Goal: Transaction & Acquisition: Purchase product/service

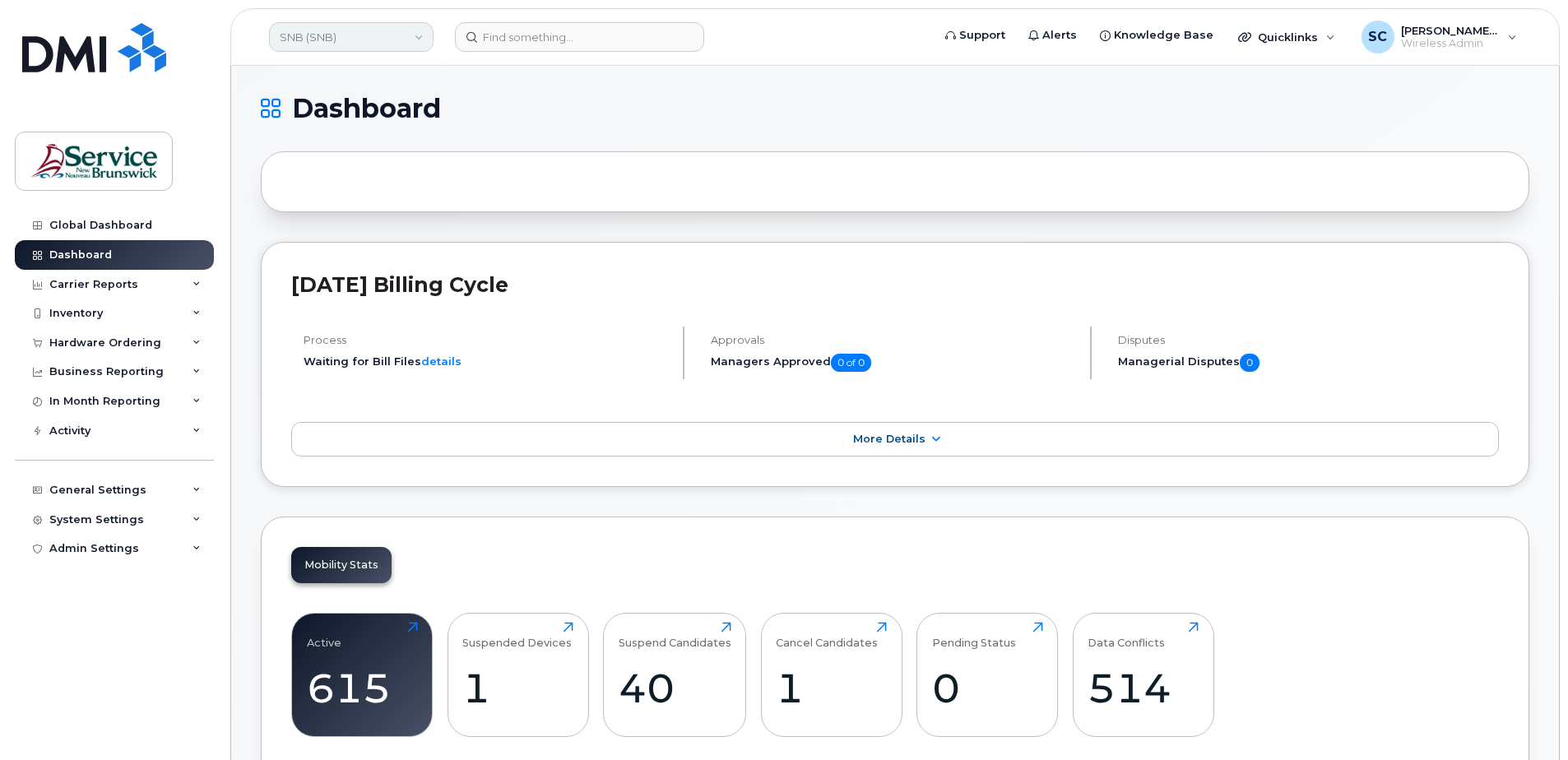
click at [369, 41] on link "SNB (SNB)" at bounding box center [350, 37] width 164 height 30
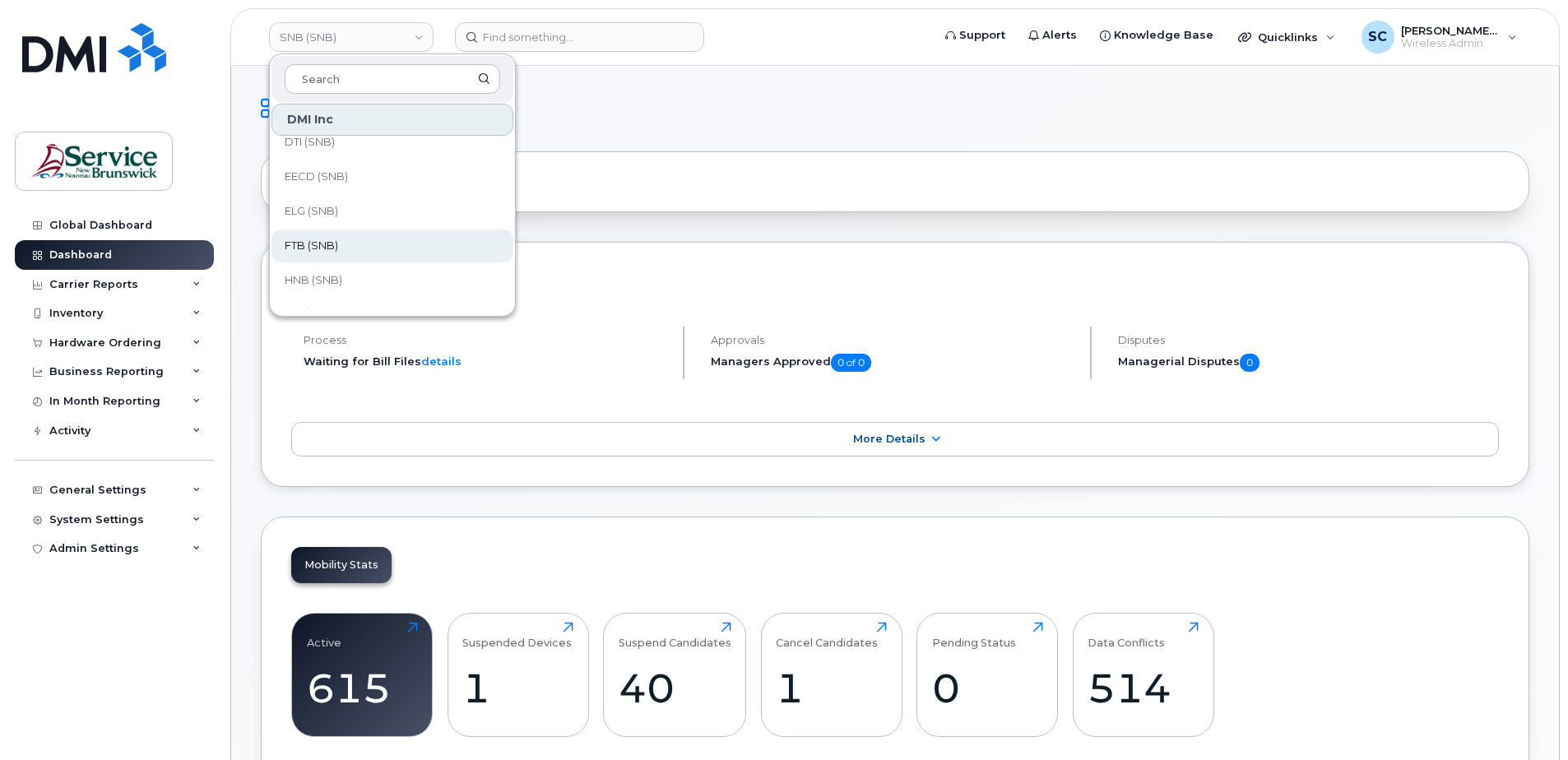
scroll to position [164, 0]
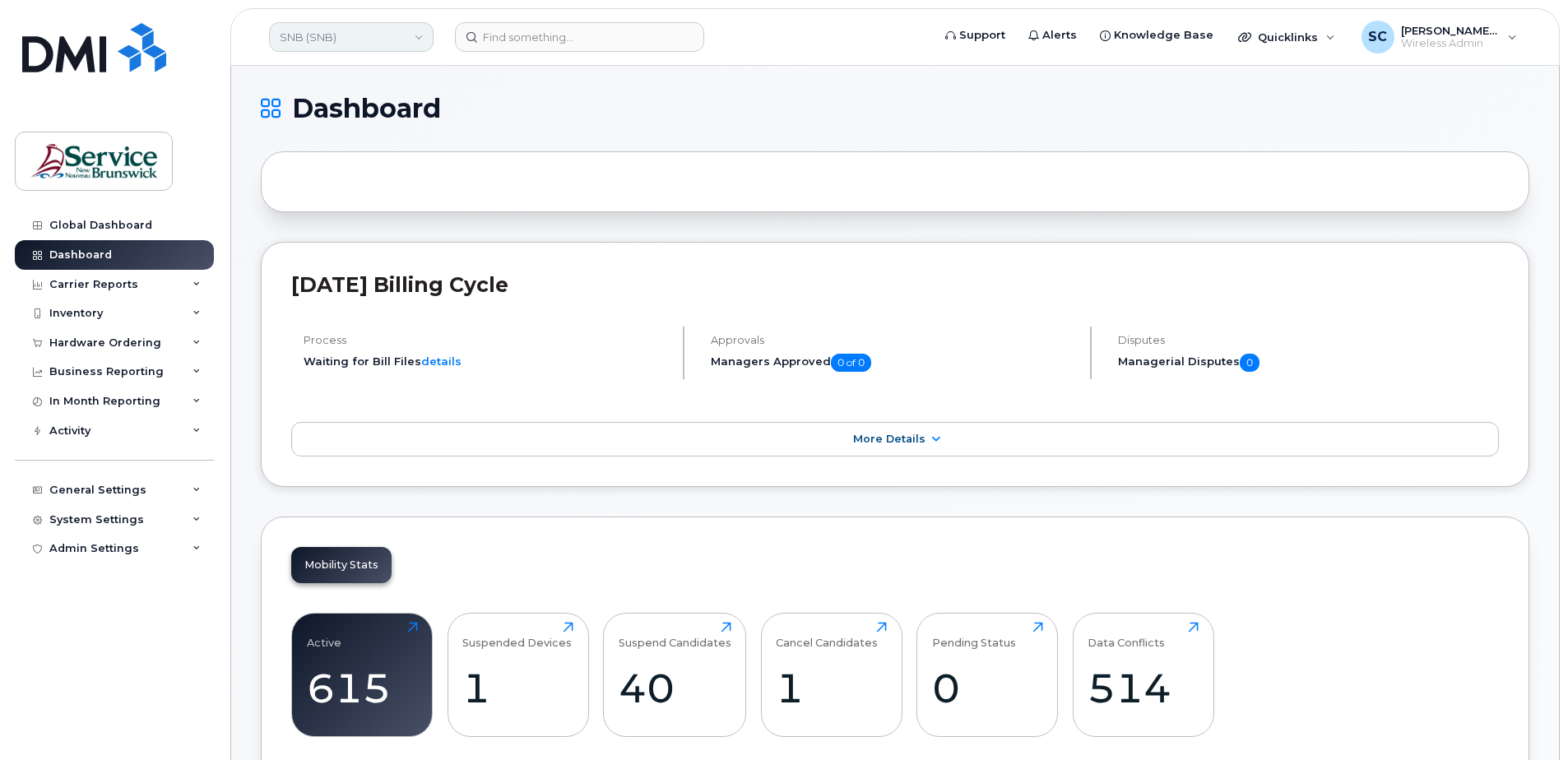
click at [339, 31] on link "SNB (SNB)" at bounding box center [350, 37] width 164 height 30
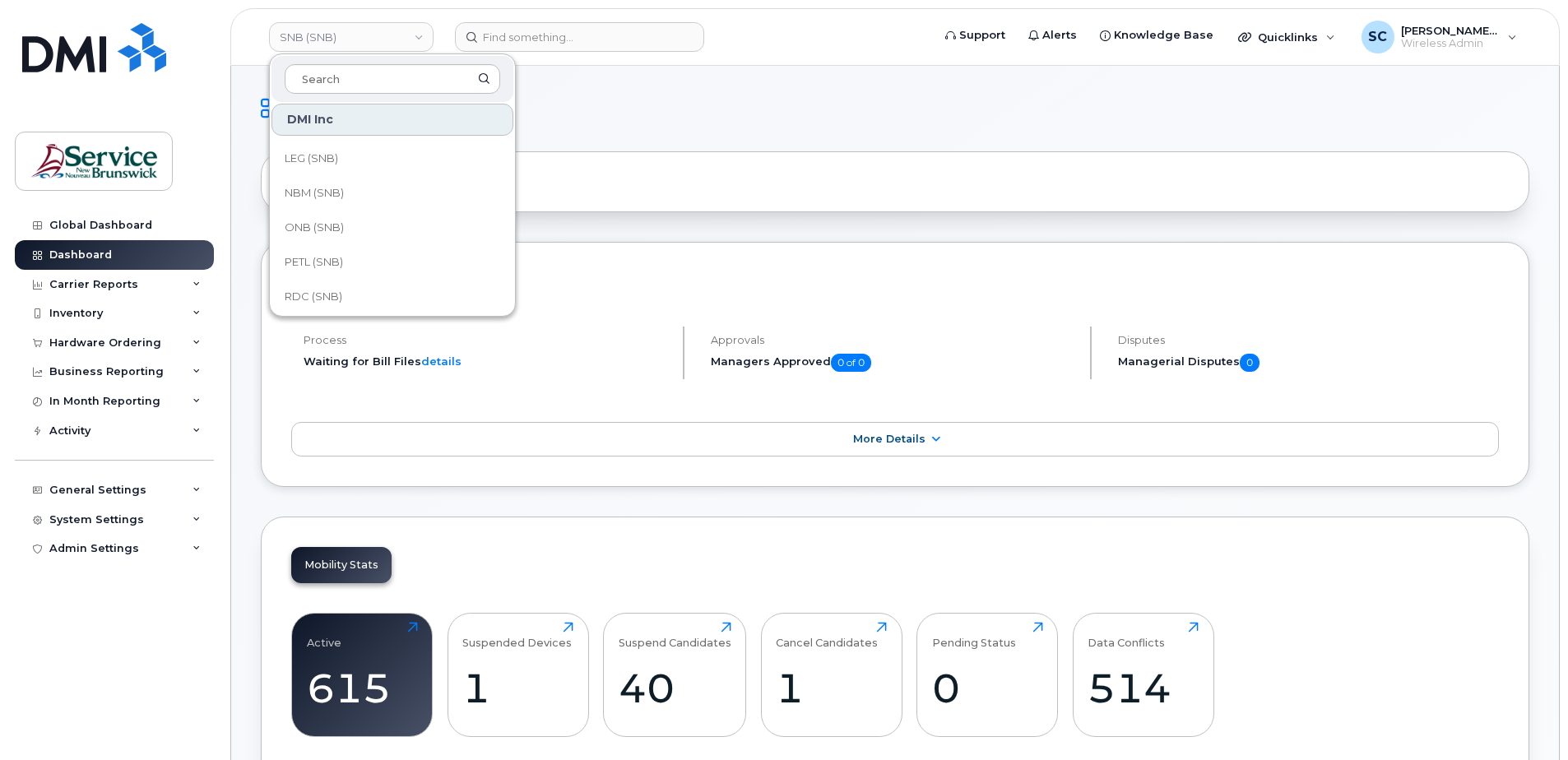
scroll to position [417, 0]
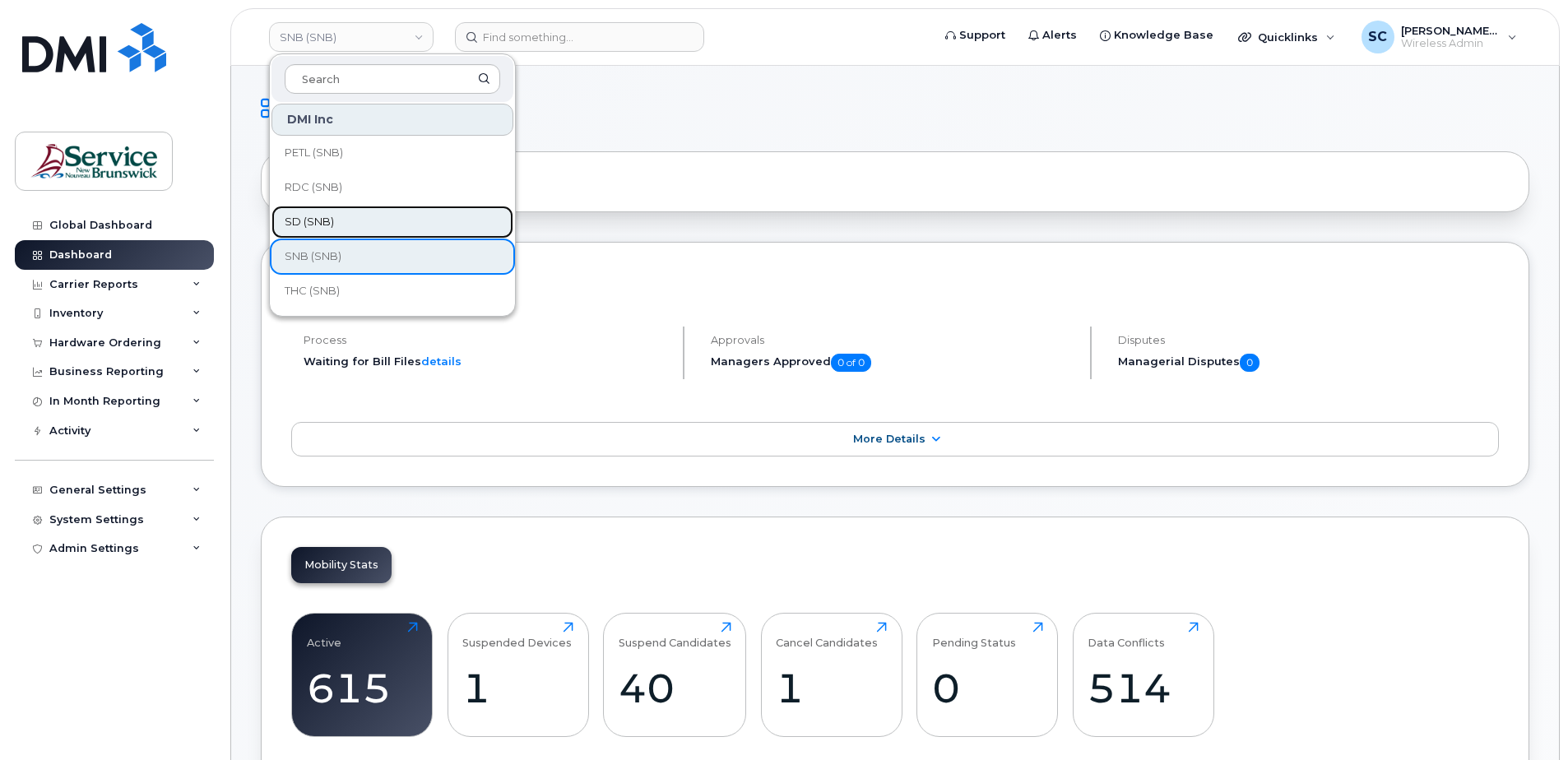
click at [359, 220] on link "SD (SNB)" at bounding box center [392, 222] width 242 height 33
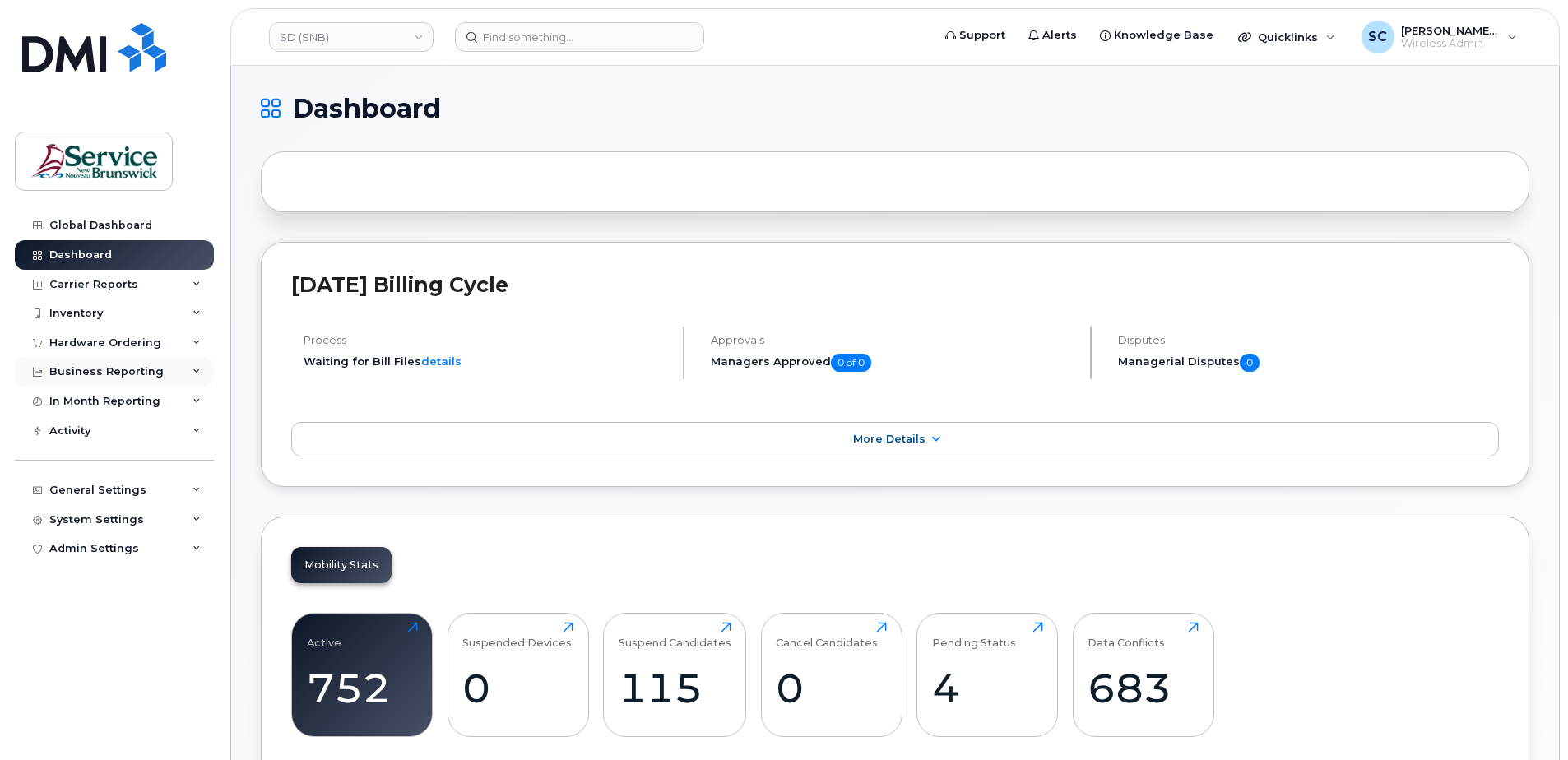
click at [134, 365] on div "Business Reporting" at bounding box center [106, 371] width 114 height 13
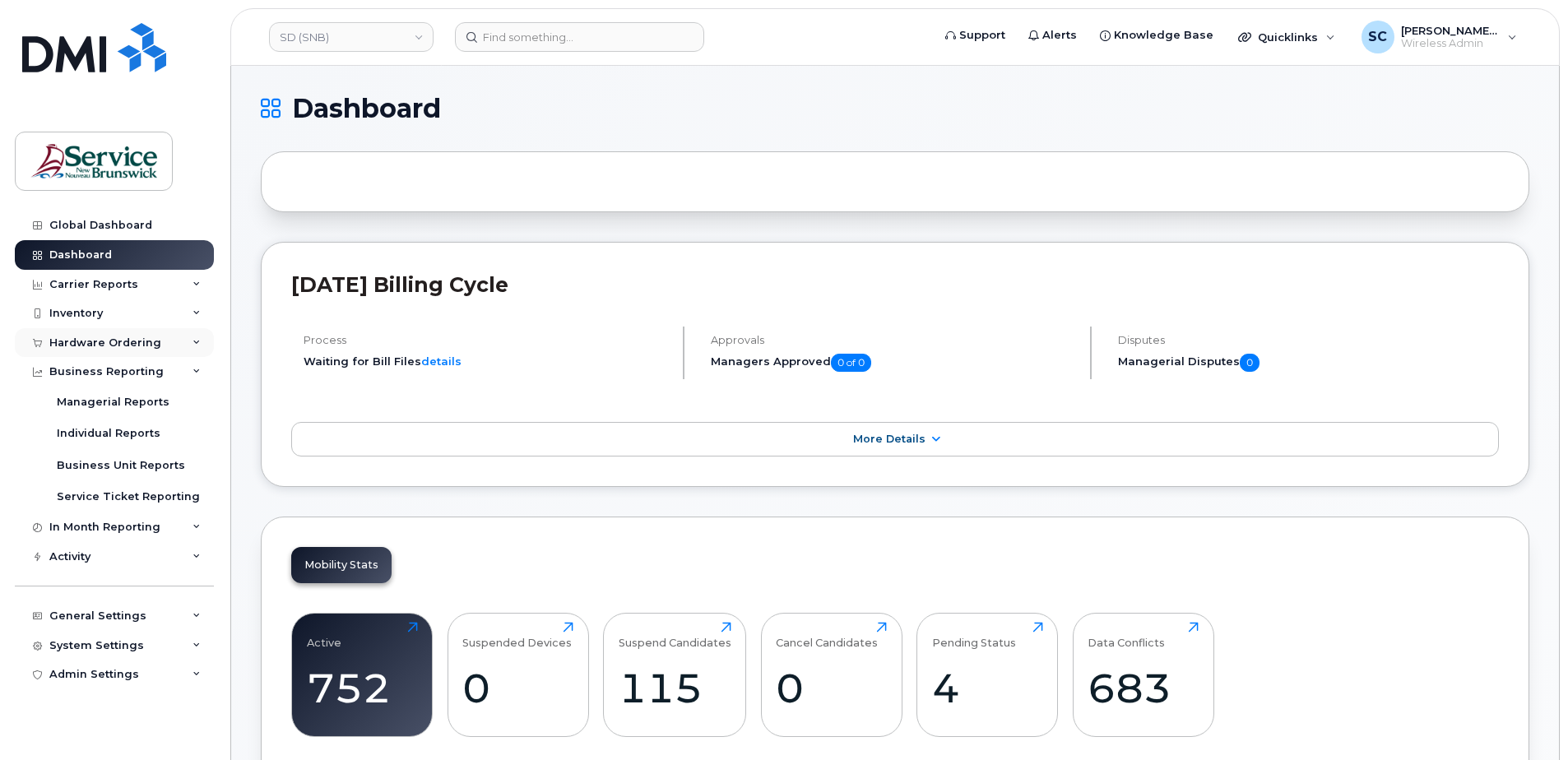
click at [148, 339] on div "Hardware Ordering" at bounding box center [105, 342] width 111 height 13
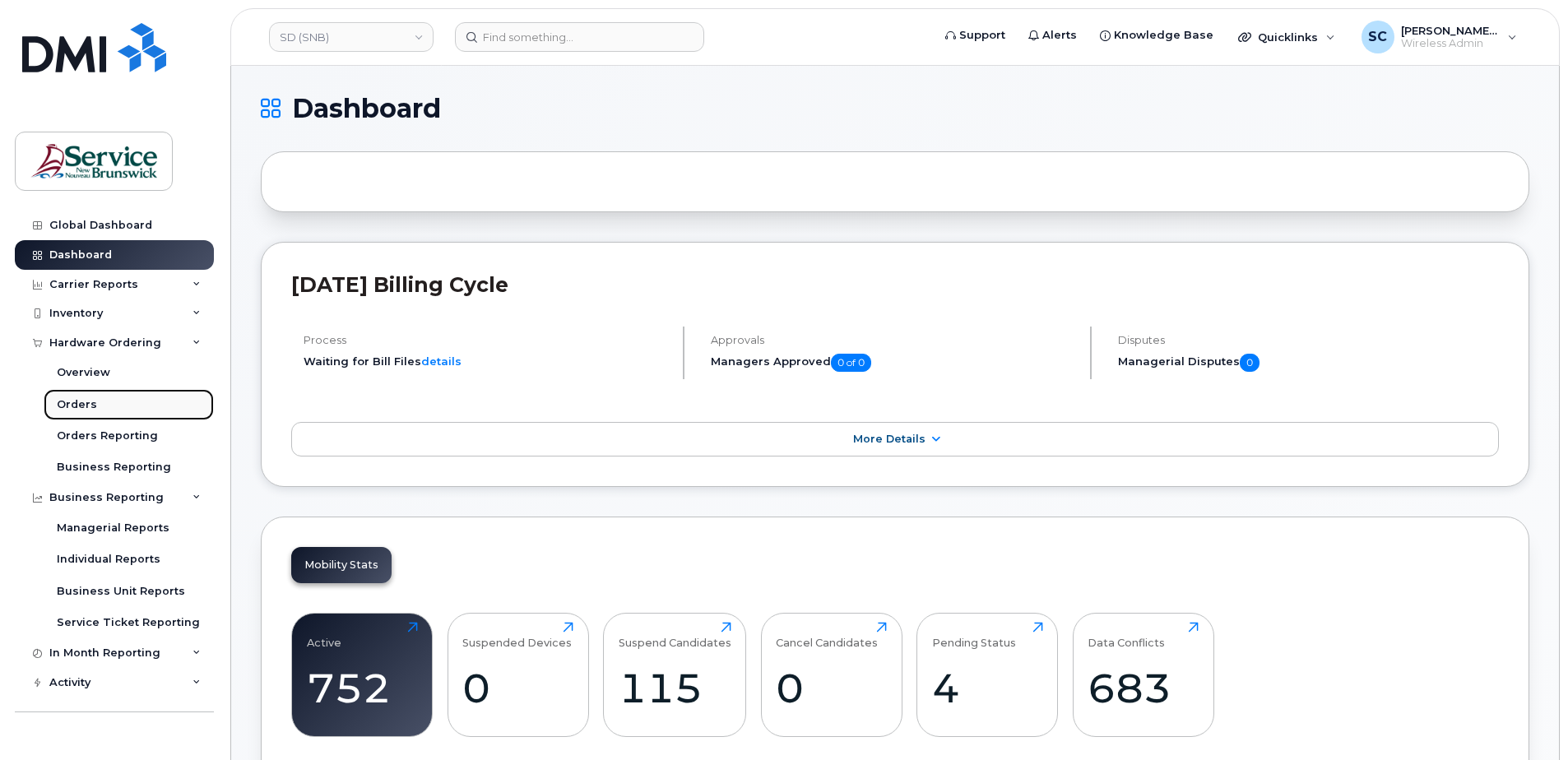
click at [99, 401] on link "Orders" at bounding box center [128, 404] width 170 height 31
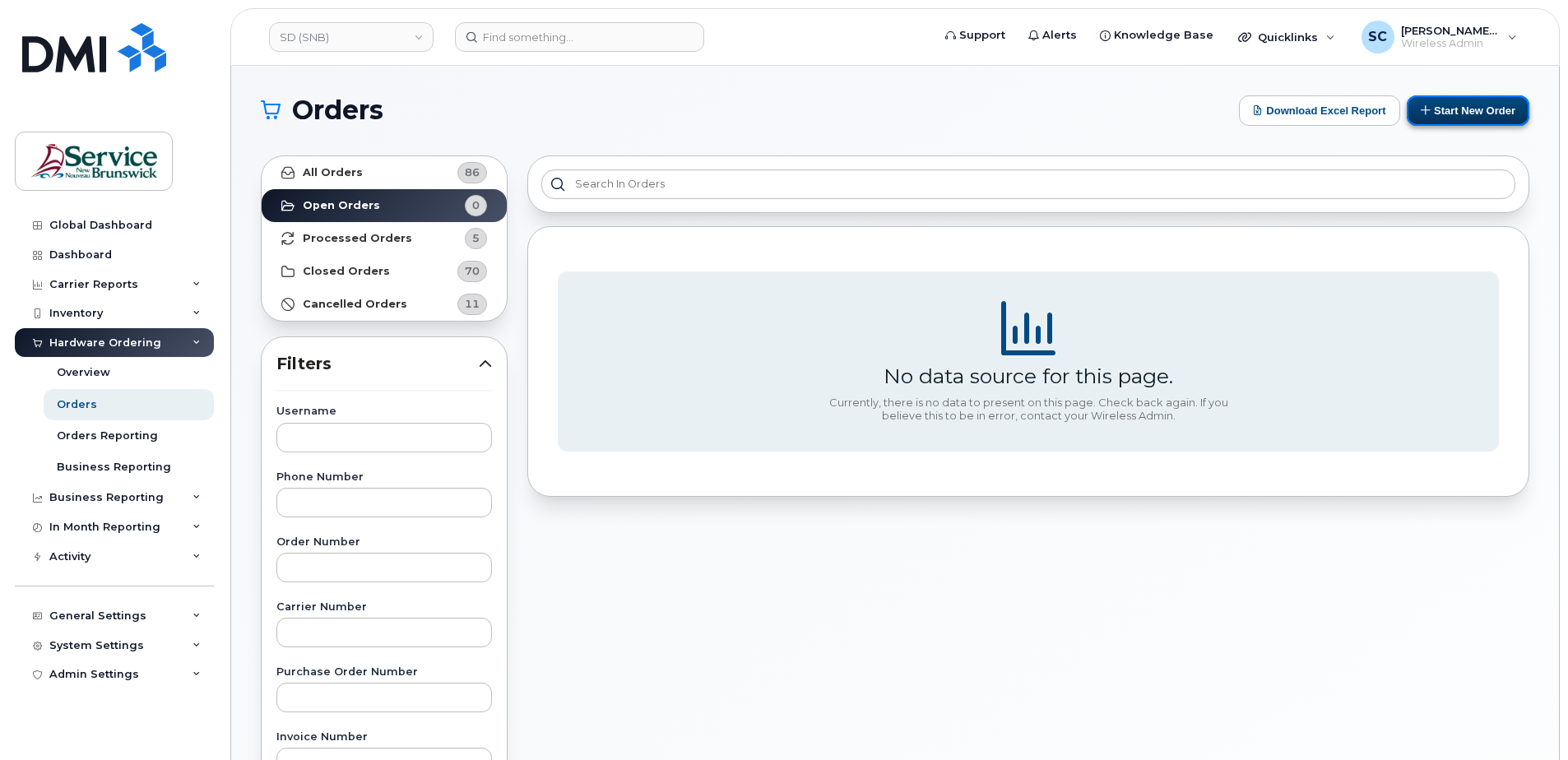
click at [1486, 110] on button "Start New Order" at bounding box center [1468, 110] width 122 height 31
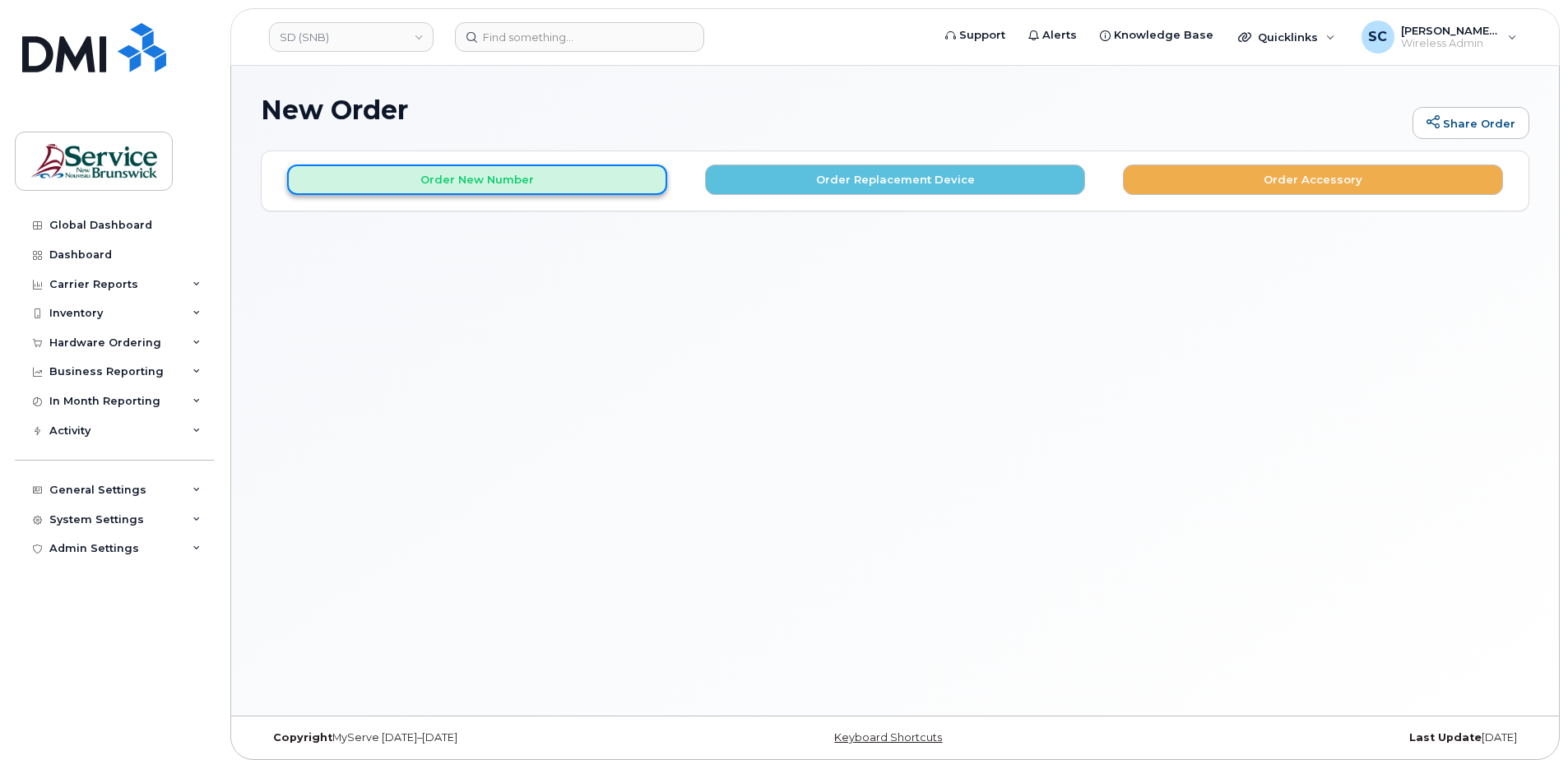
click at [540, 183] on button "Order New Number" at bounding box center [478, 179] width 380 height 31
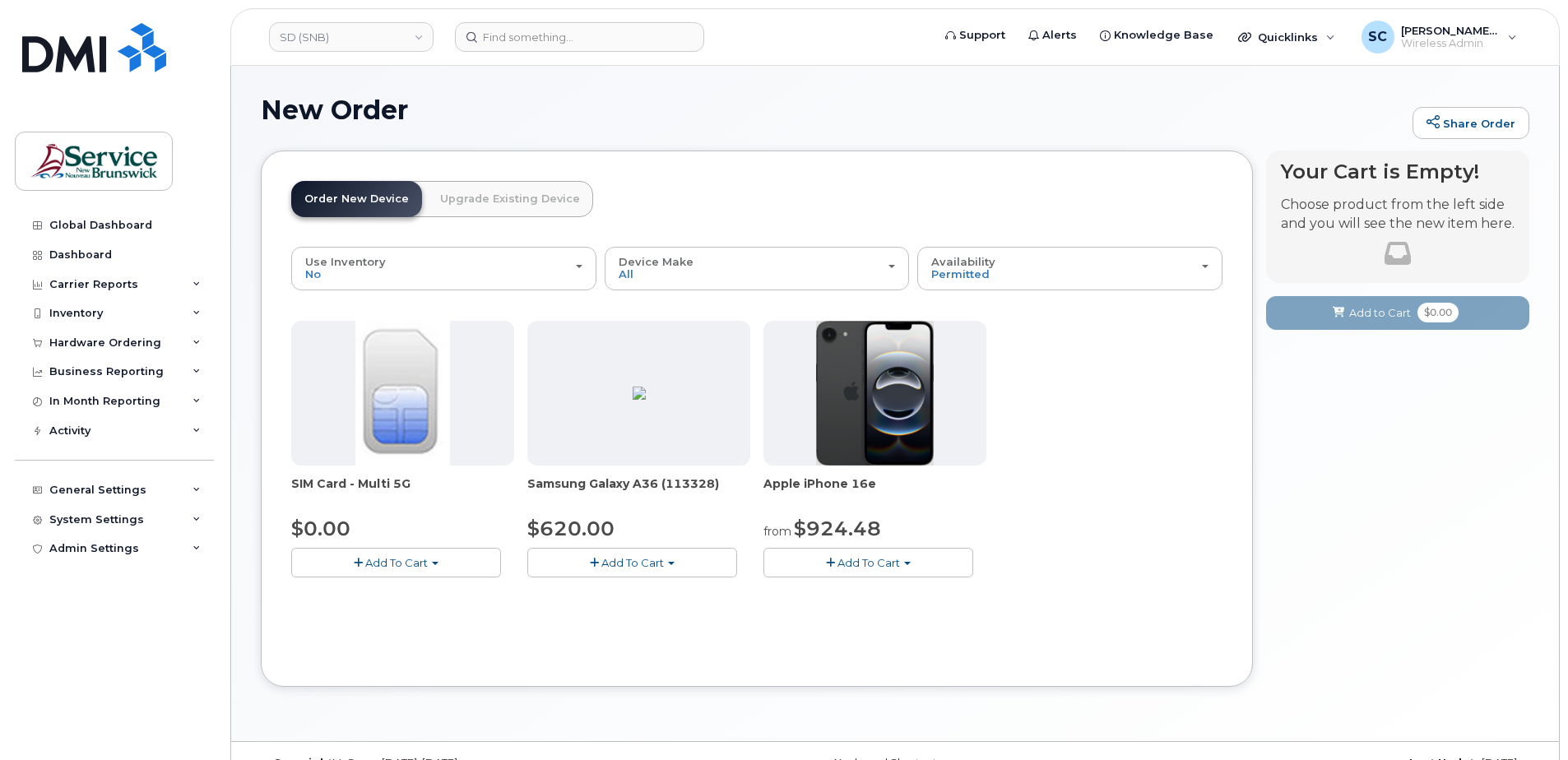
click at [890, 562] on span "Add To Cart" at bounding box center [869, 562] width 63 height 13
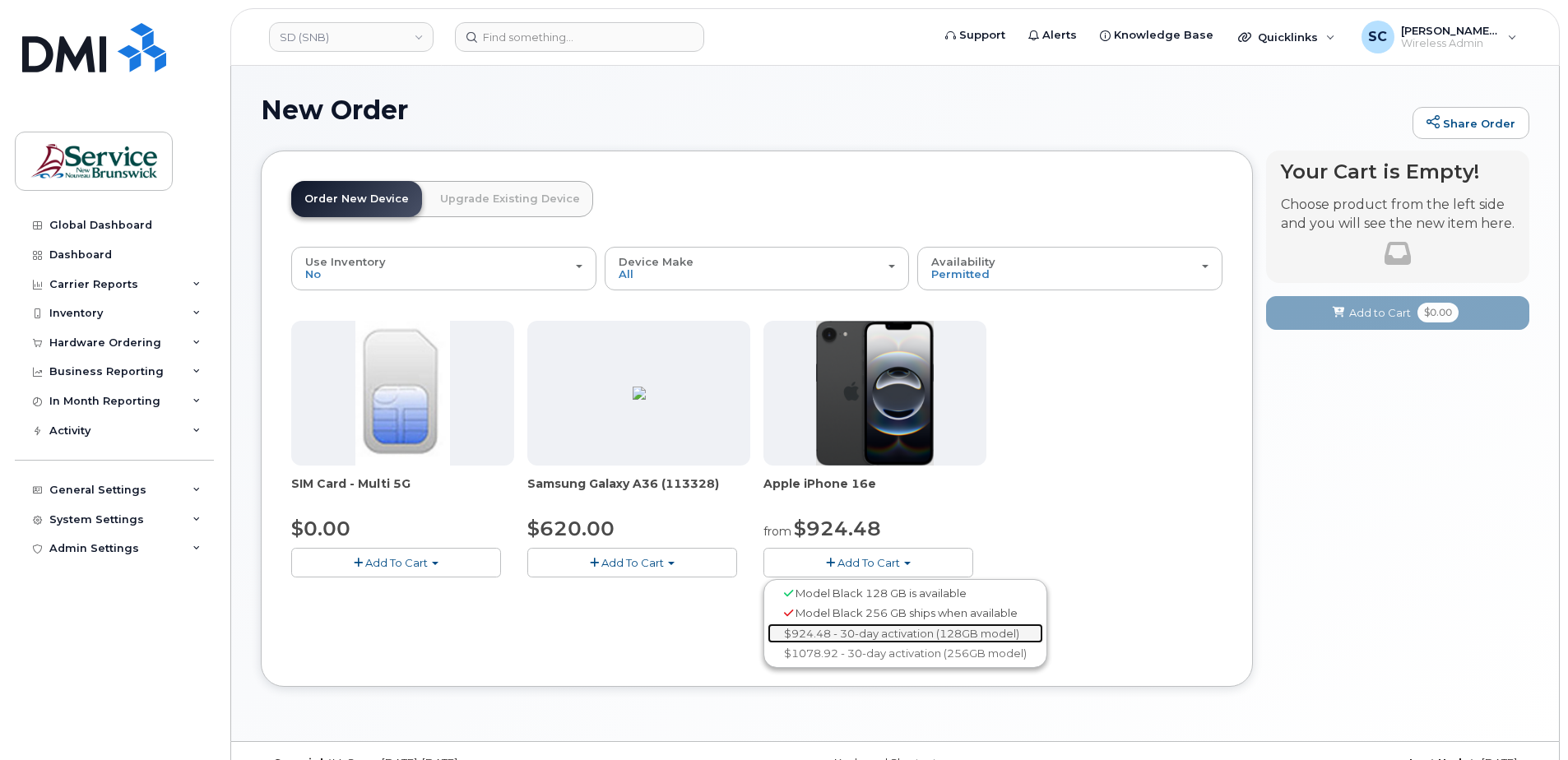
click at [881, 631] on link "$924.48 - 30-day activation (128GB model)" at bounding box center [905, 634] width 276 height 21
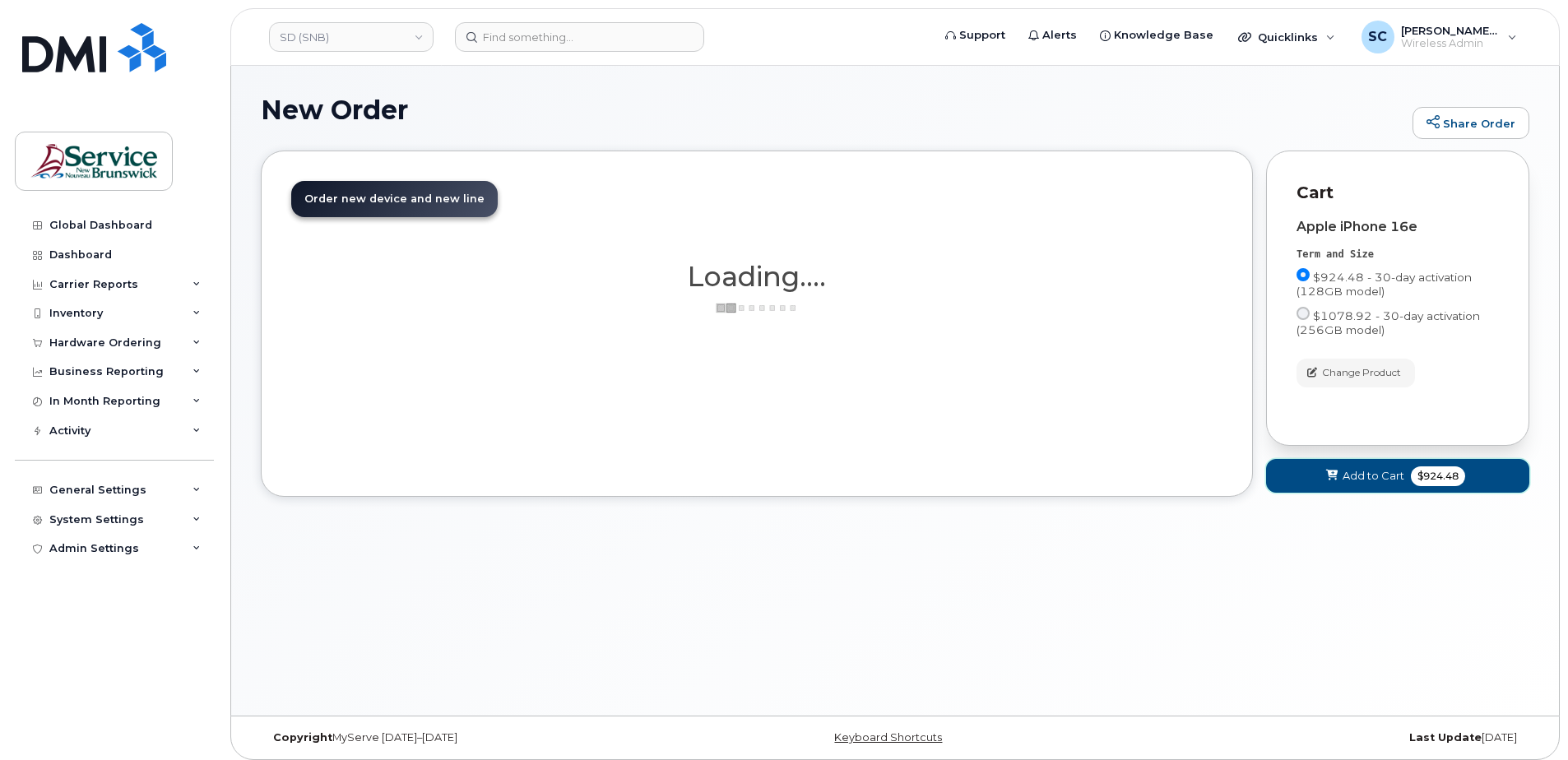
click at [1336, 471] on icon at bounding box center [1332, 475] width 12 height 11
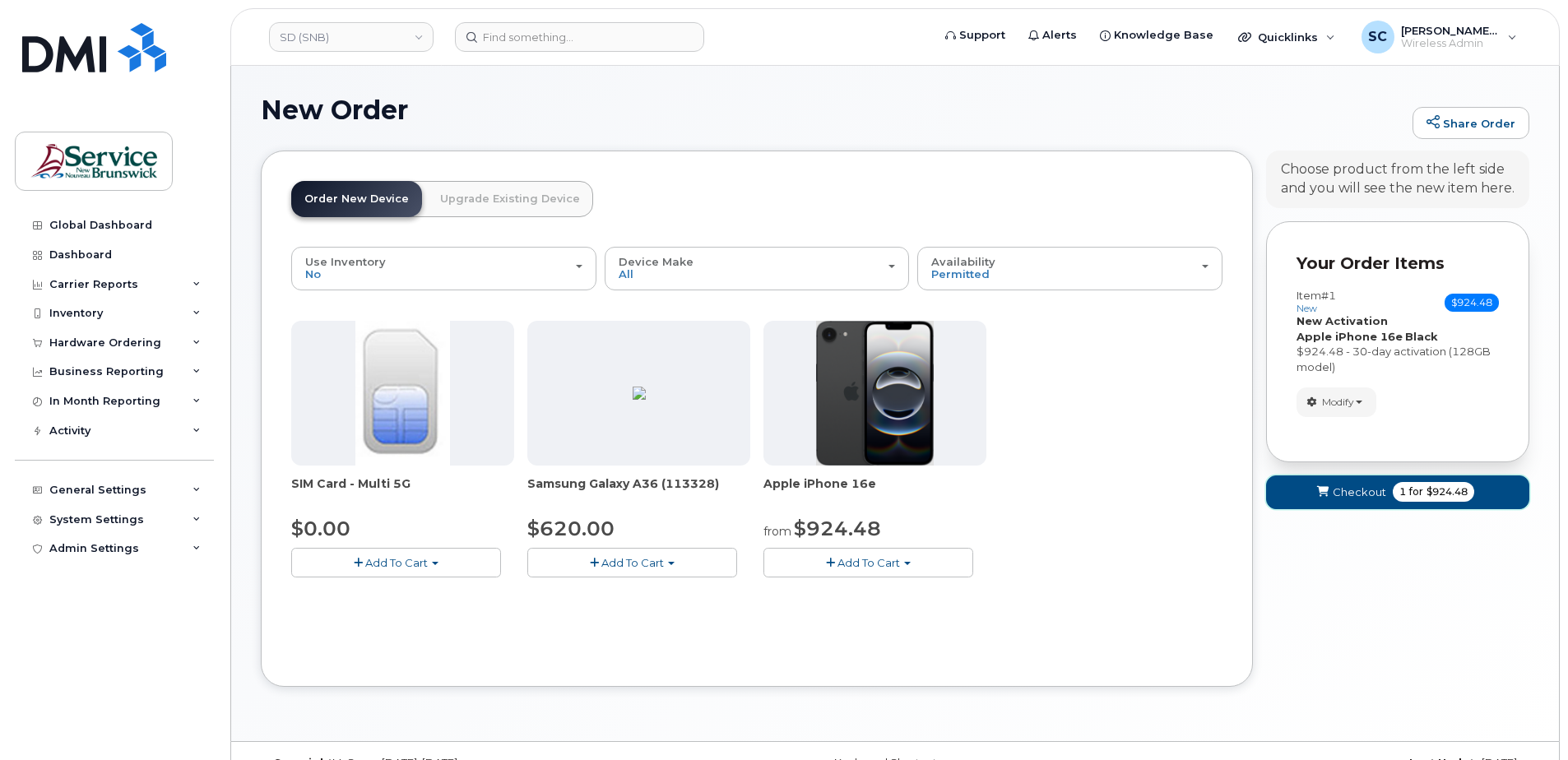
click at [1328, 503] on button "Checkout 1 for $924.48" at bounding box center [1398, 492] width 264 height 34
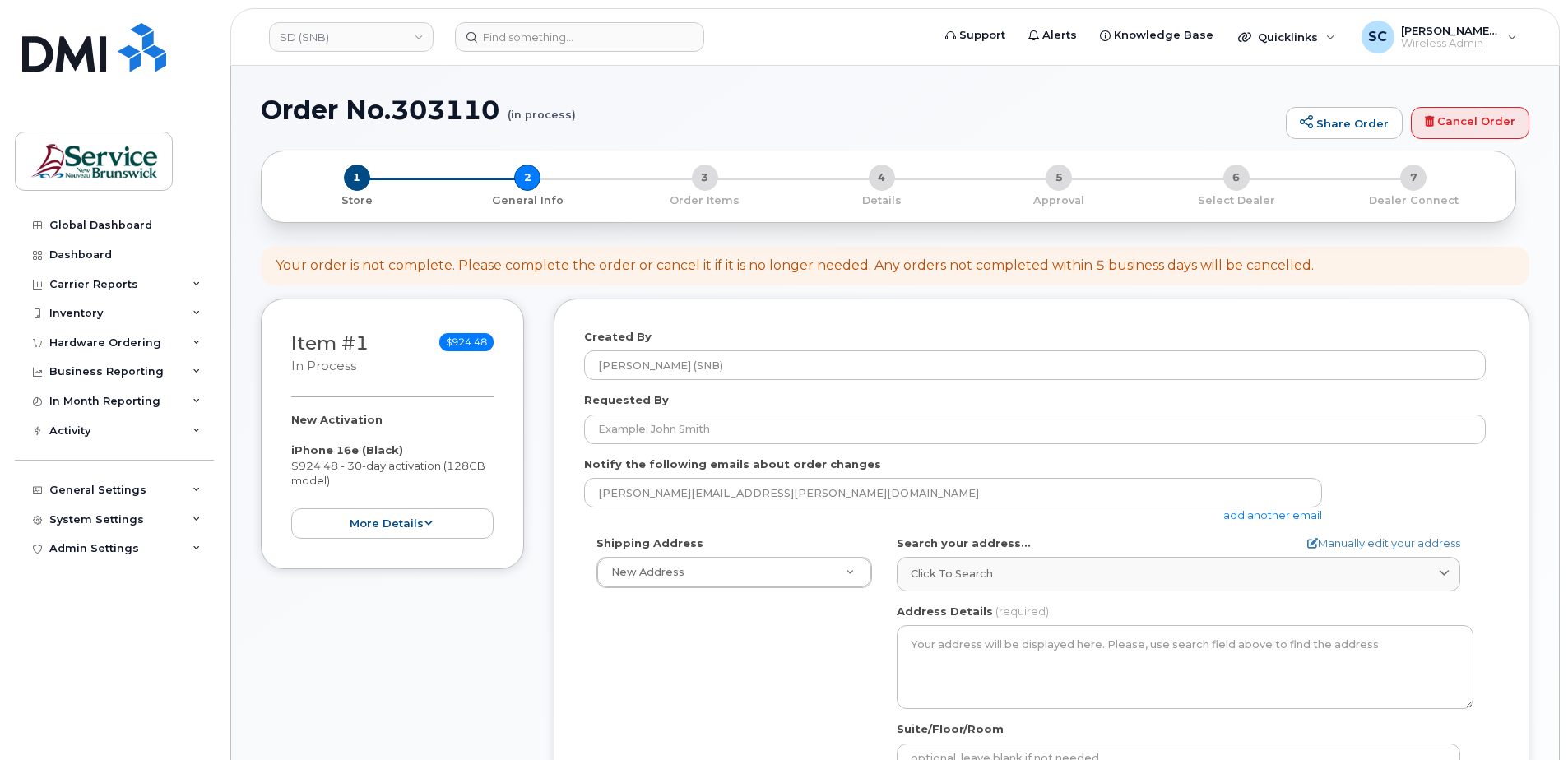
select select
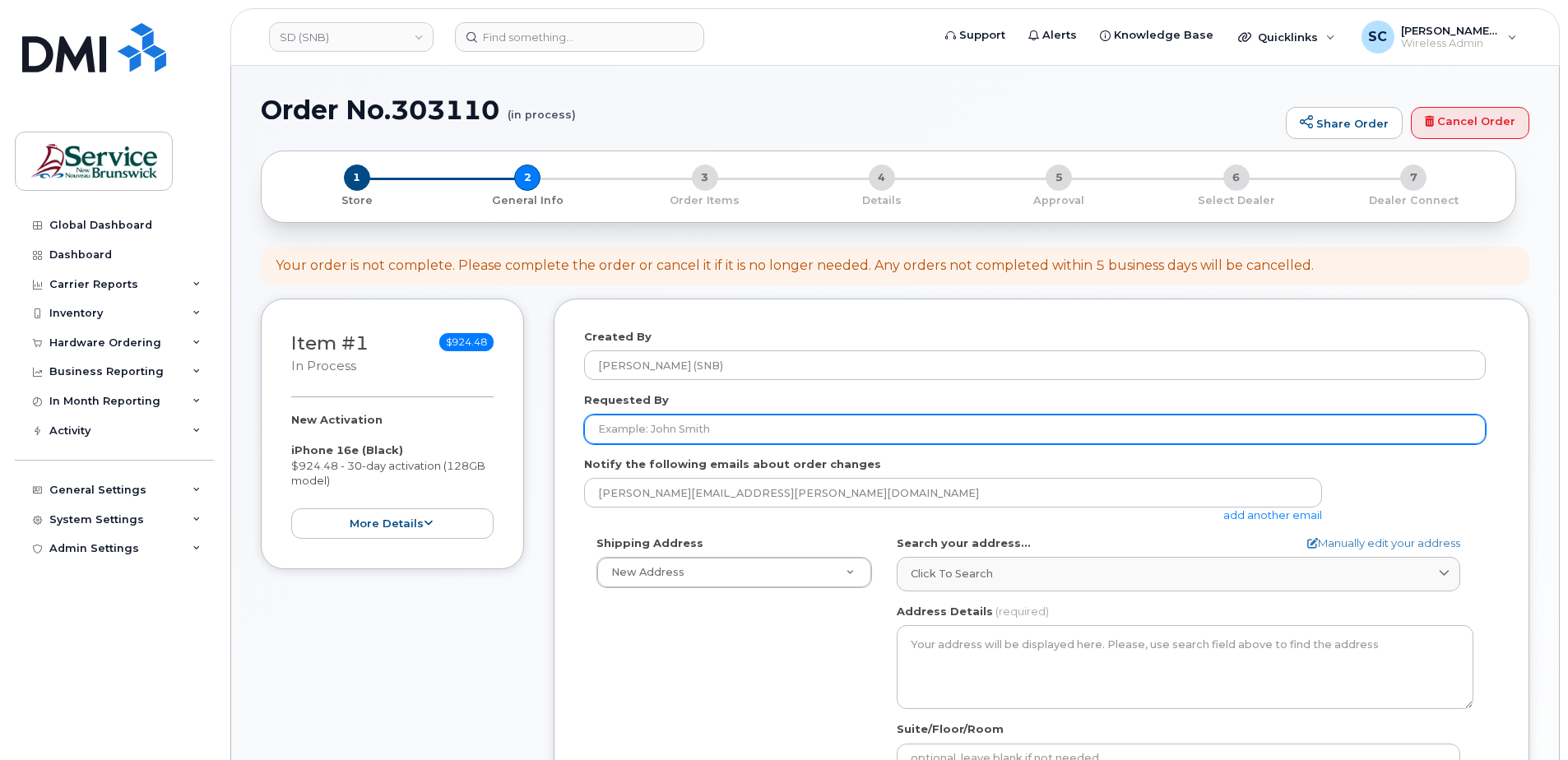
click at [626, 418] on input "Requested By" at bounding box center [1035, 430] width 901 height 30
paste input "[PERSON_NAME][EMAIL_ADDRESS][PERSON_NAME][DOMAIN_NAME]"
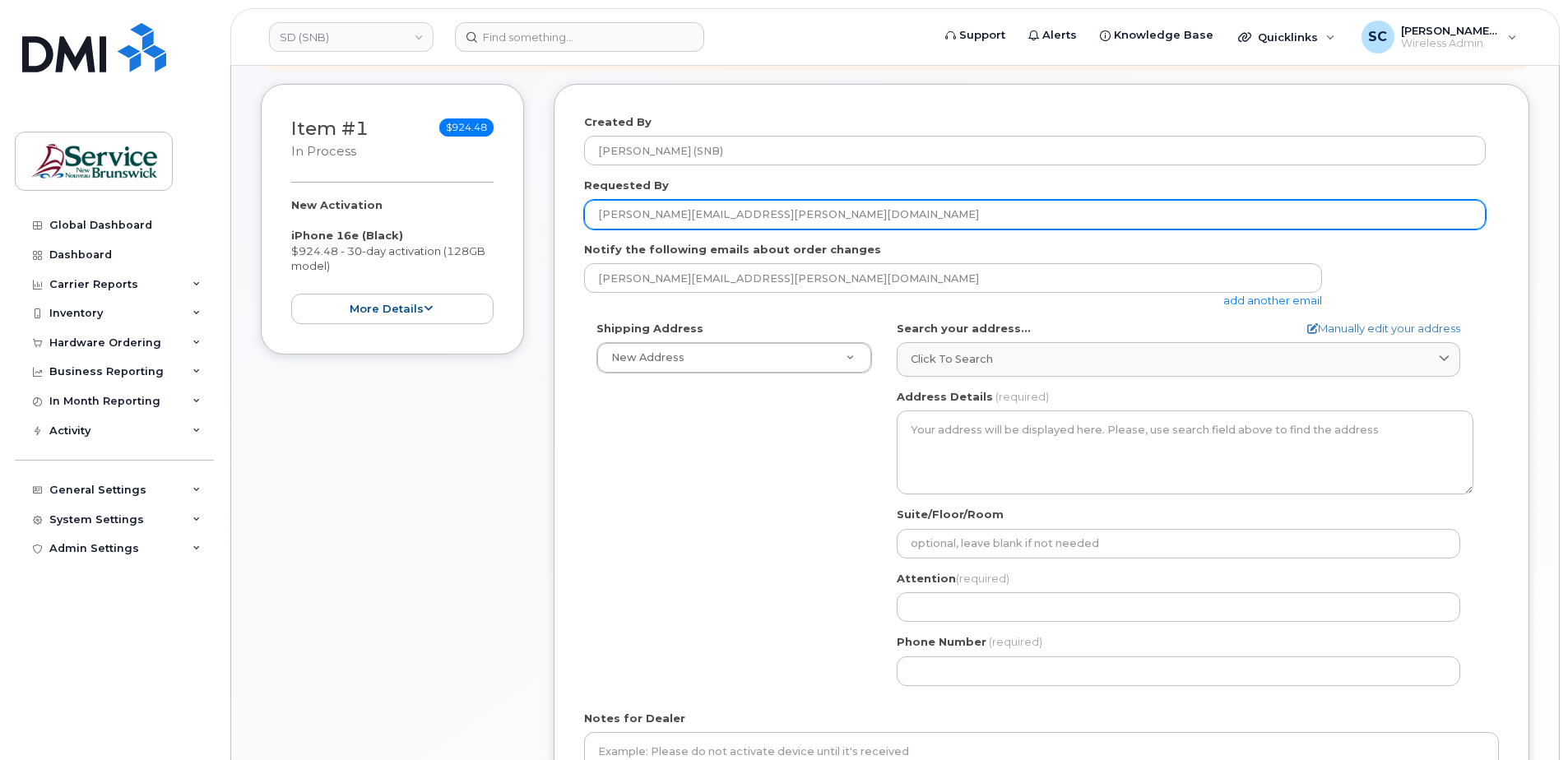
scroll to position [247, 0]
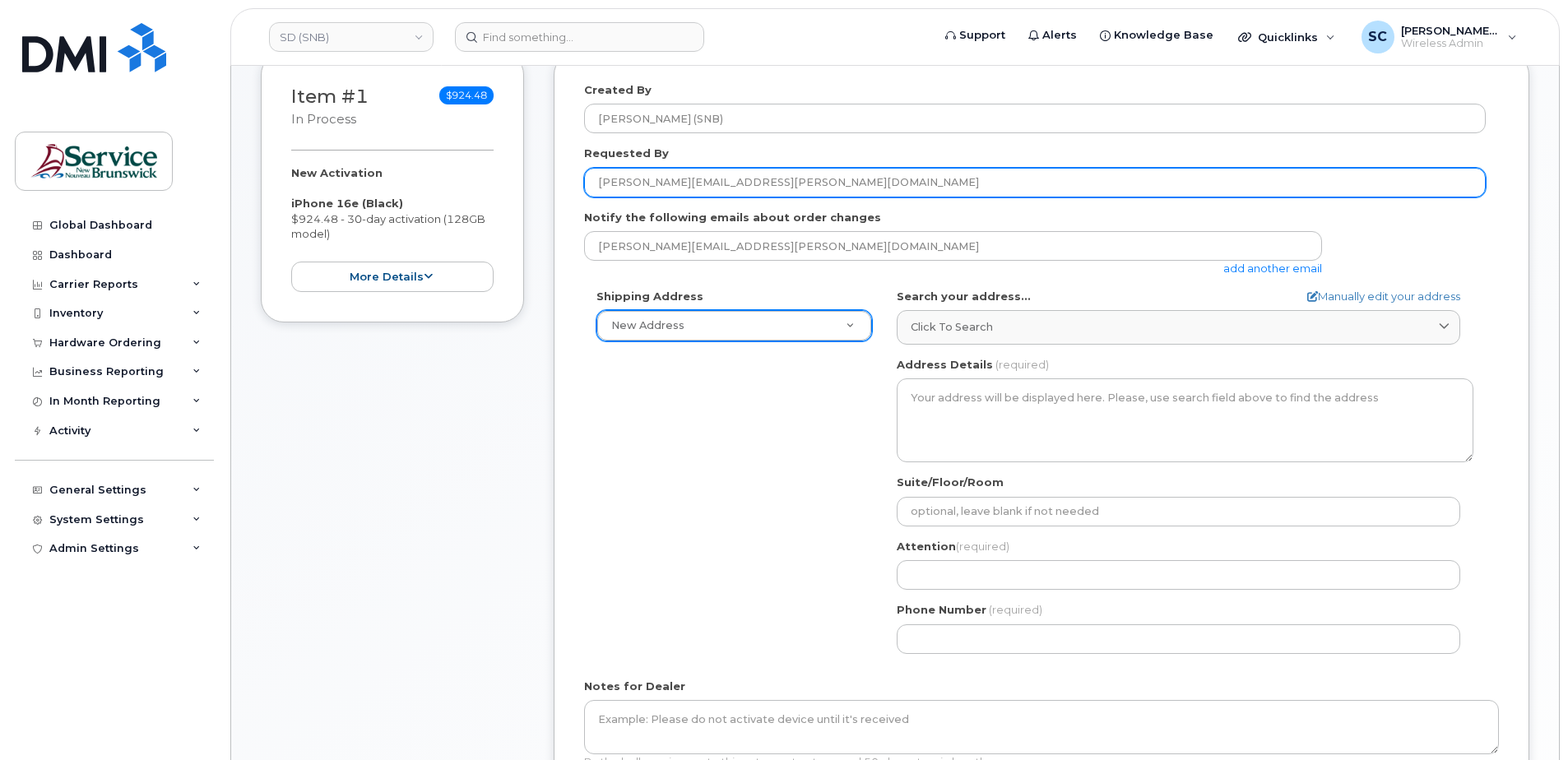
type input "[PERSON_NAME][EMAIL_ADDRESS][PERSON_NAME][DOMAIN_NAME]"
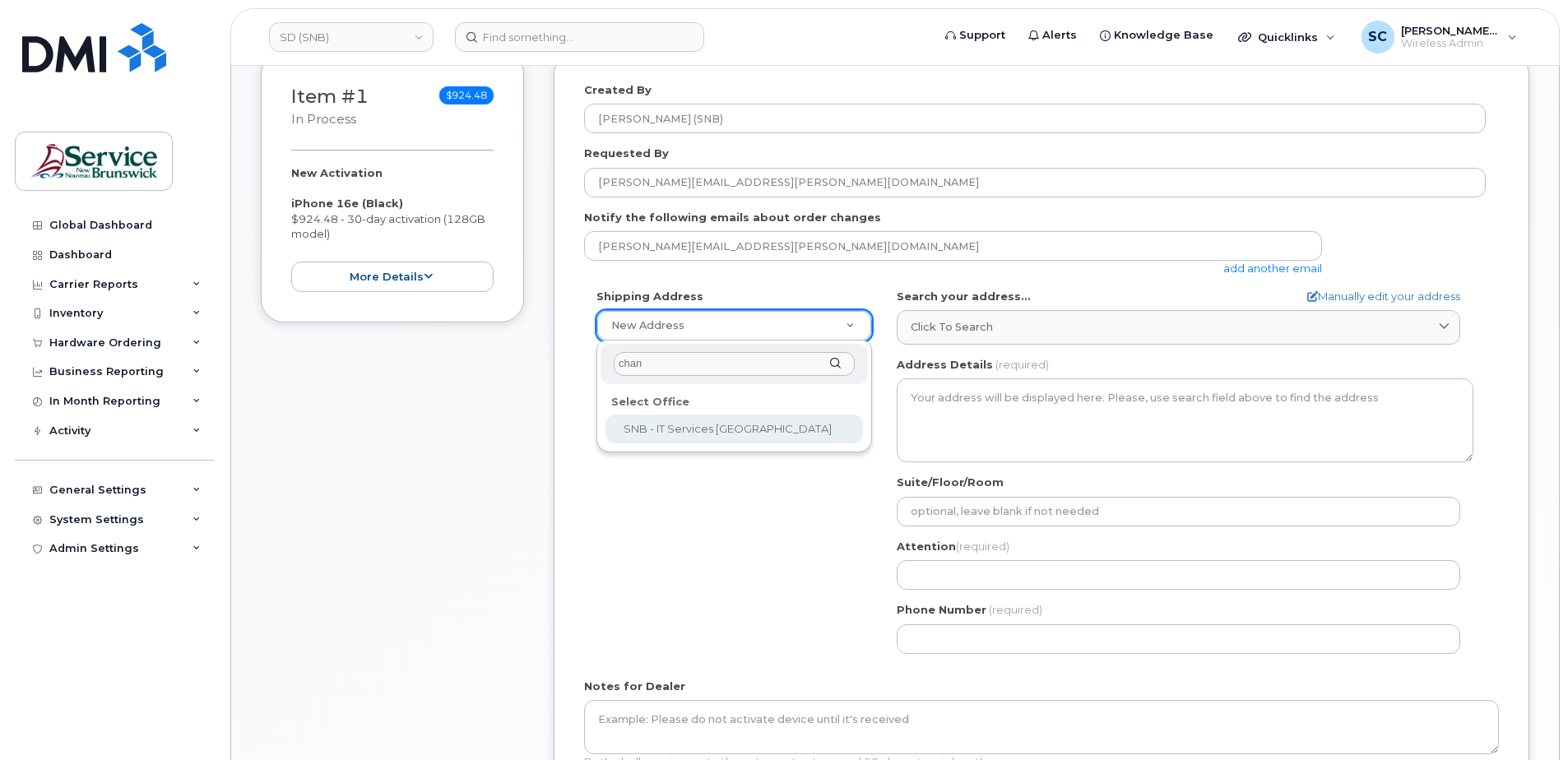
type input "chan"
select select
type textarea "675 King Street, Rm 1072 Fredericton New Brunswick E3B 1E9"
type input "[PERSON_NAME]/[PERSON_NAME]"
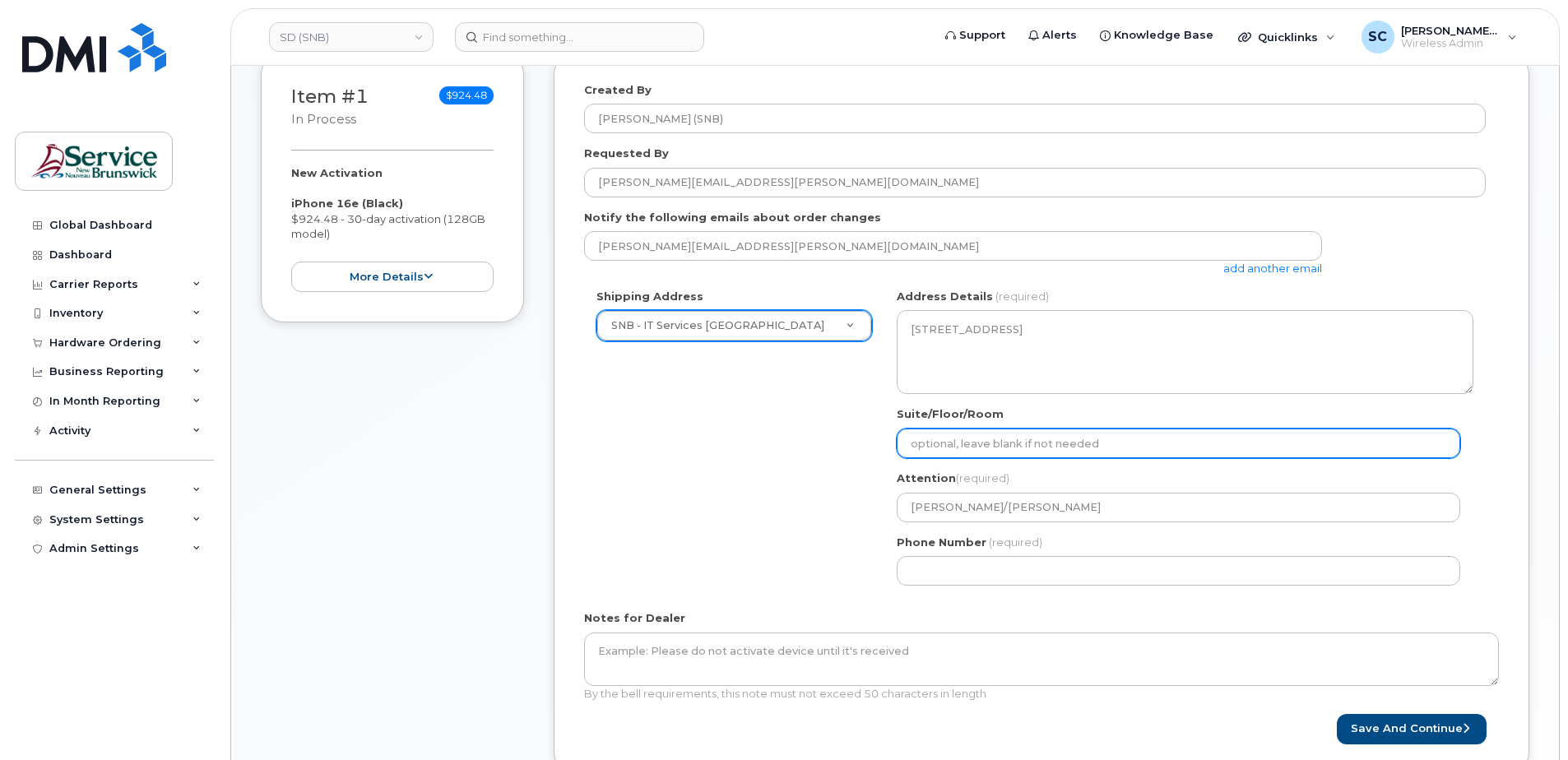
click at [964, 445] on input "Suite/Floor/Room" at bounding box center [1178, 444] width 563 height 30
paste input "WO0000000496959"
select select
type input "WO0000000496959"
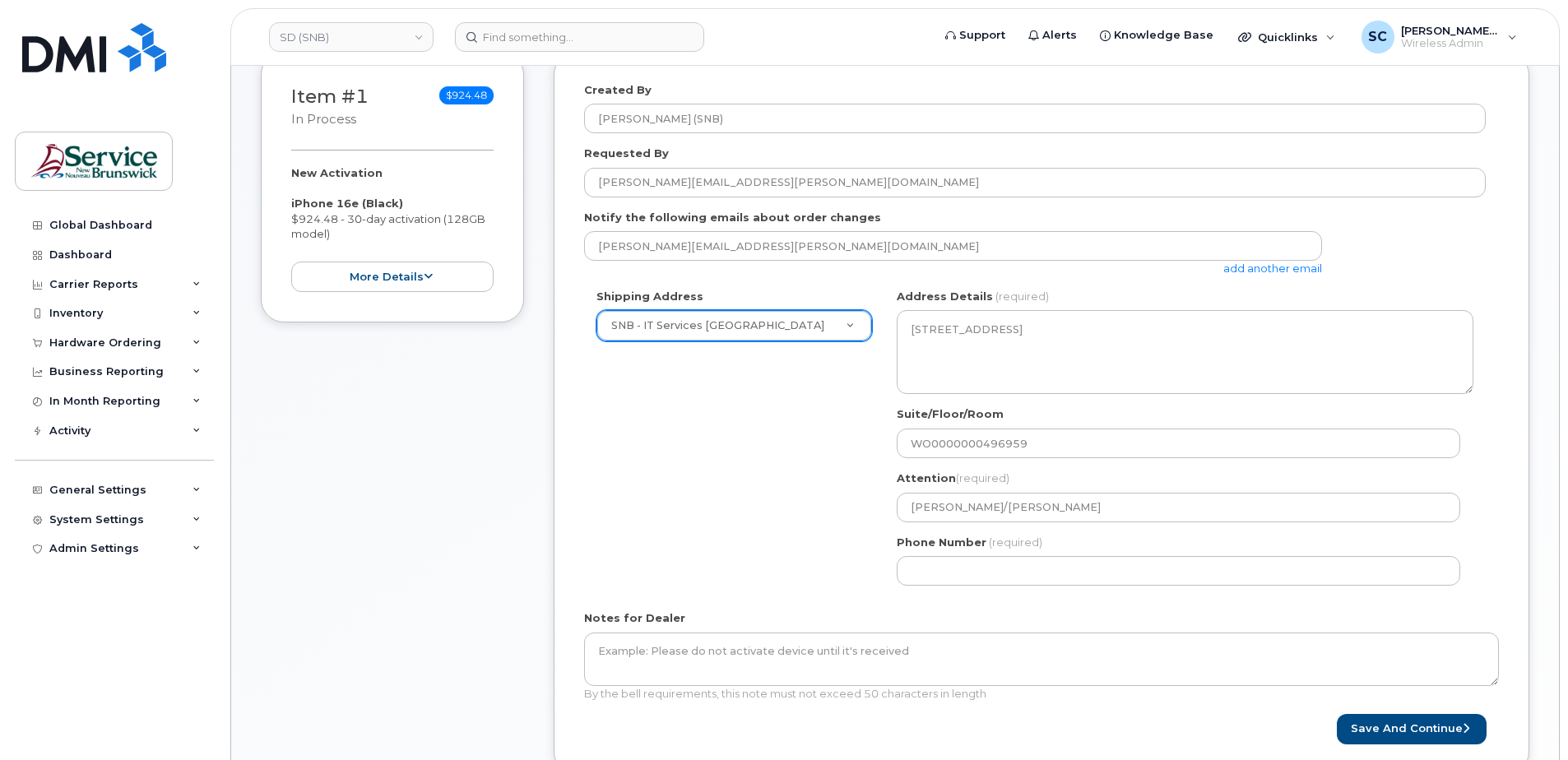
click at [862, 472] on div "Shipping Address SNB - IT Services Chancery Place New Address ASD-E Main Office…" at bounding box center [1035, 443] width 901 height 309
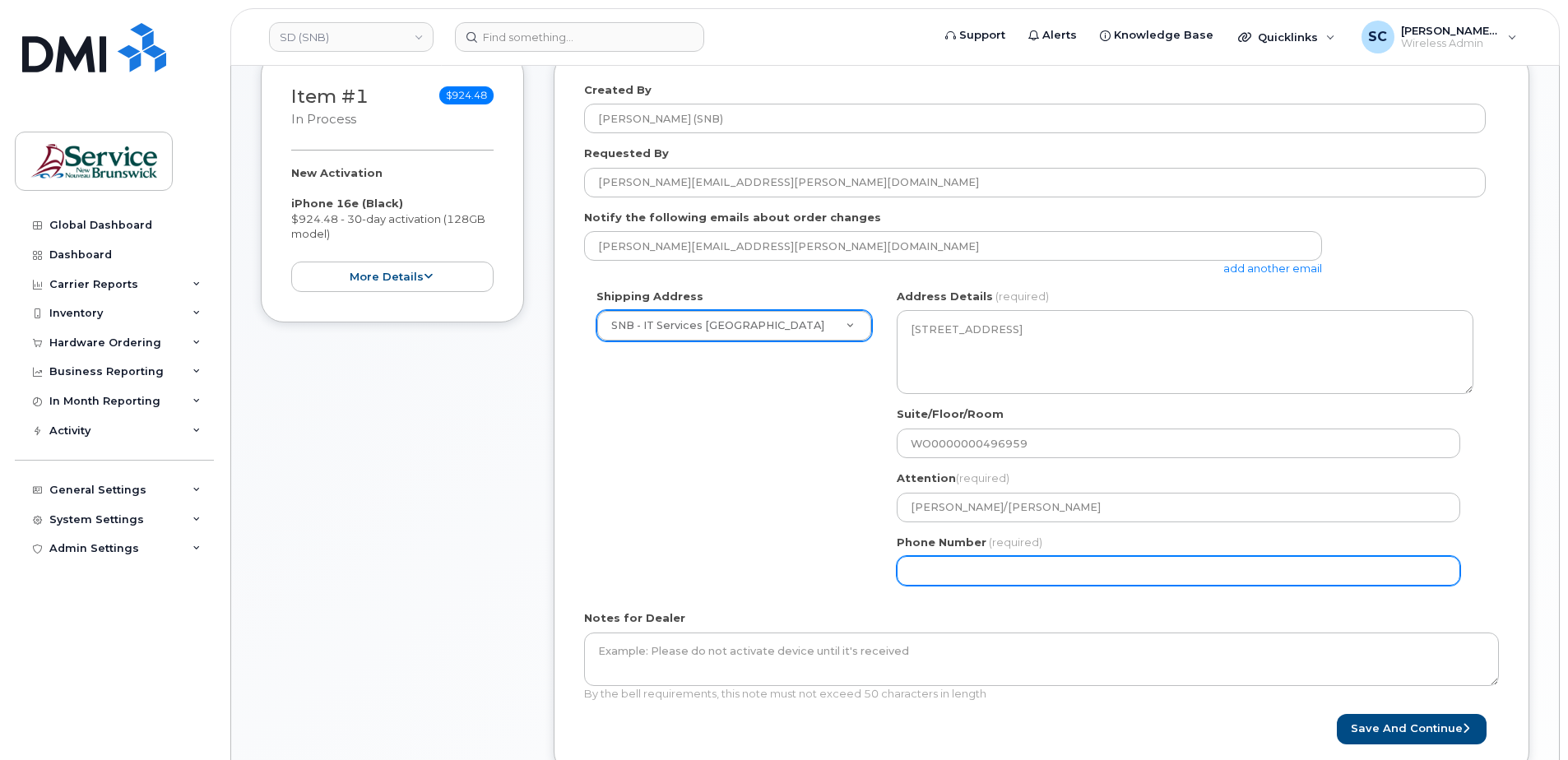
click at [927, 561] on input "Phone Number" at bounding box center [1178, 571] width 563 height 30
type input "1234567890"
select select
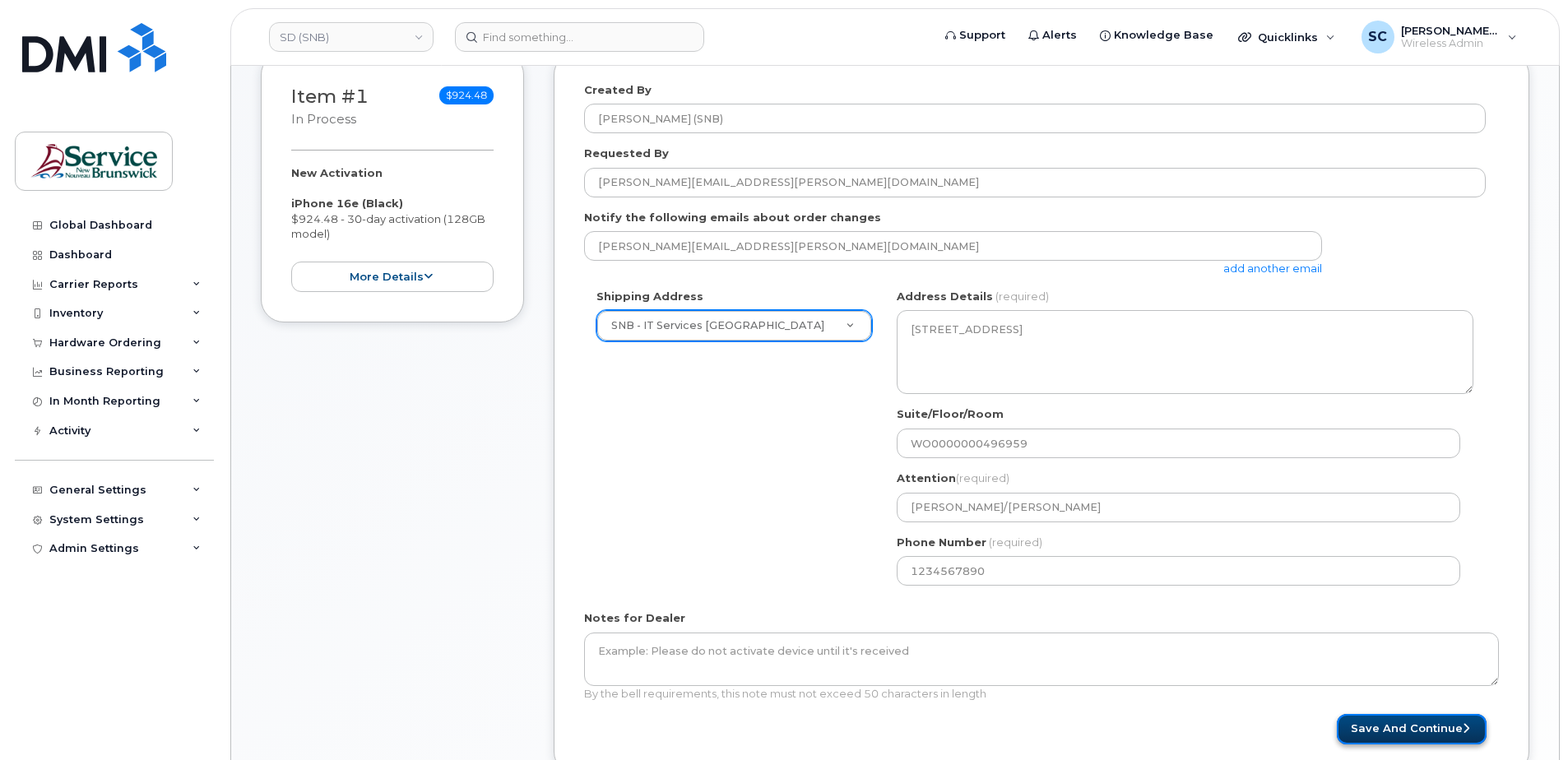
click at [1415, 721] on button "Save and Continue" at bounding box center [1412, 729] width 150 height 31
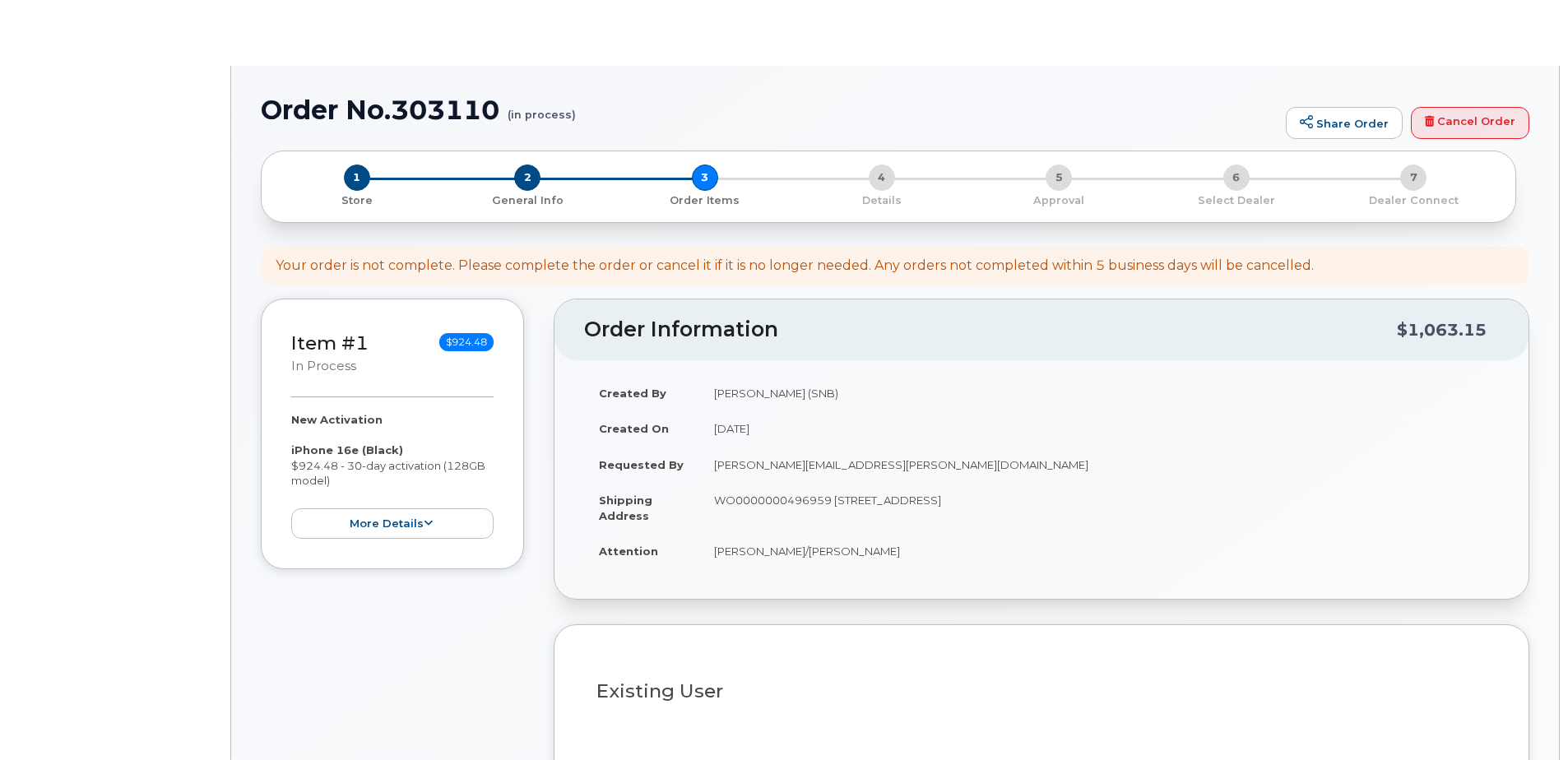
select select
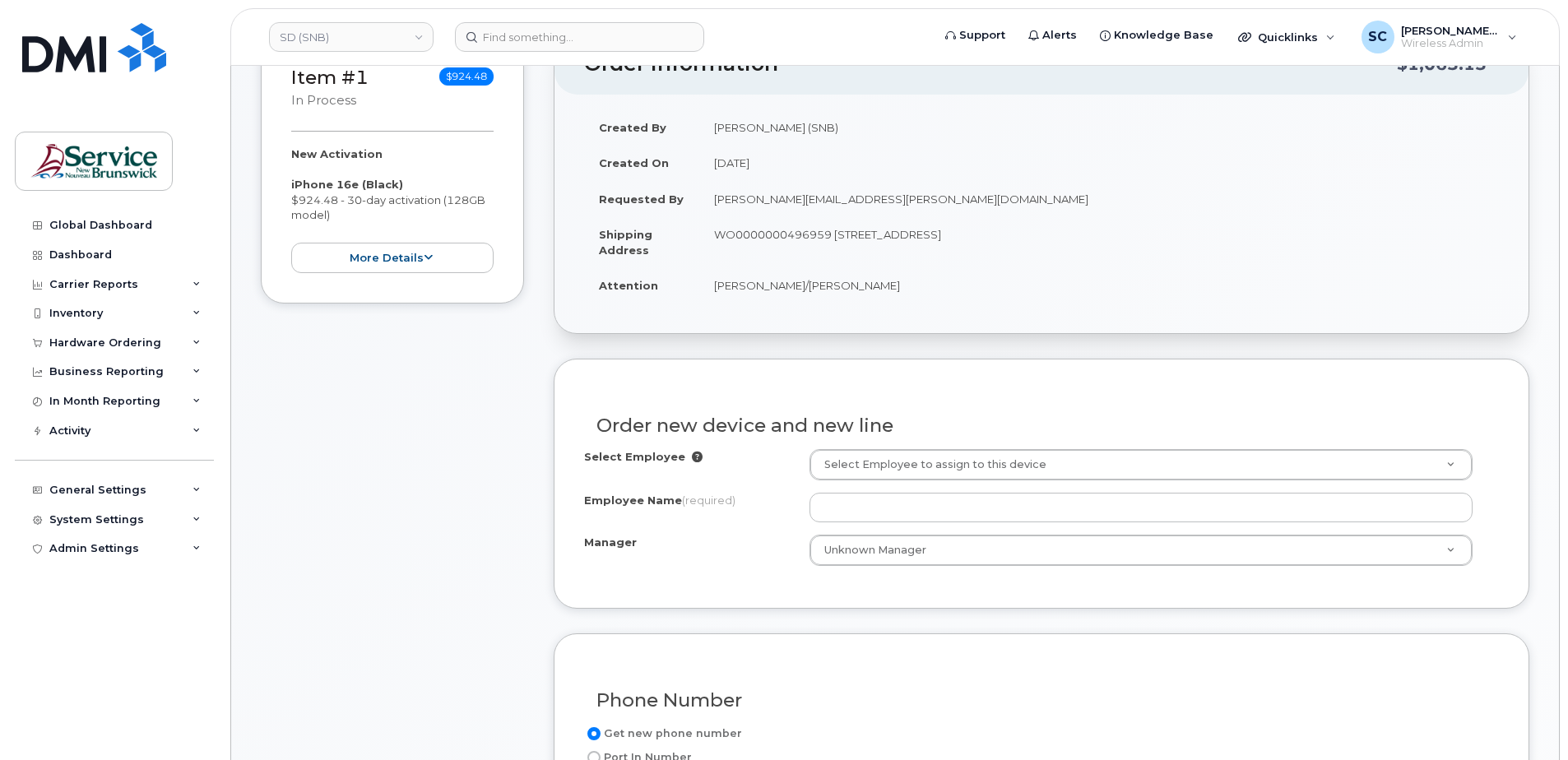
scroll to position [329, 0]
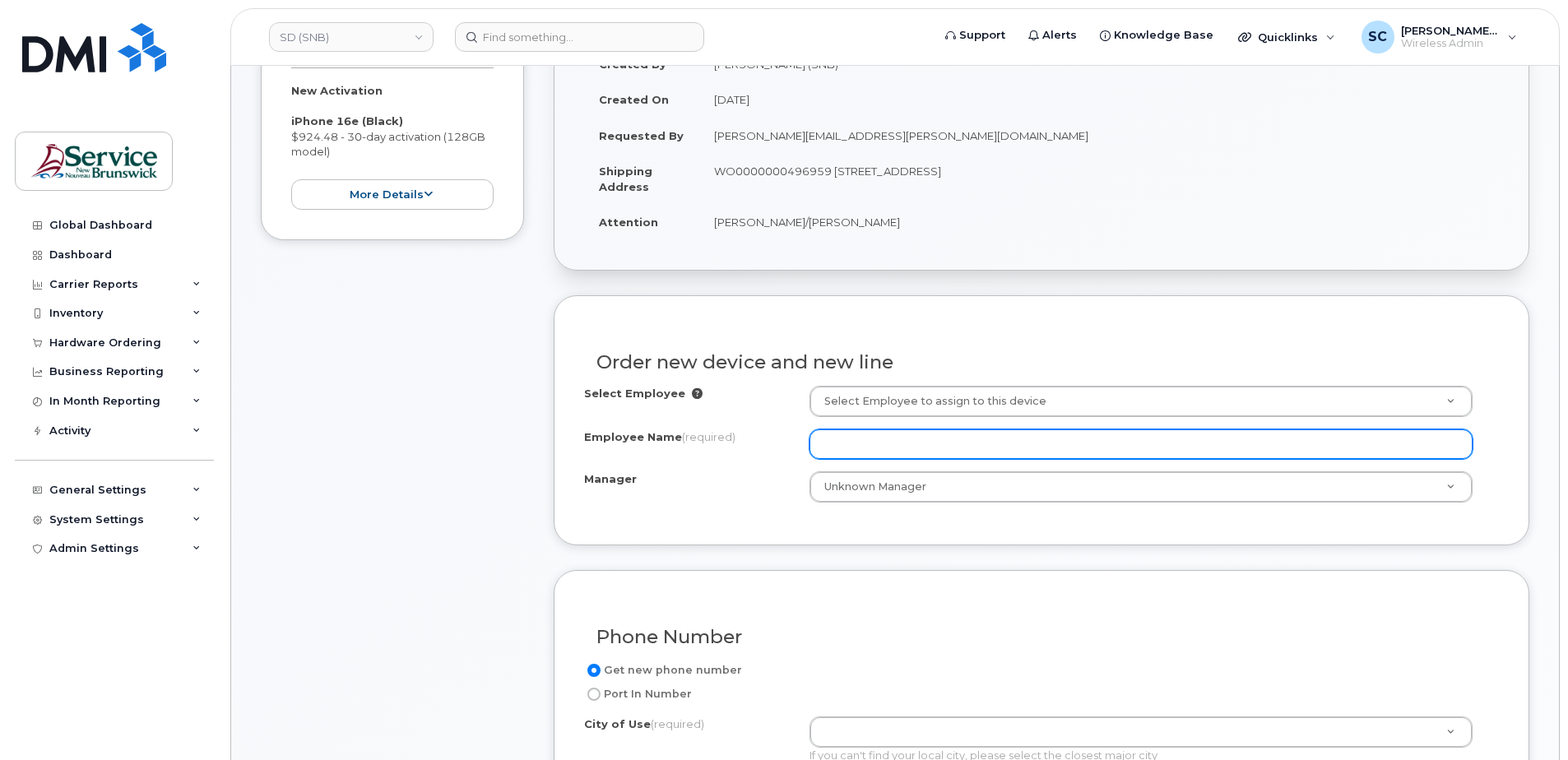
click at [882, 433] on input "Employee Name (required)" at bounding box center [1141, 445] width 664 height 30
paste input "[PERSON_NAME]"
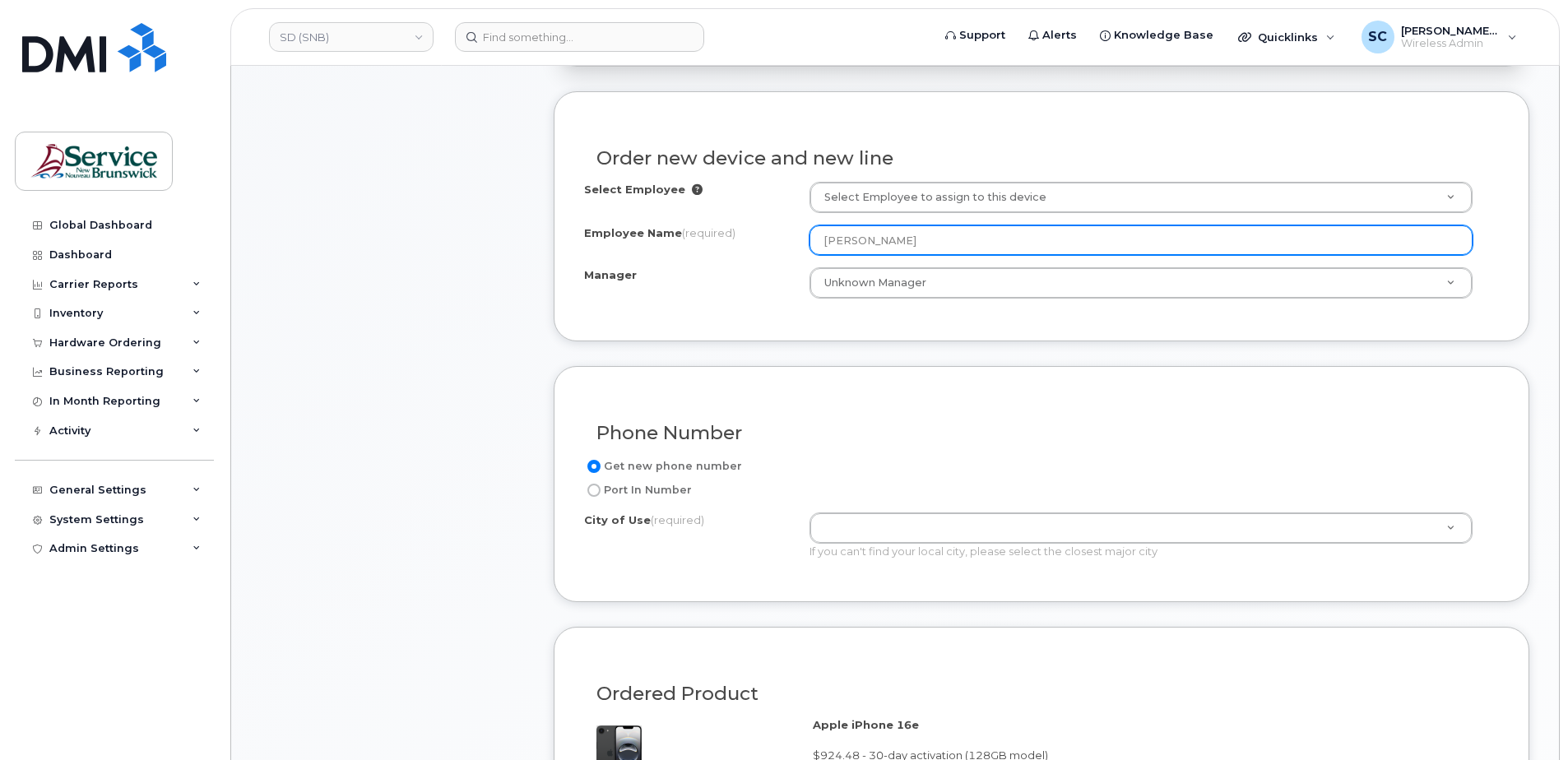
scroll to position [576, 0]
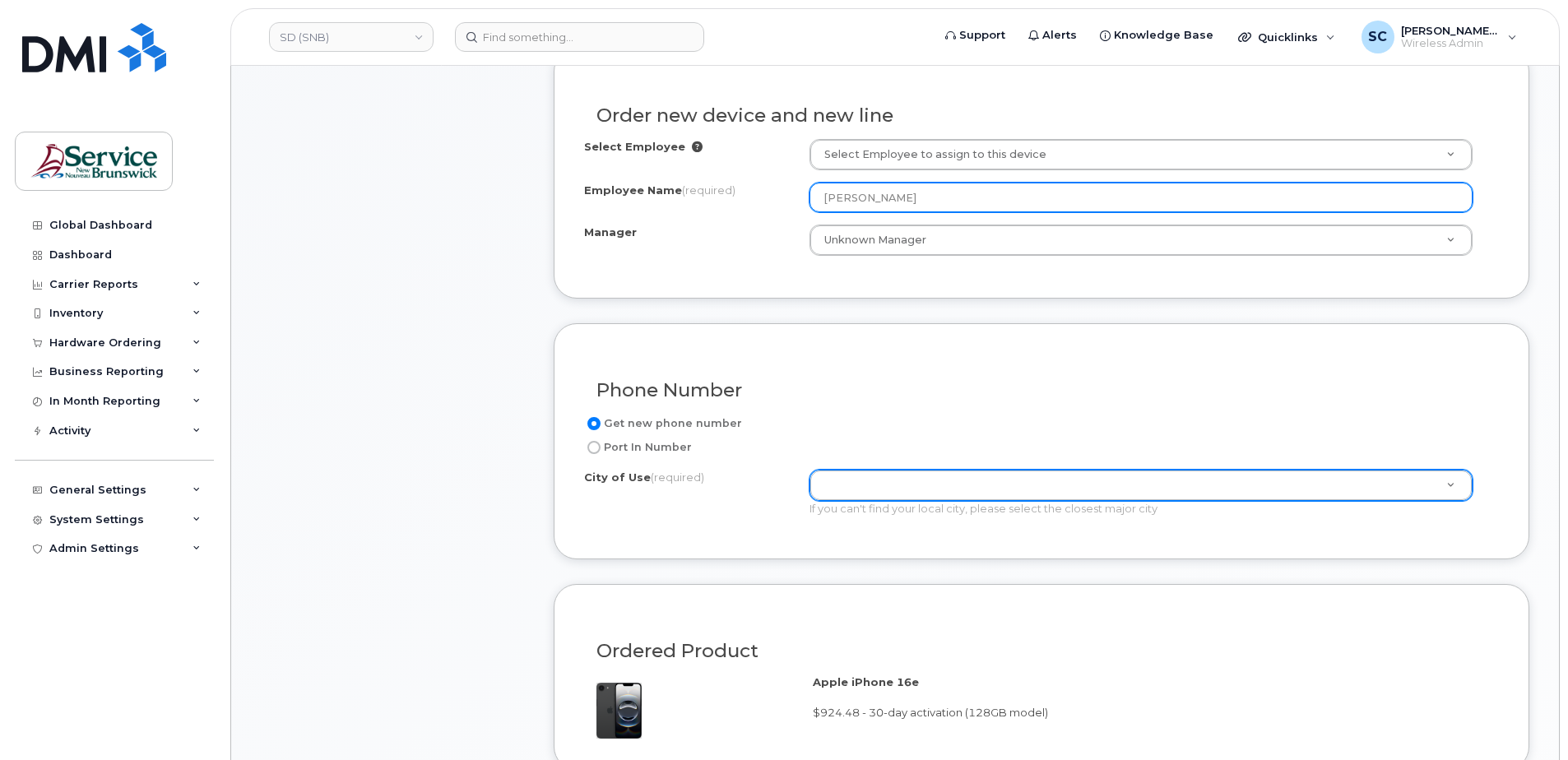
type input "[PERSON_NAME]"
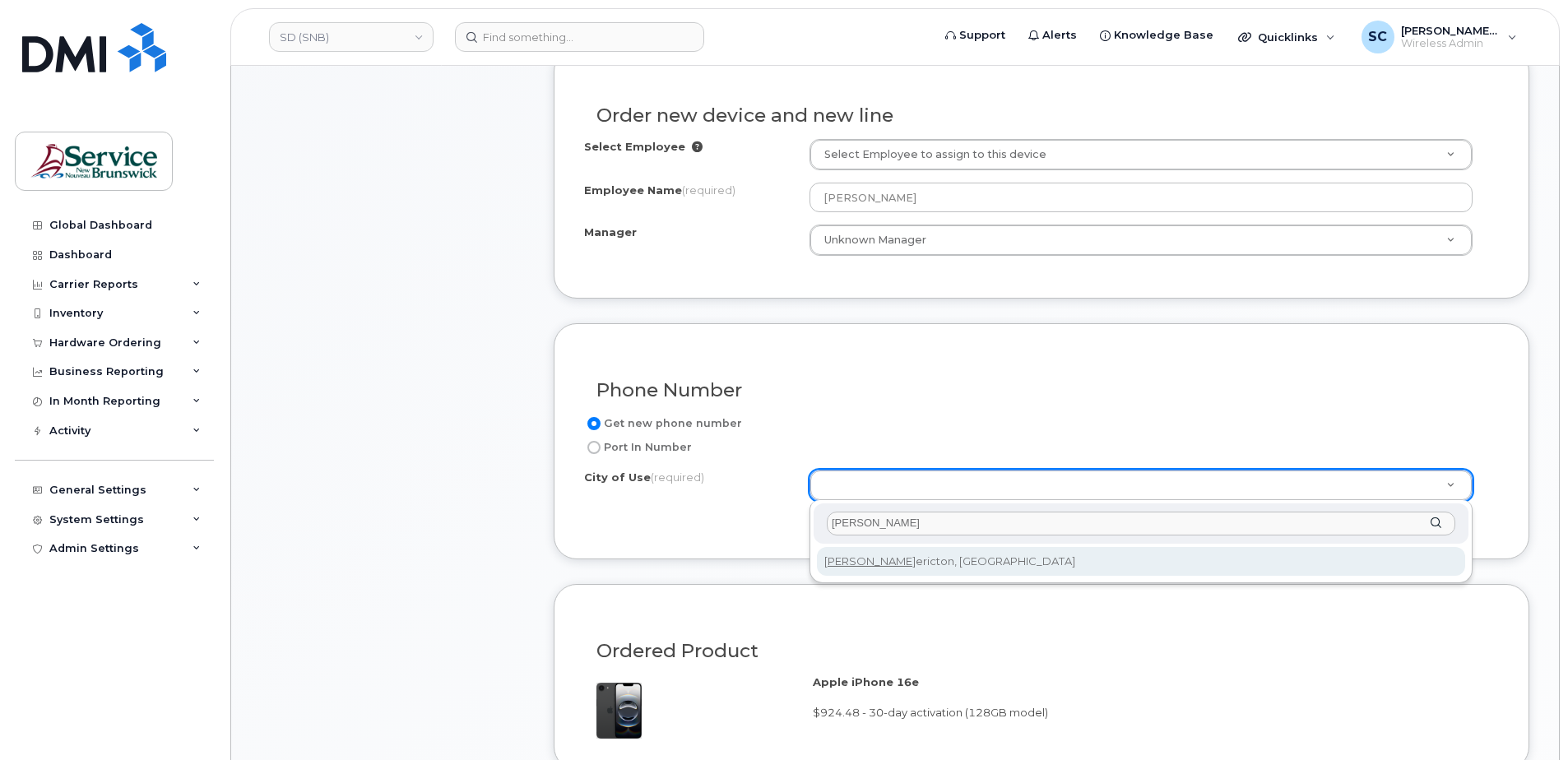
type input "fred"
type input "1578"
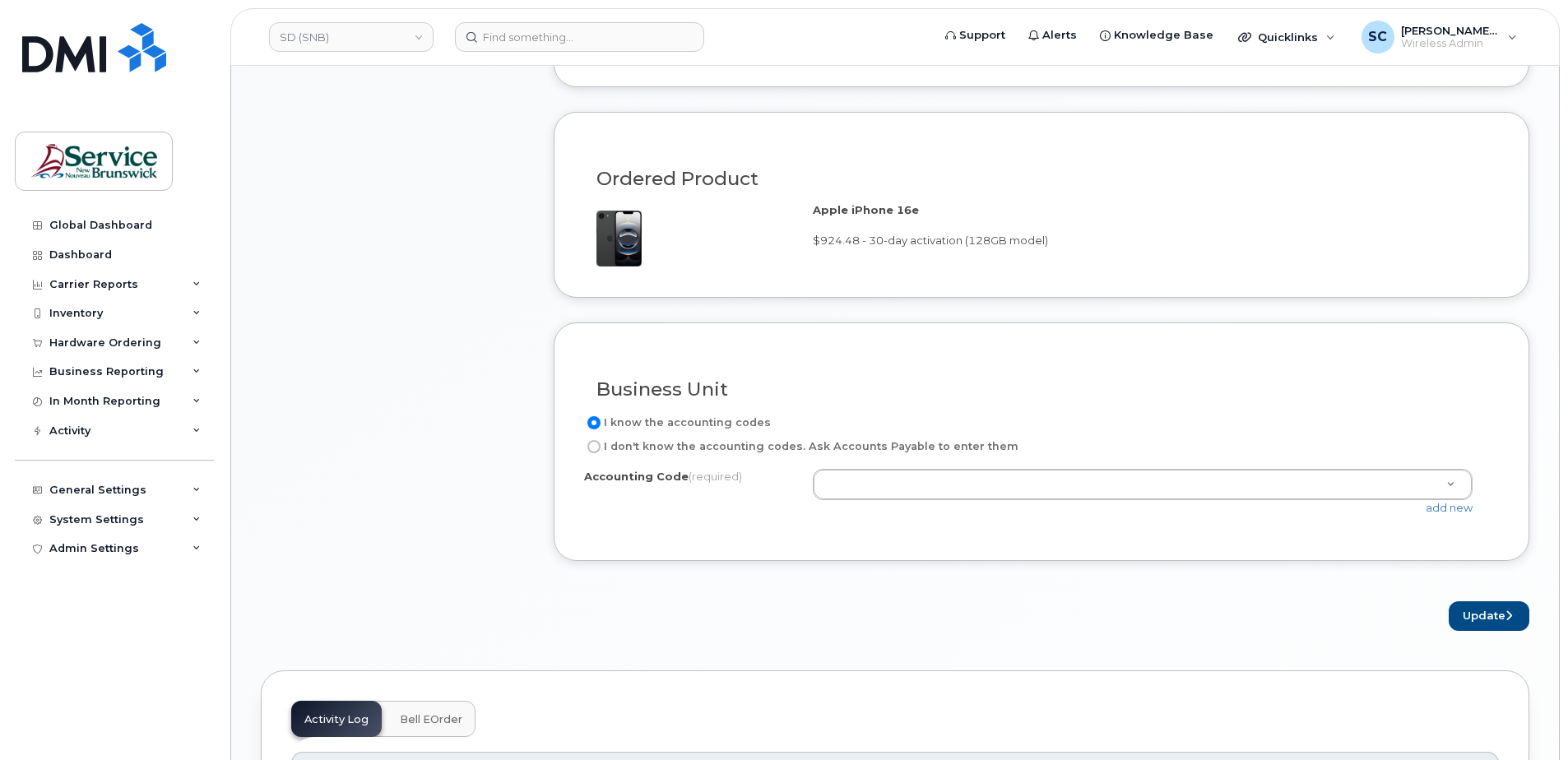
scroll to position [1069, 0]
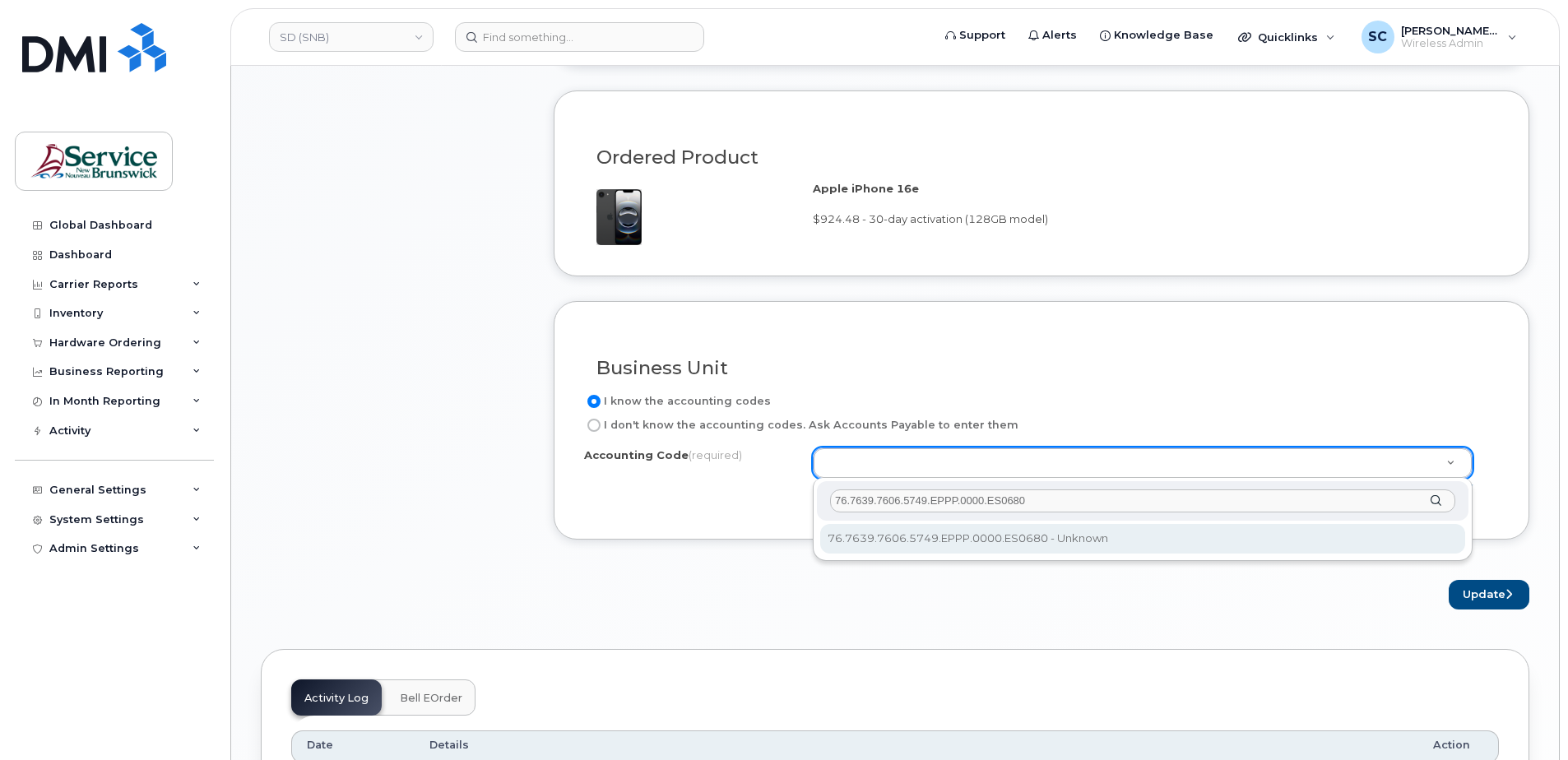
type input "76.7639.7606.5749.EPPP.0000.ES0680"
select select "76.7639.7606.5749.EPPP.0000.ES0680"
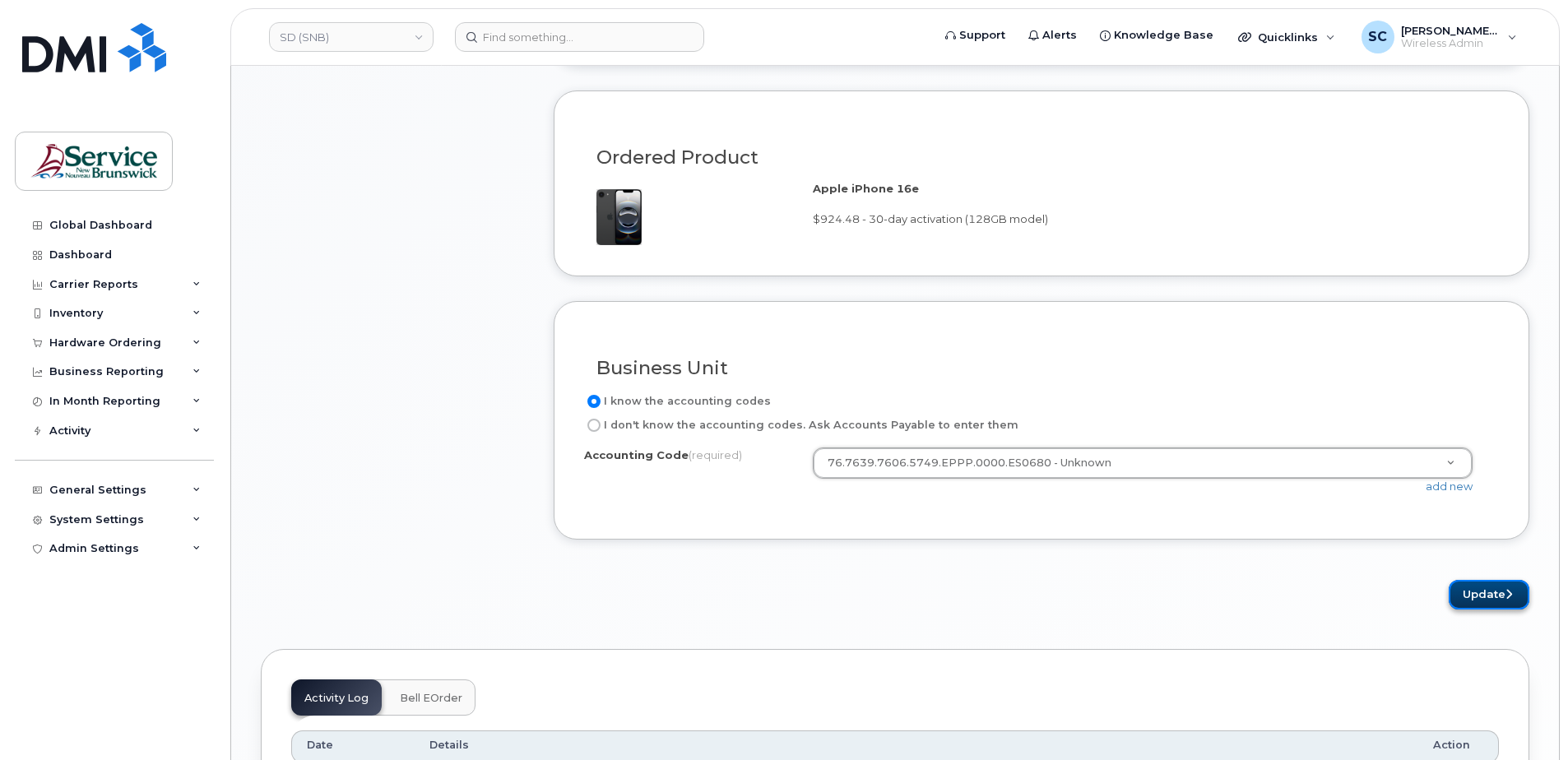
click at [1470, 599] on button "Update" at bounding box center [1488, 595] width 81 height 31
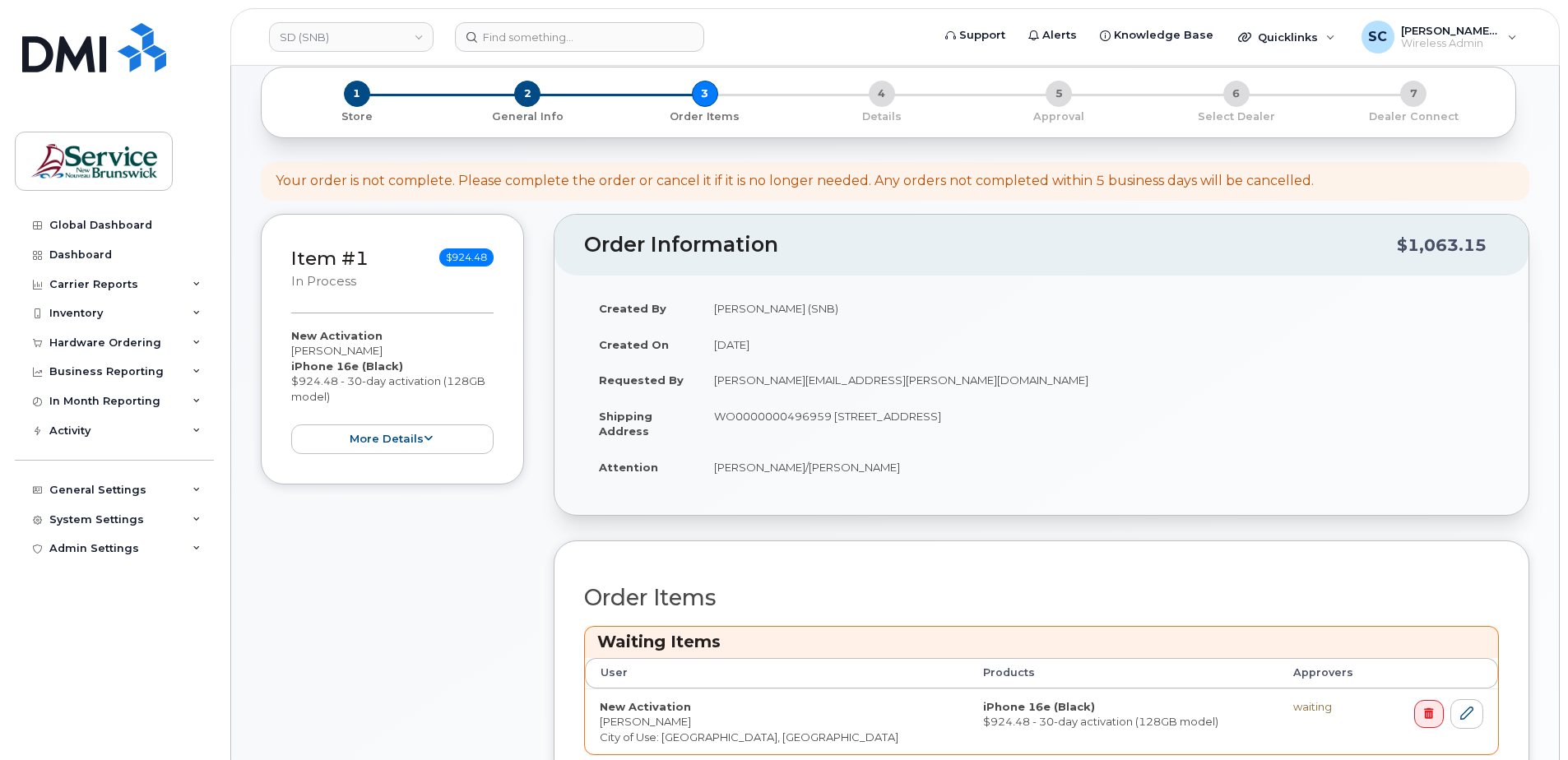
scroll to position [493, 0]
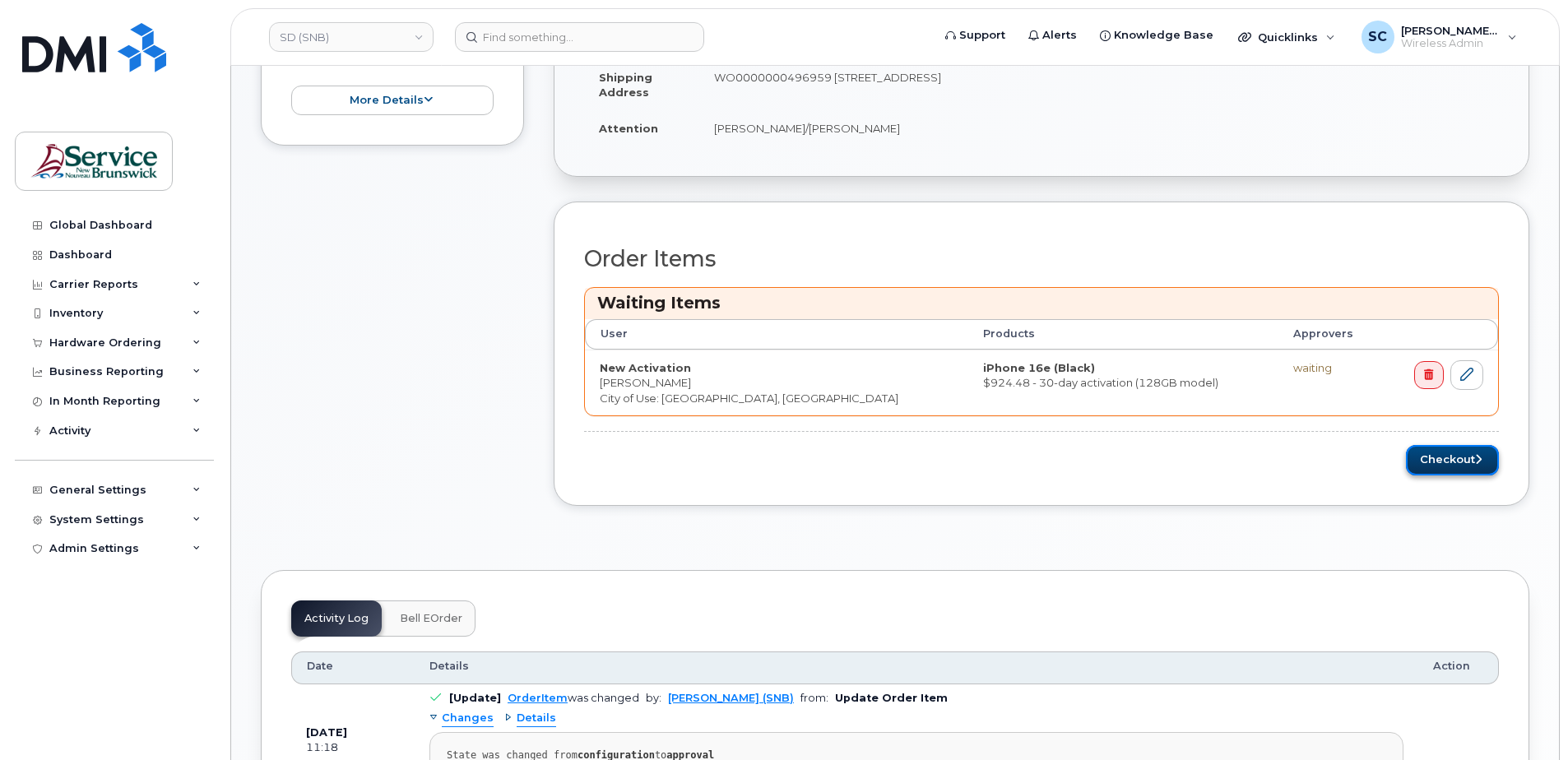
click at [1432, 469] on button "Checkout" at bounding box center [1452, 460] width 93 height 31
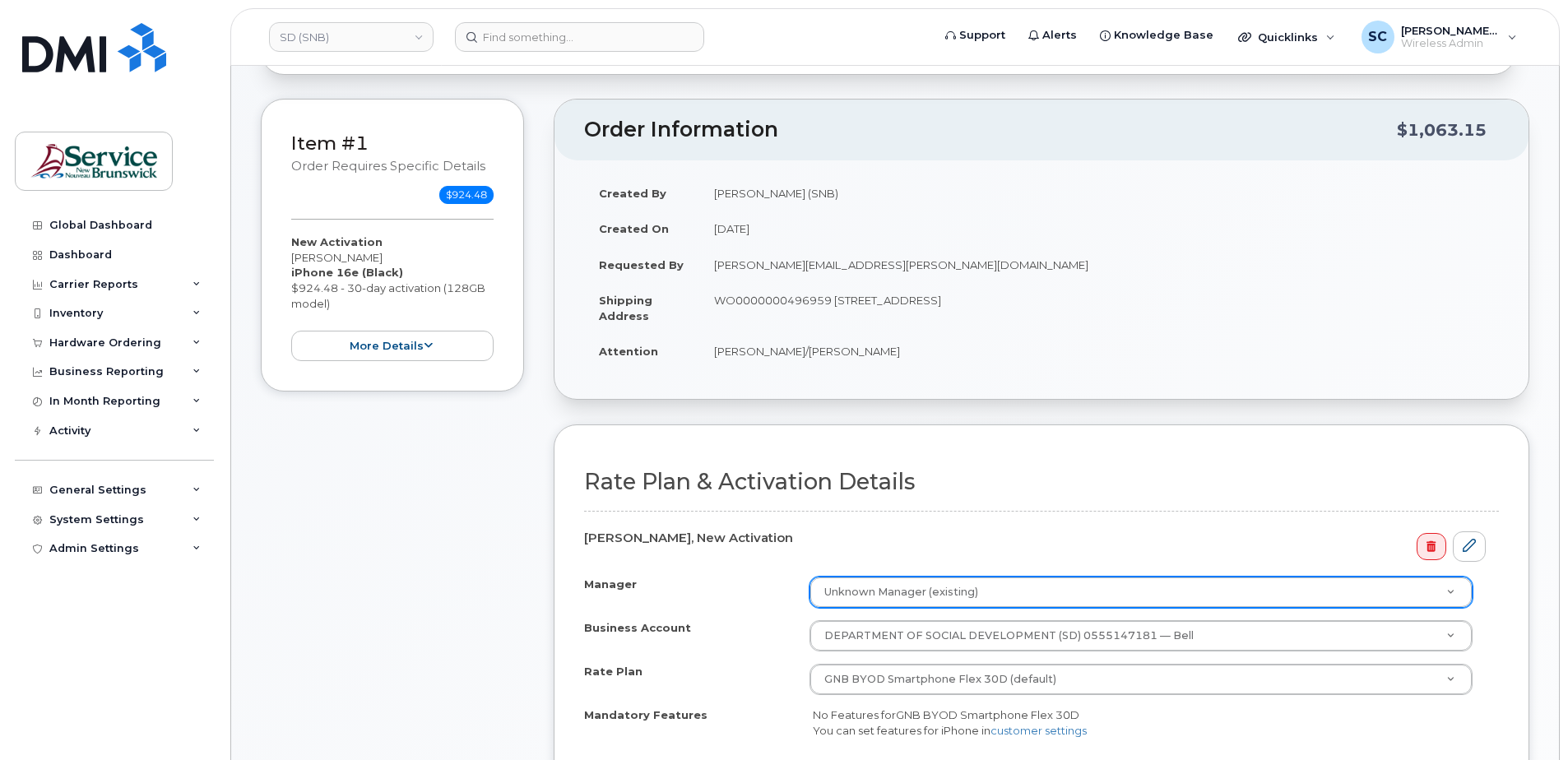
scroll to position [329, 0]
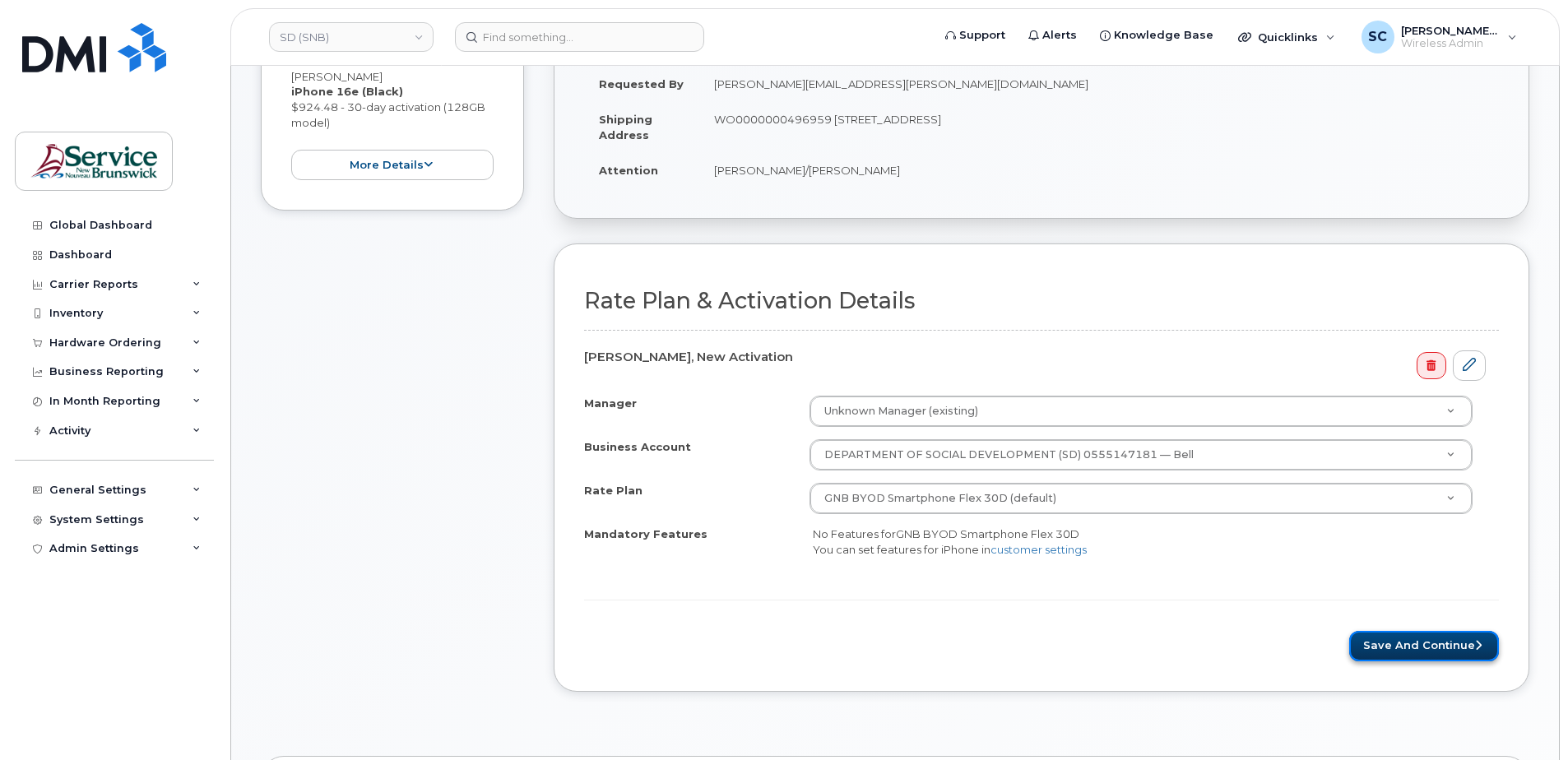
click at [1404, 654] on button "Save and Continue" at bounding box center [1424, 646] width 150 height 31
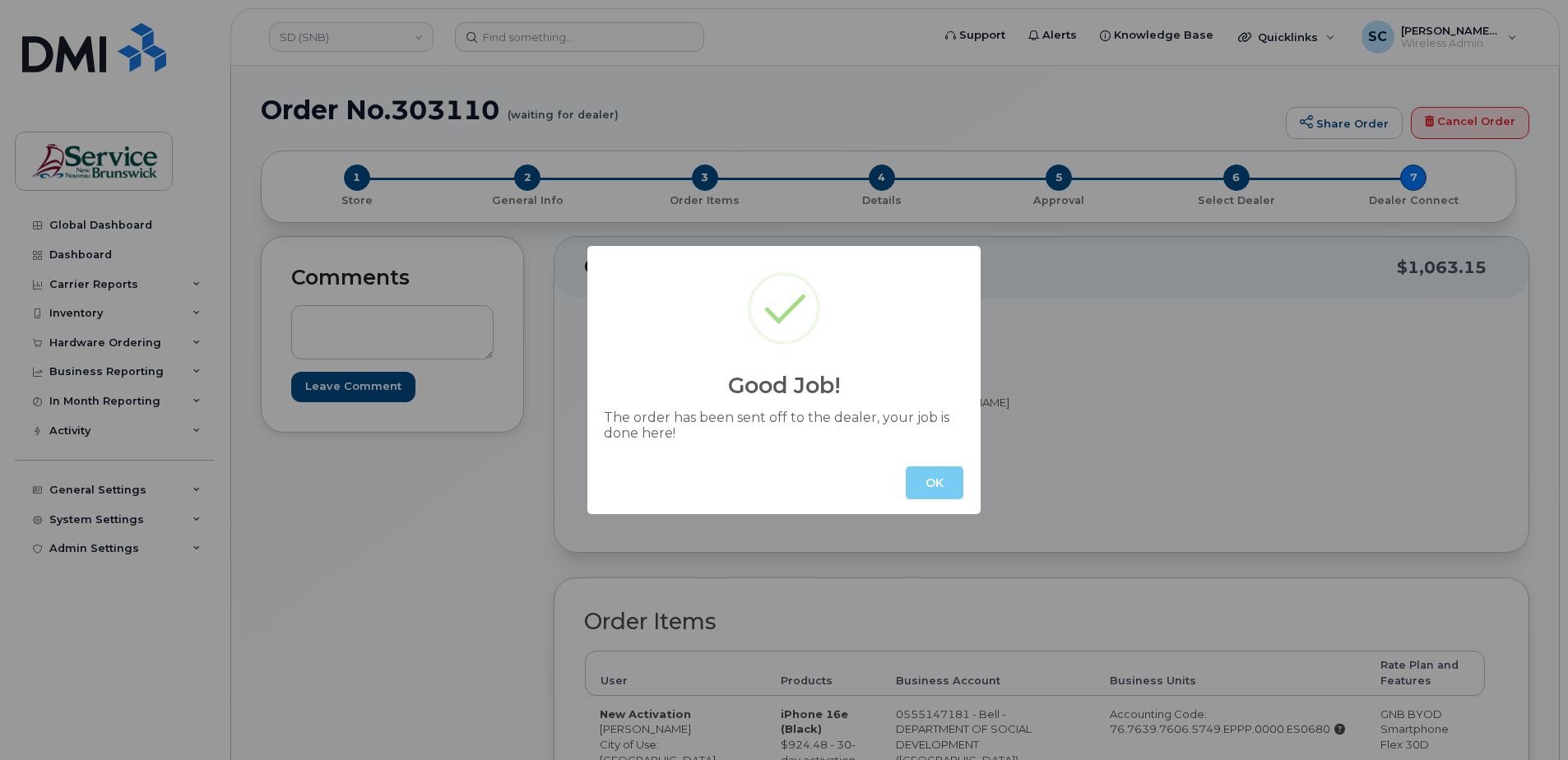
click at [937, 492] on button "OK" at bounding box center [935, 482] width 58 height 33
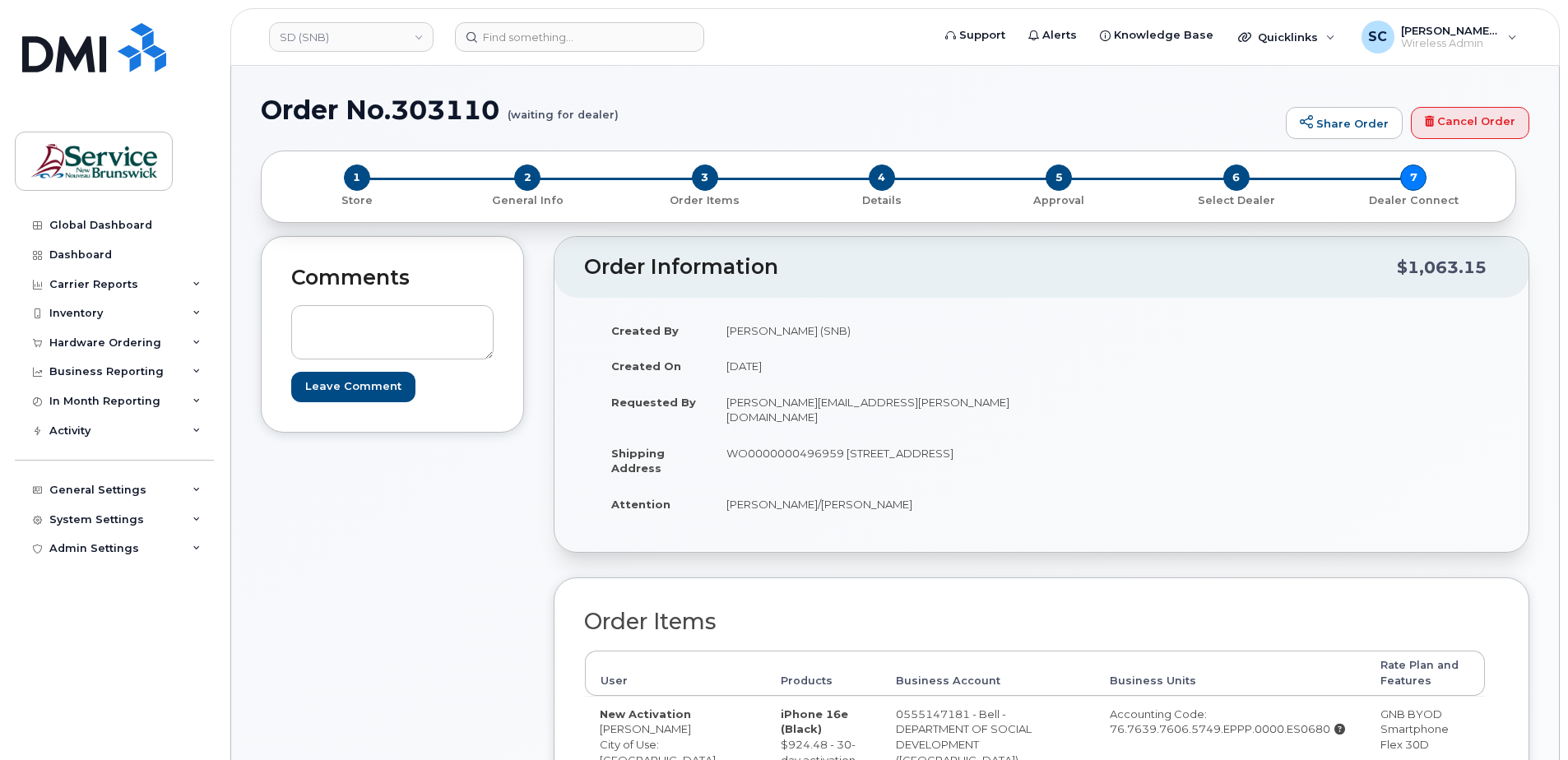
click at [463, 115] on h1 "Order No.303110 (waiting for dealer)" at bounding box center [769, 109] width 1017 height 29
copy h1 "303110"
click at [876, 116] on h1 "Order No.303110 (waiting for dealer)" at bounding box center [769, 109] width 1017 height 29
click at [370, 44] on link "SD (SNB)" at bounding box center [350, 37] width 164 height 30
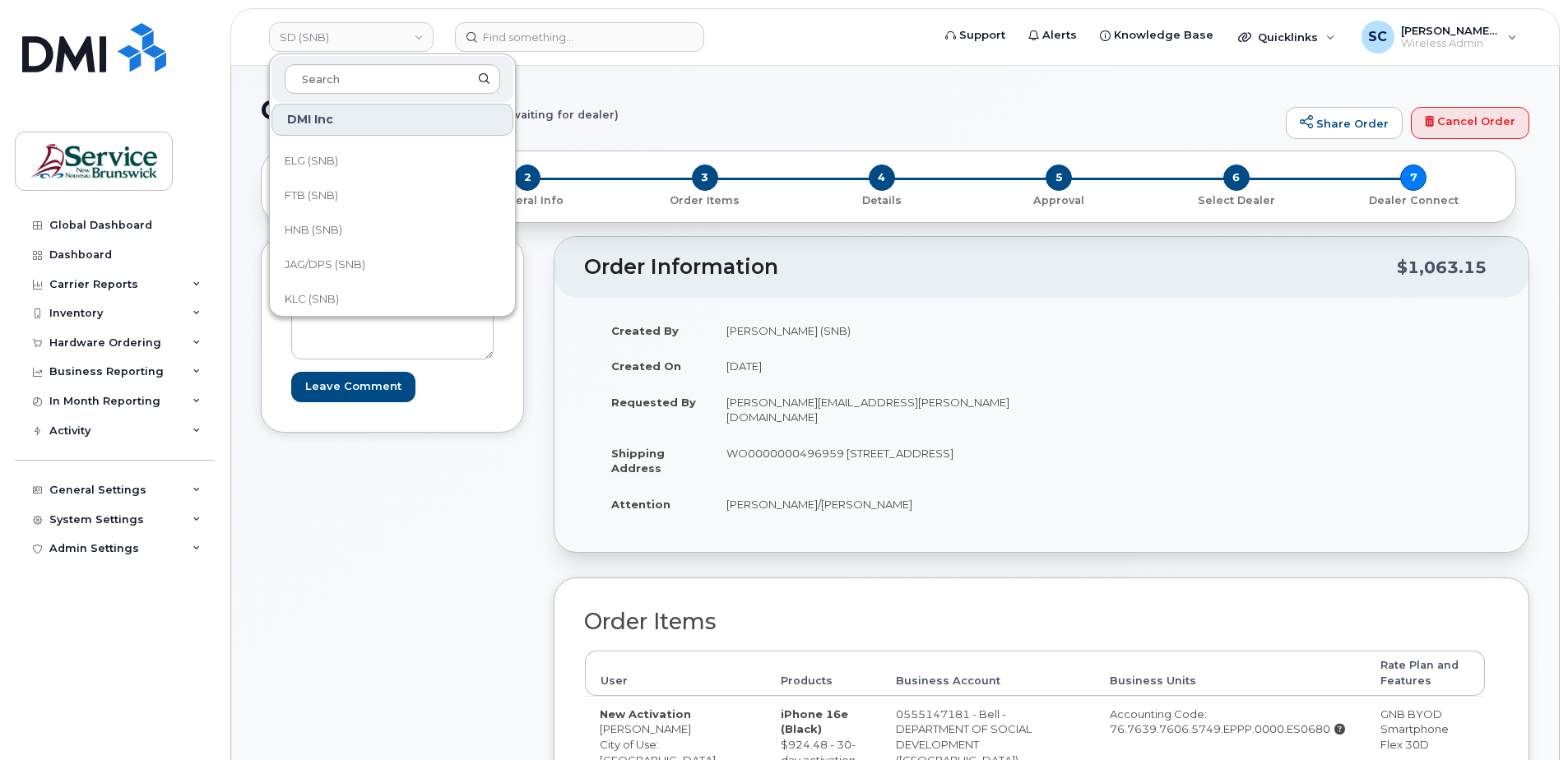
scroll to position [164, 0]
click at [339, 170] on link "FTB (SNB)" at bounding box center [392, 163] width 242 height 33
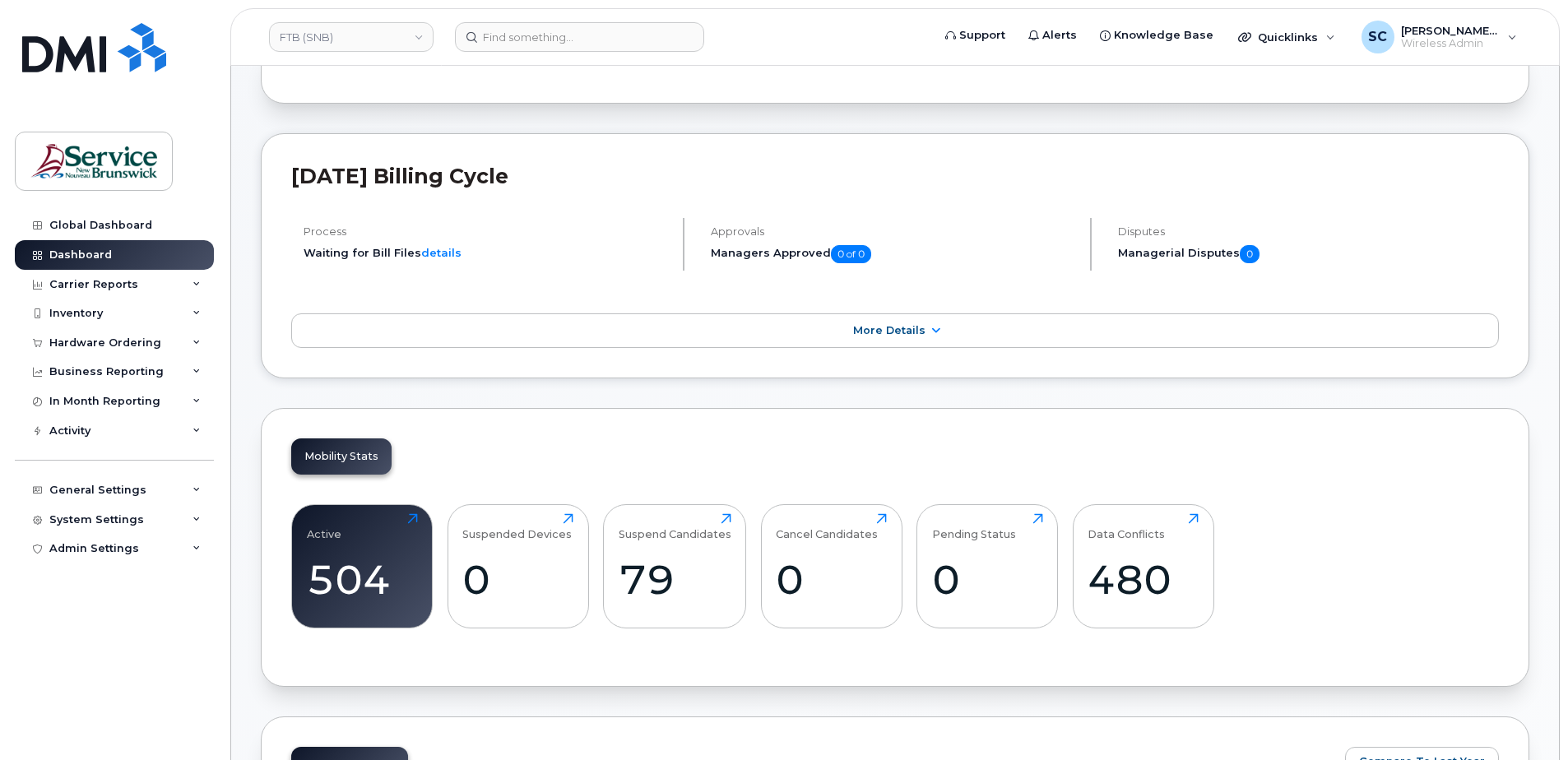
scroll to position [247, 0]
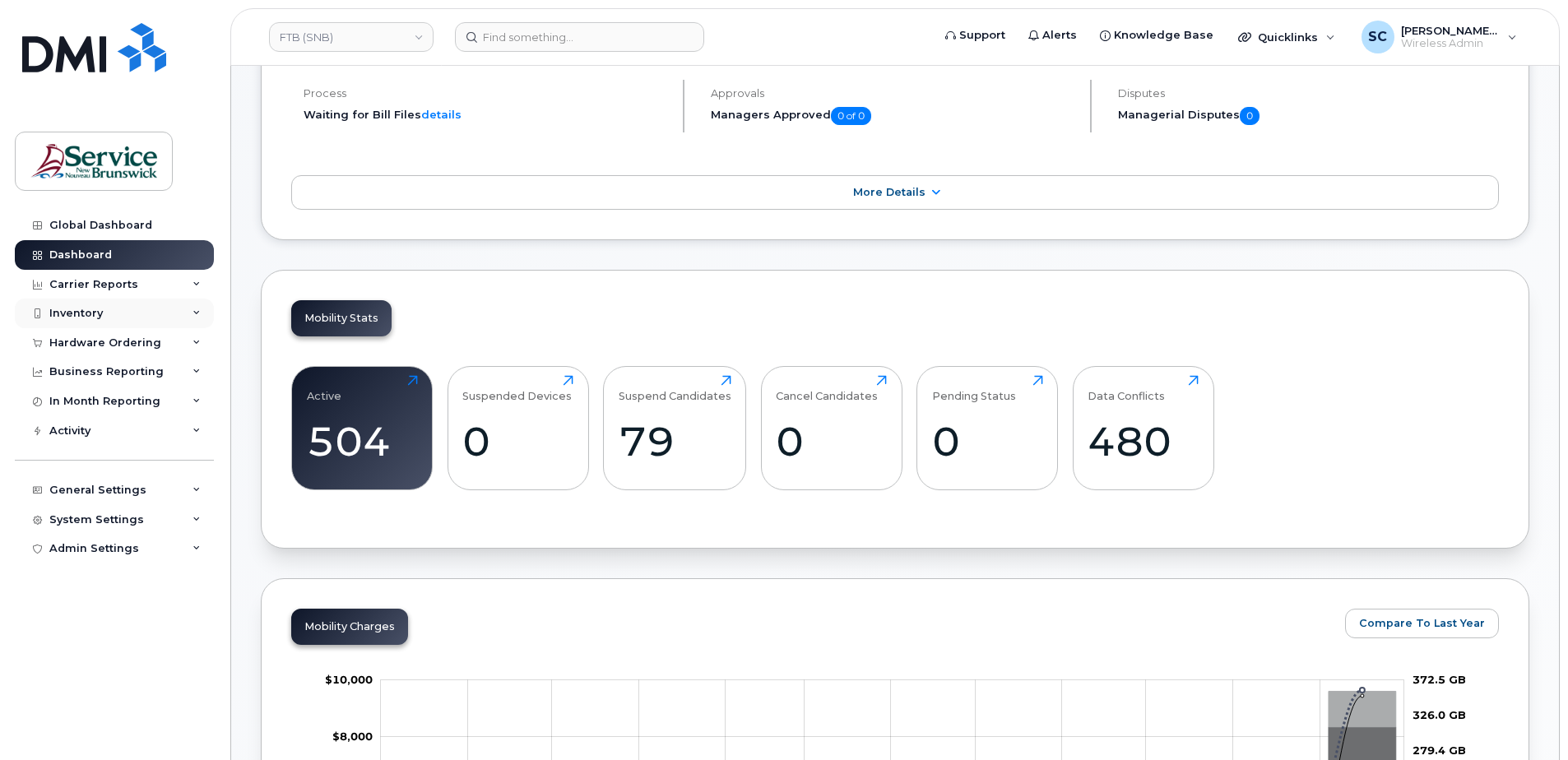
click at [145, 323] on div "Inventory" at bounding box center [114, 313] width 199 height 30
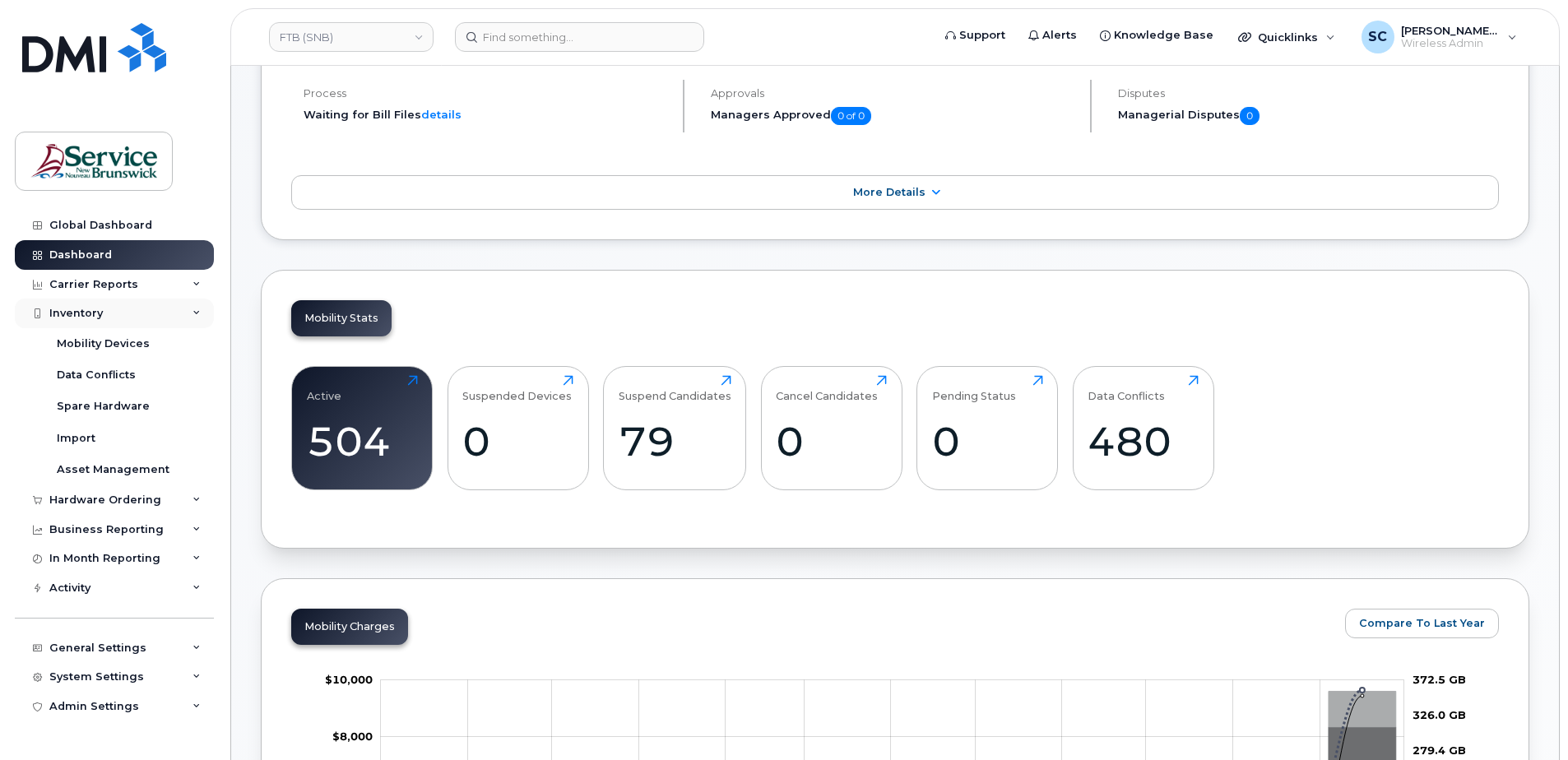
click at [149, 316] on div "Inventory" at bounding box center [114, 313] width 199 height 30
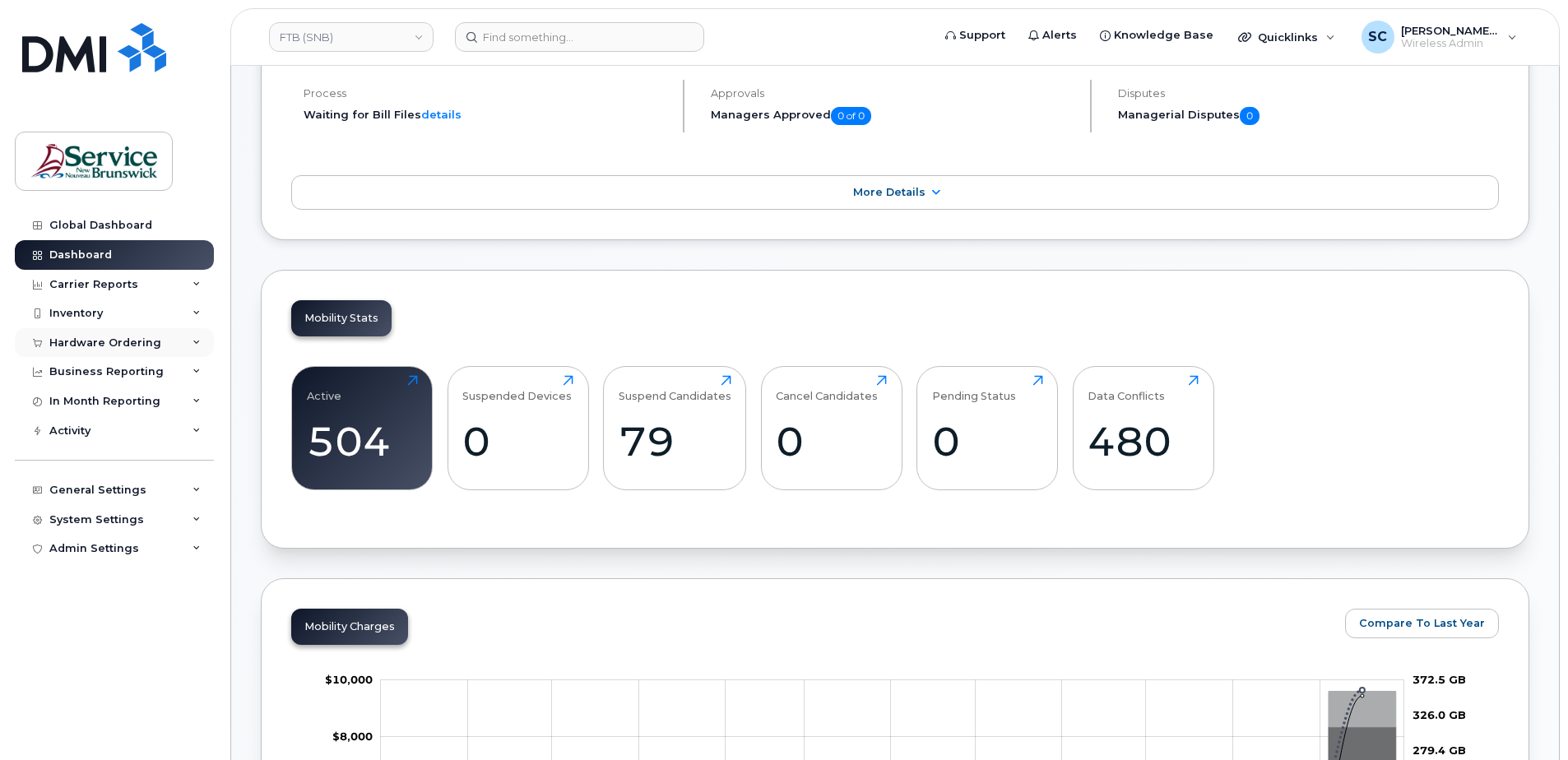
click at [135, 338] on div "Hardware Ordering" at bounding box center [105, 342] width 111 height 13
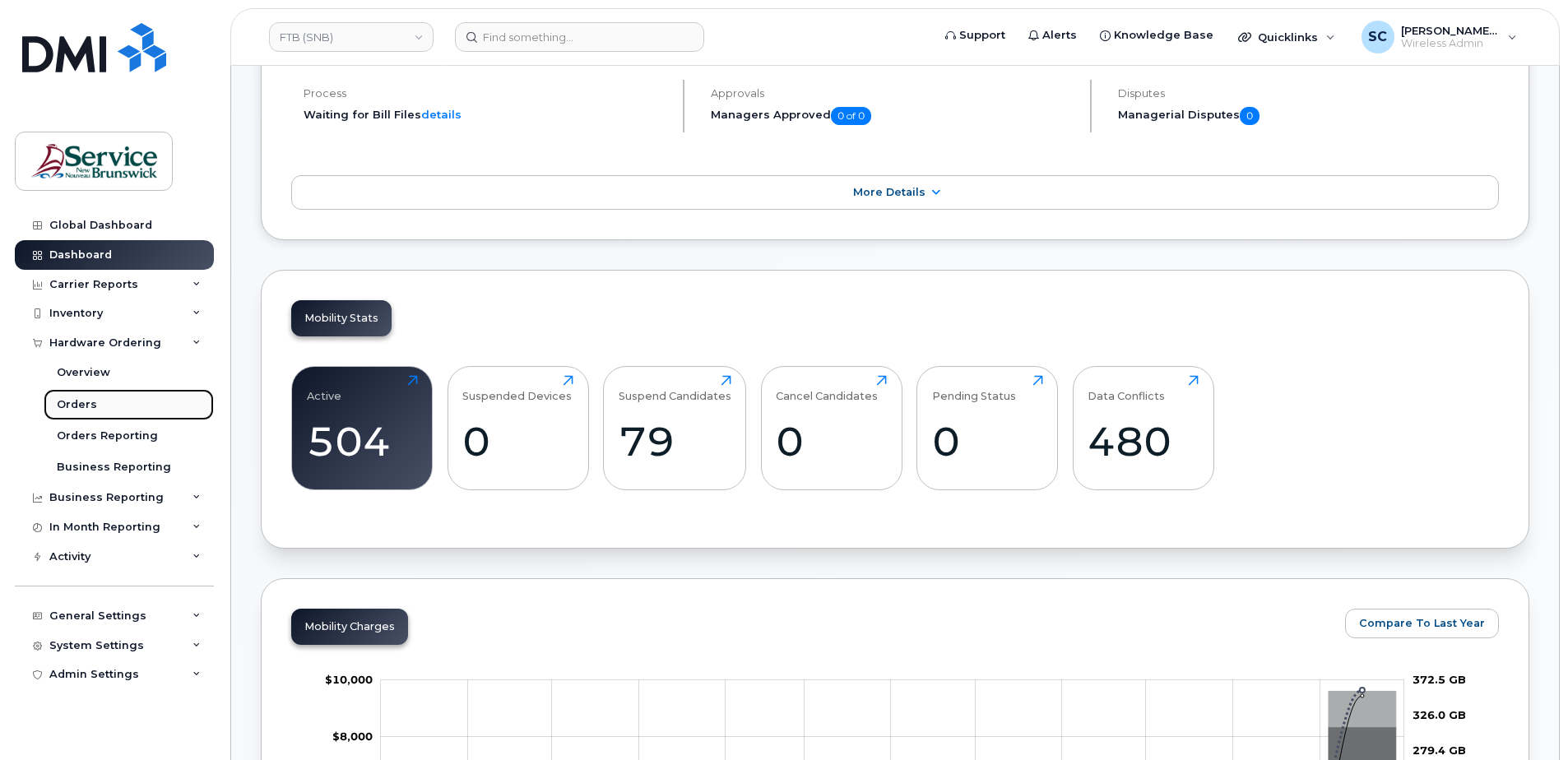
click at [113, 401] on link "Orders" at bounding box center [128, 404] width 170 height 31
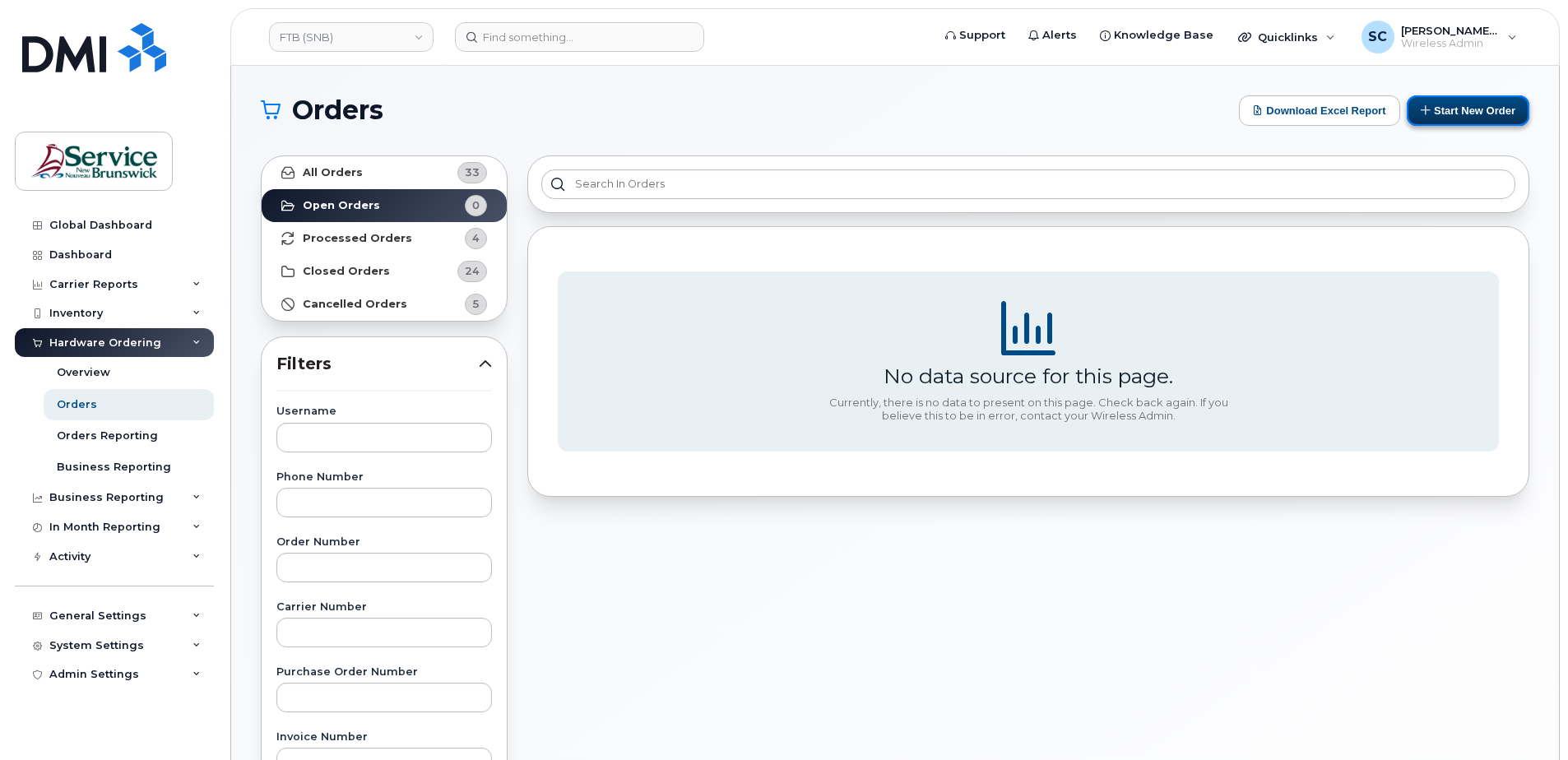
click at [1450, 103] on button "Start New Order" at bounding box center [1468, 110] width 122 height 31
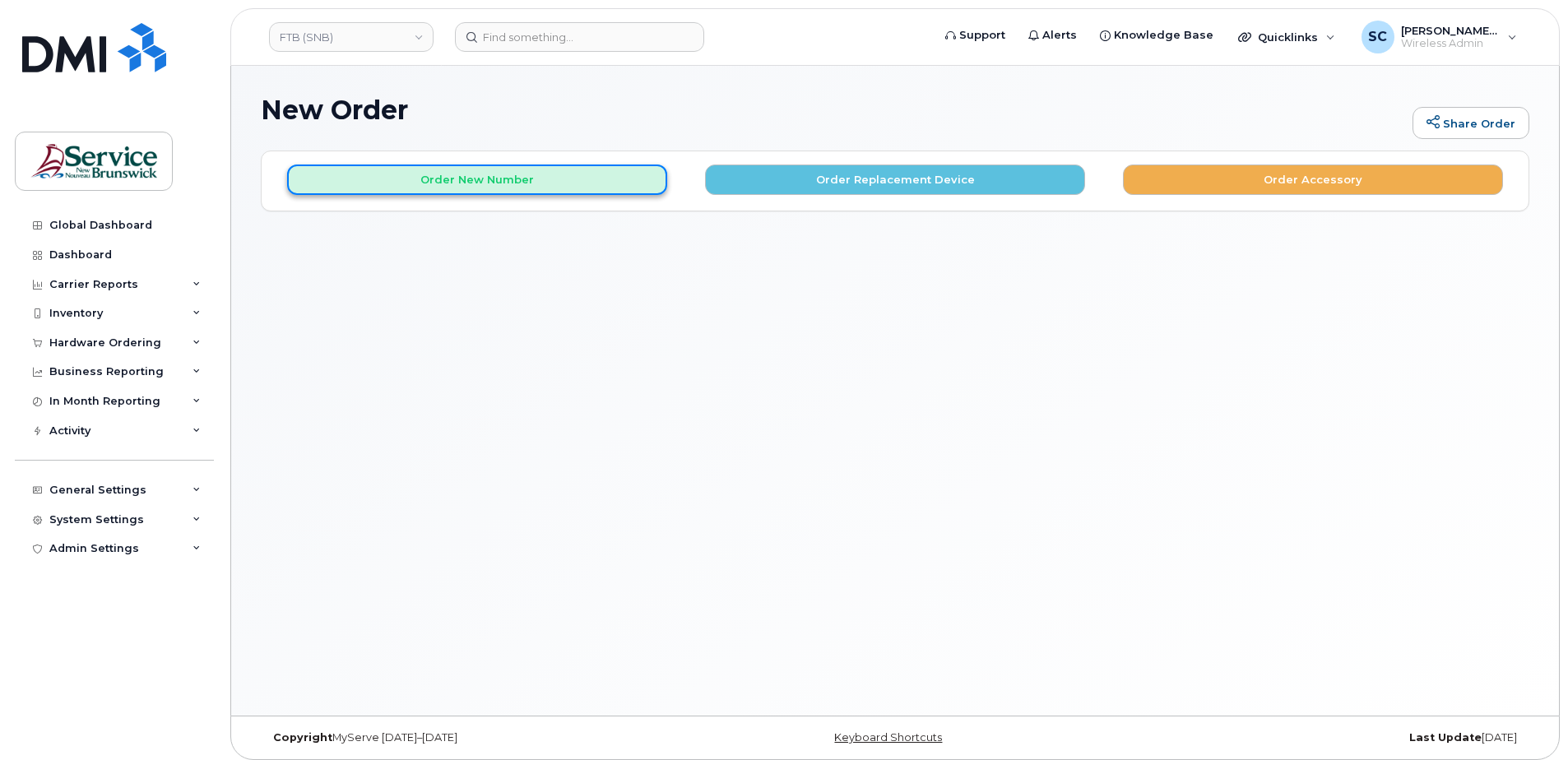
click at [587, 178] on button "Order New Number" at bounding box center [478, 179] width 380 height 31
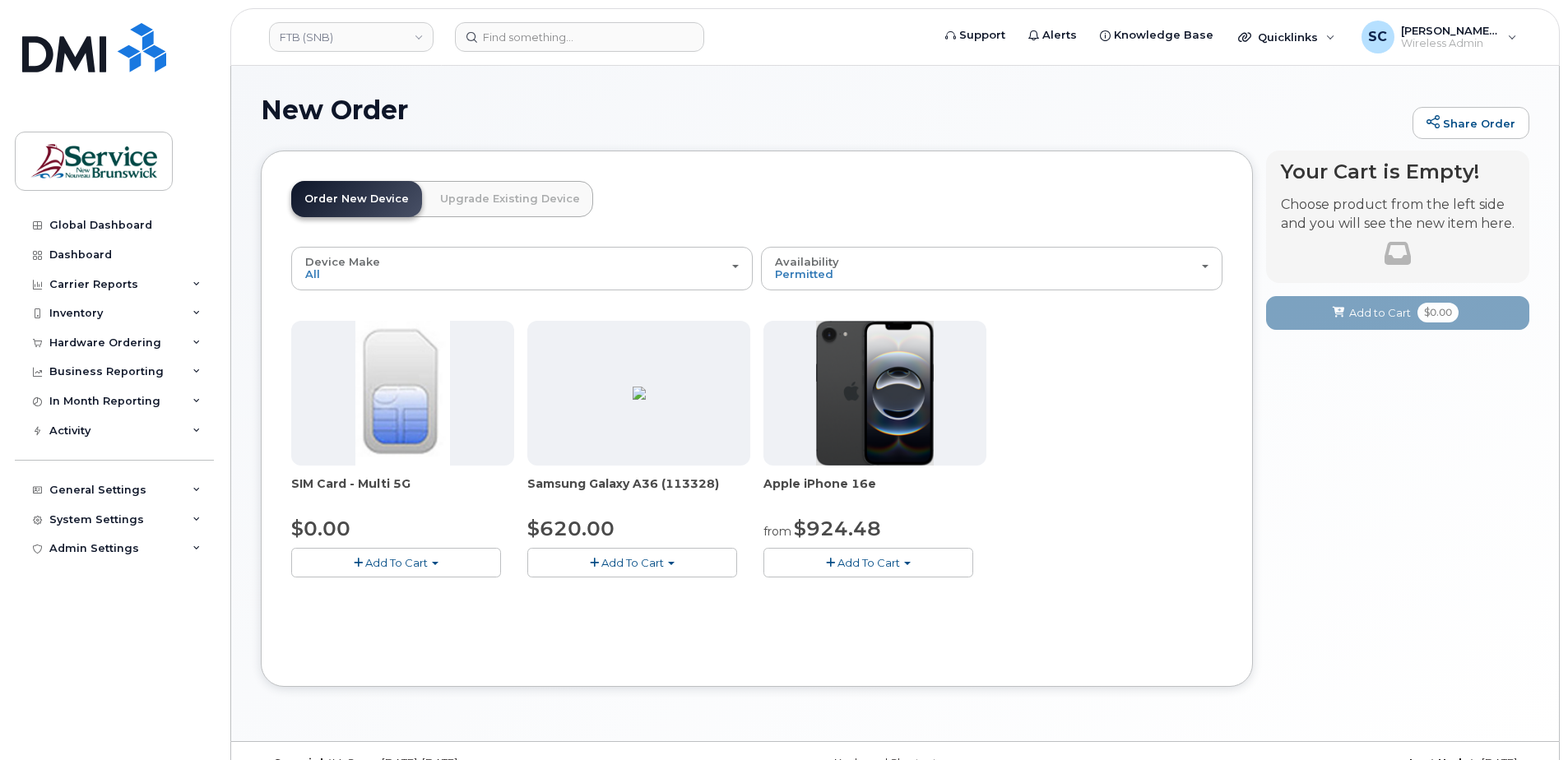
click at [686, 567] on button "Add To Cart" at bounding box center [632, 562] width 210 height 29
click at [682, 616] on link "$620.00 - 30-day activation (128GB model)" at bounding box center [666, 613] width 269 height 21
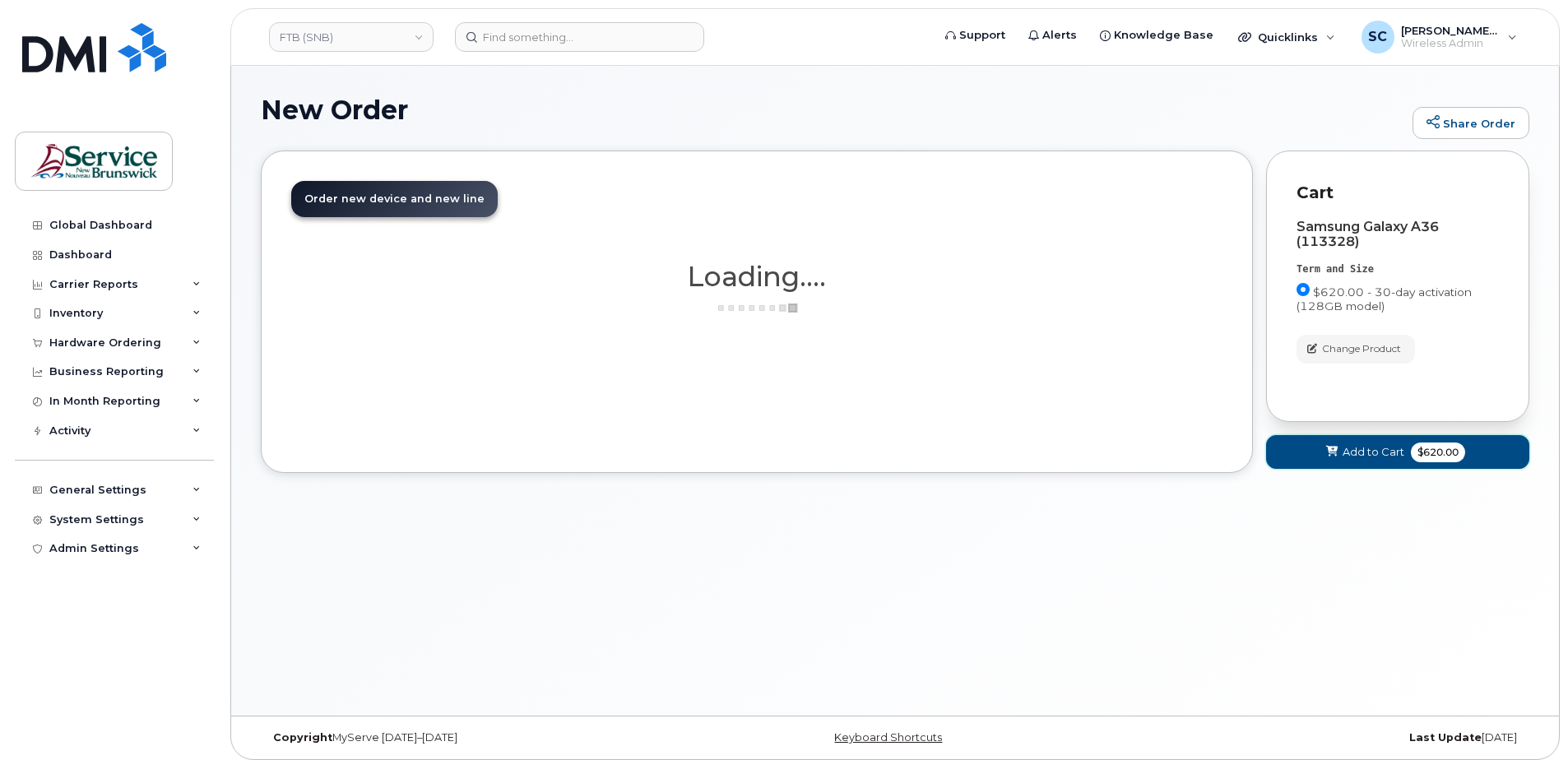
click at [1398, 456] on span "Add to Cart" at bounding box center [1374, 453] width 62 height 16
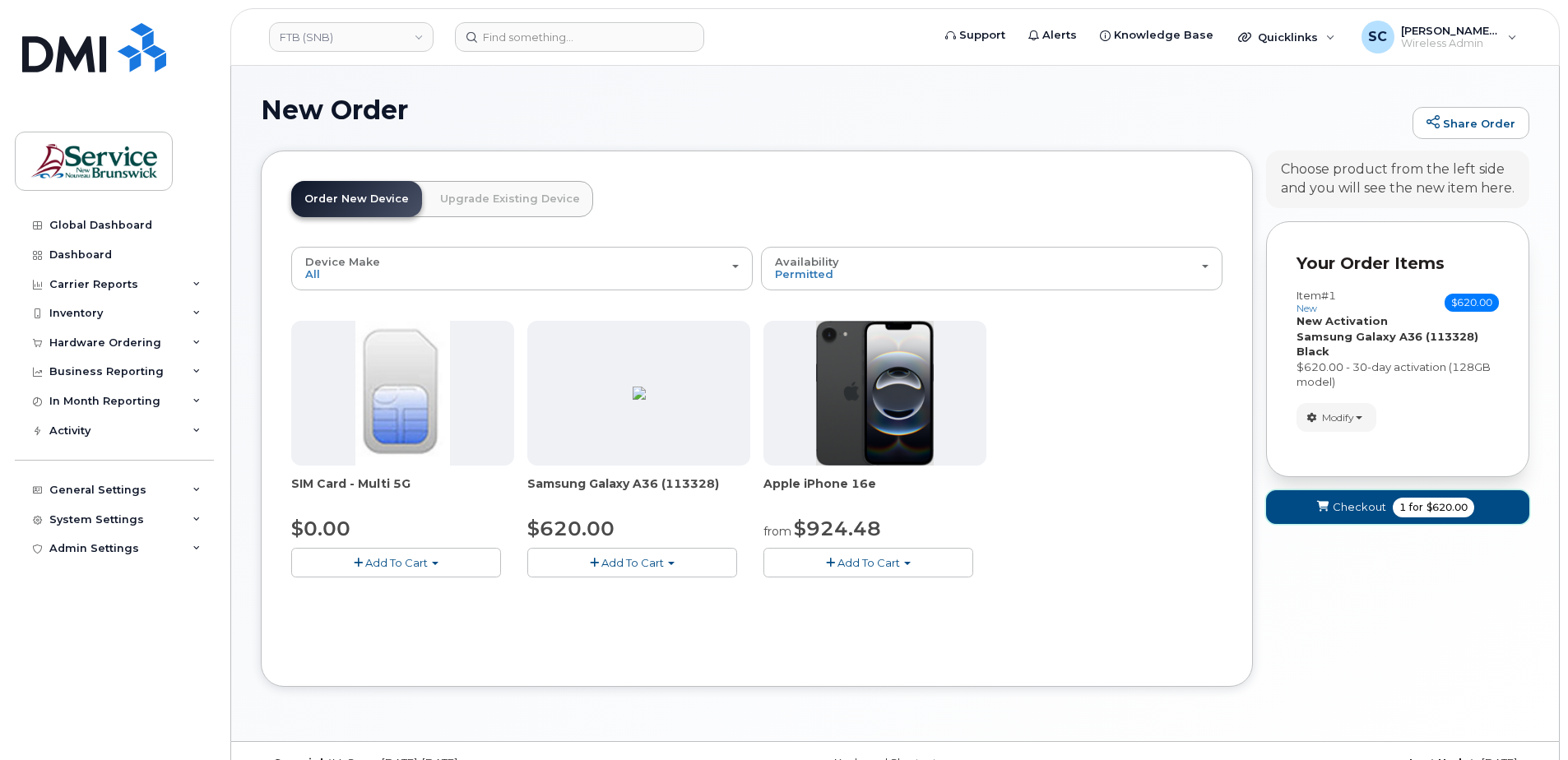
click at [1359, 507] on span "Checkout" at bounding box center [1360, 507] width 54 height 16
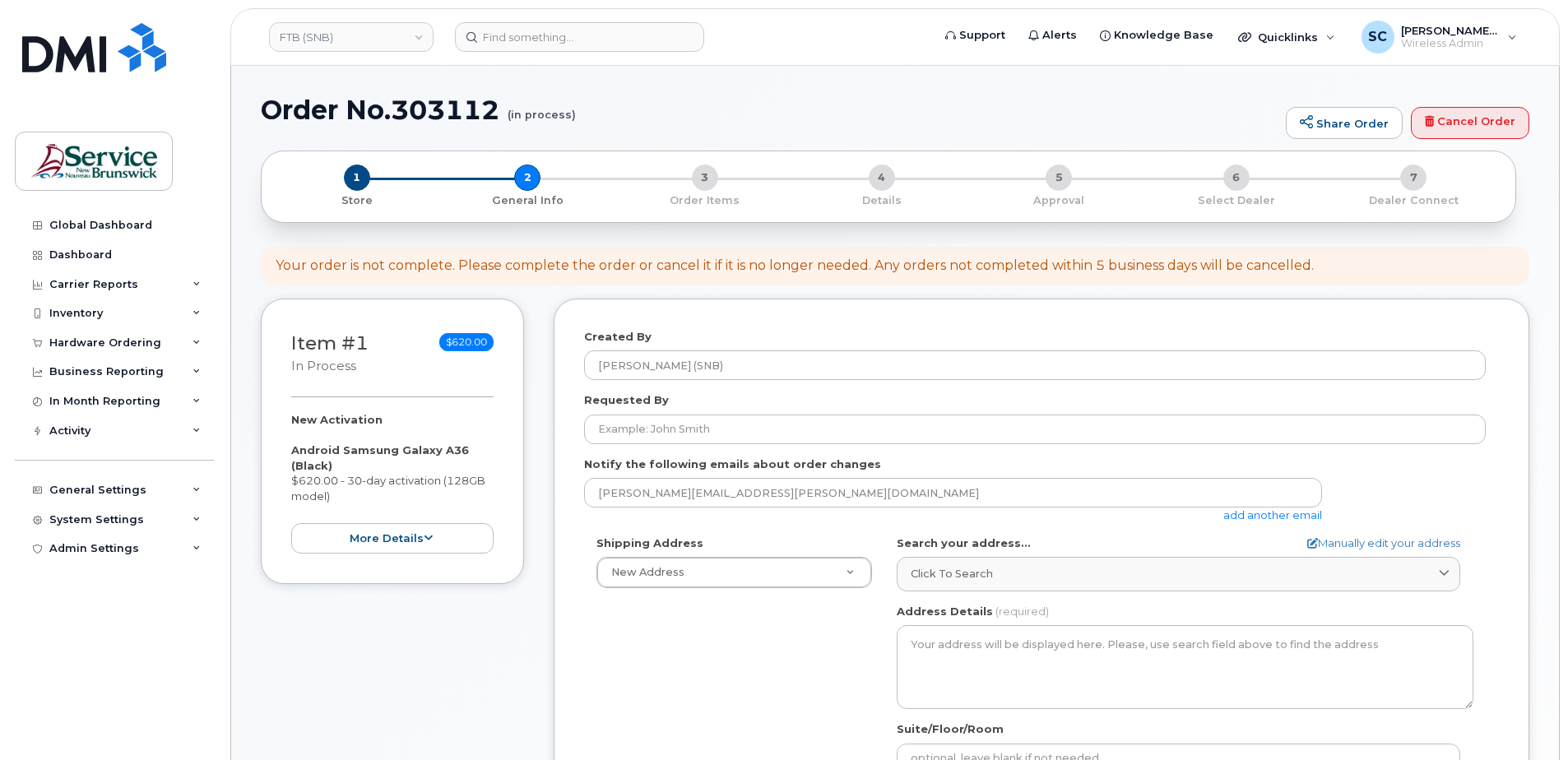
select select
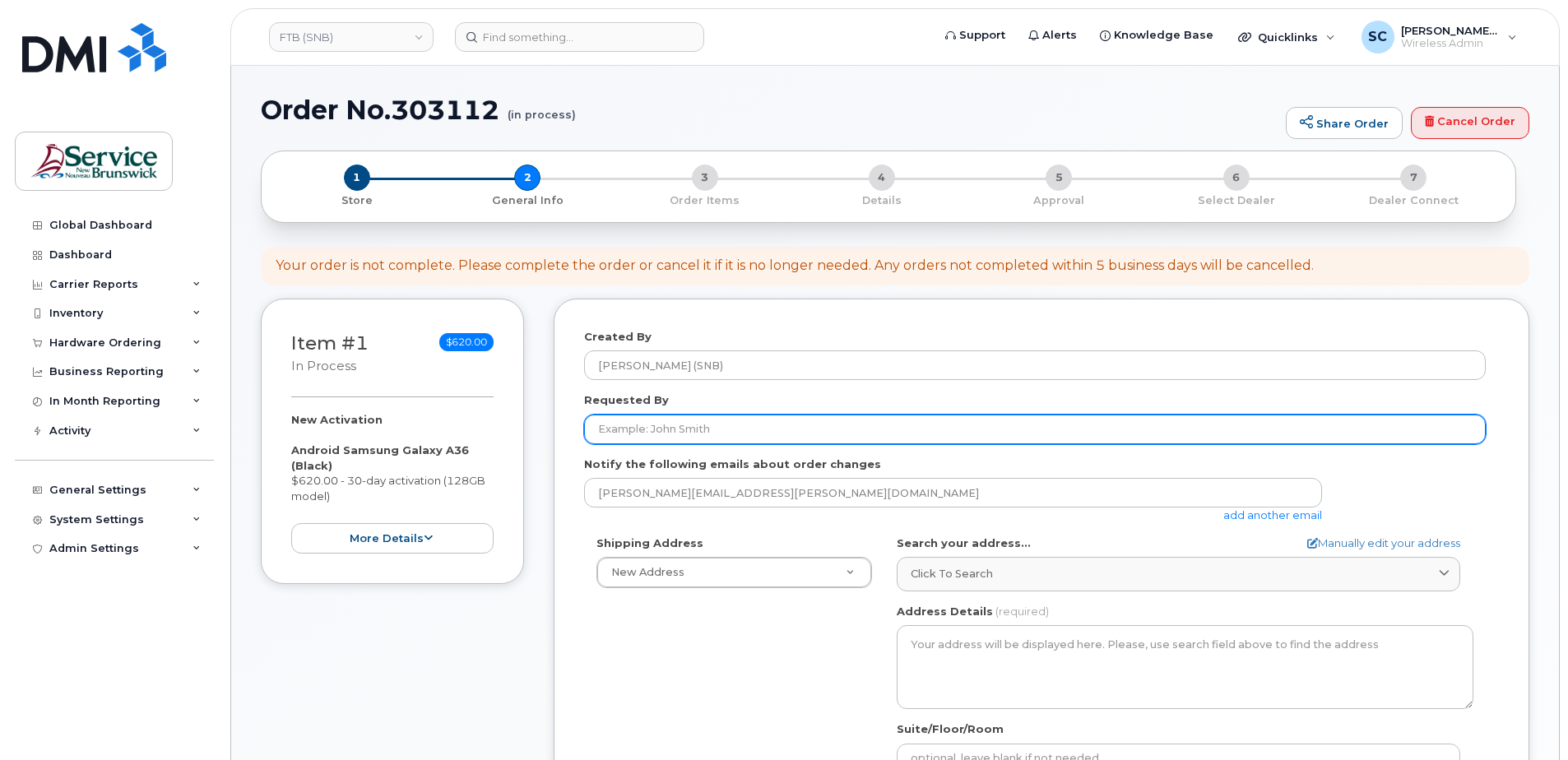
click at [737, 438] on input "Requested By" at bounding box center [1035, 430] width 901 height 30
paste input "[EMAIL_ADDRESS][DOMAIN_NAME]"
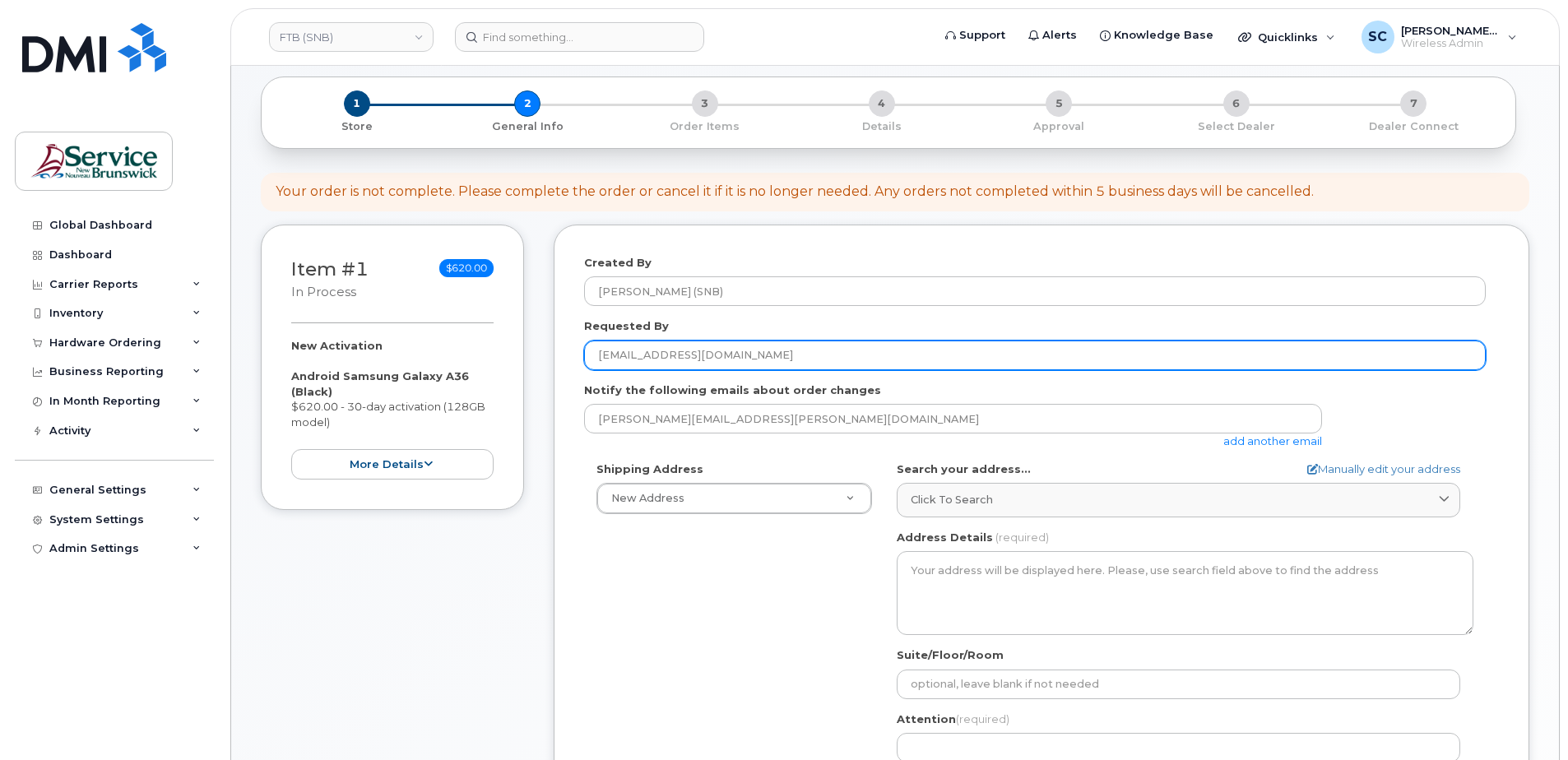
scroll to position [164, 0]
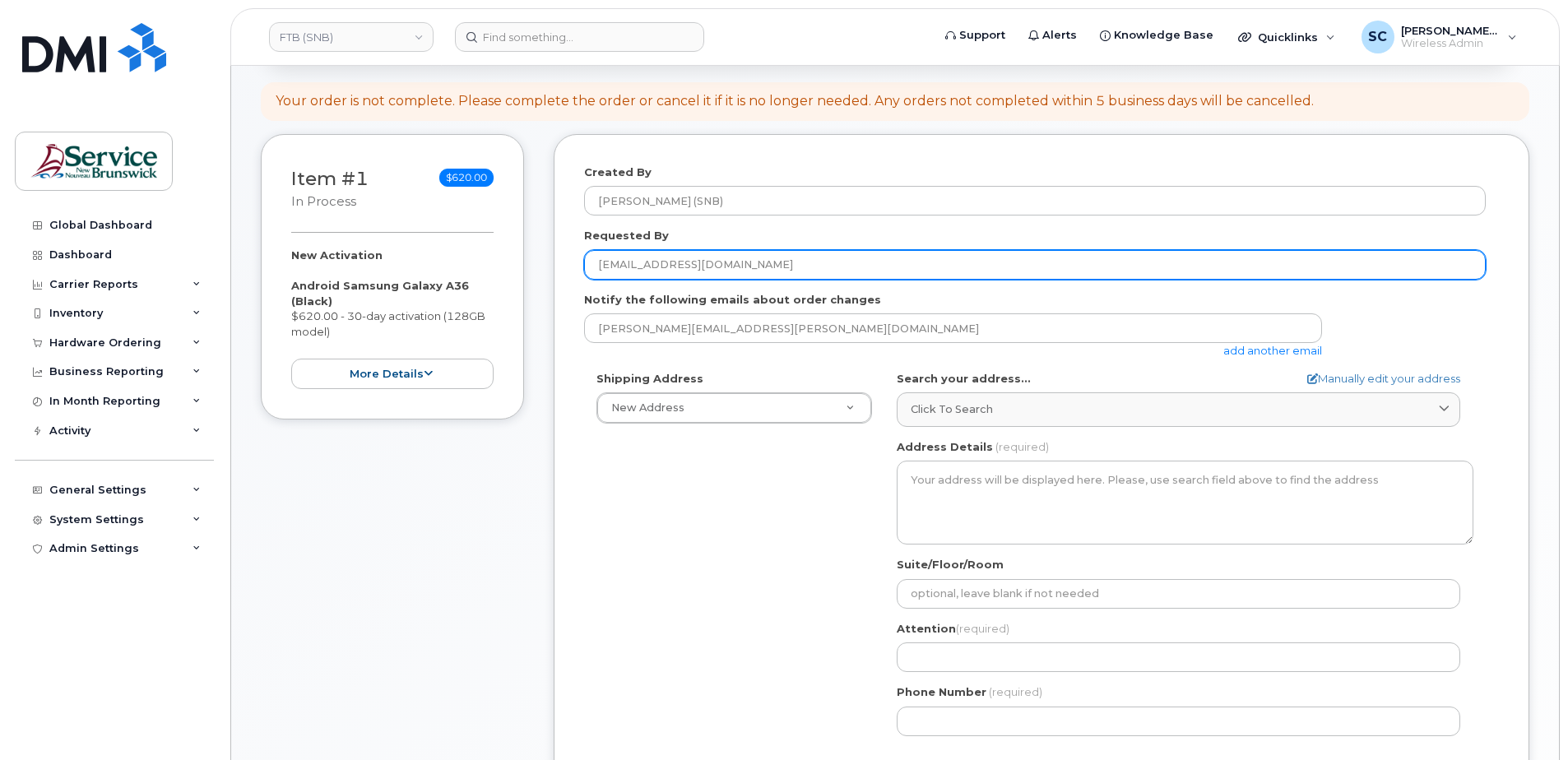
type input "[EMAIL_ADDRESS][DOMAIN_NAME]"
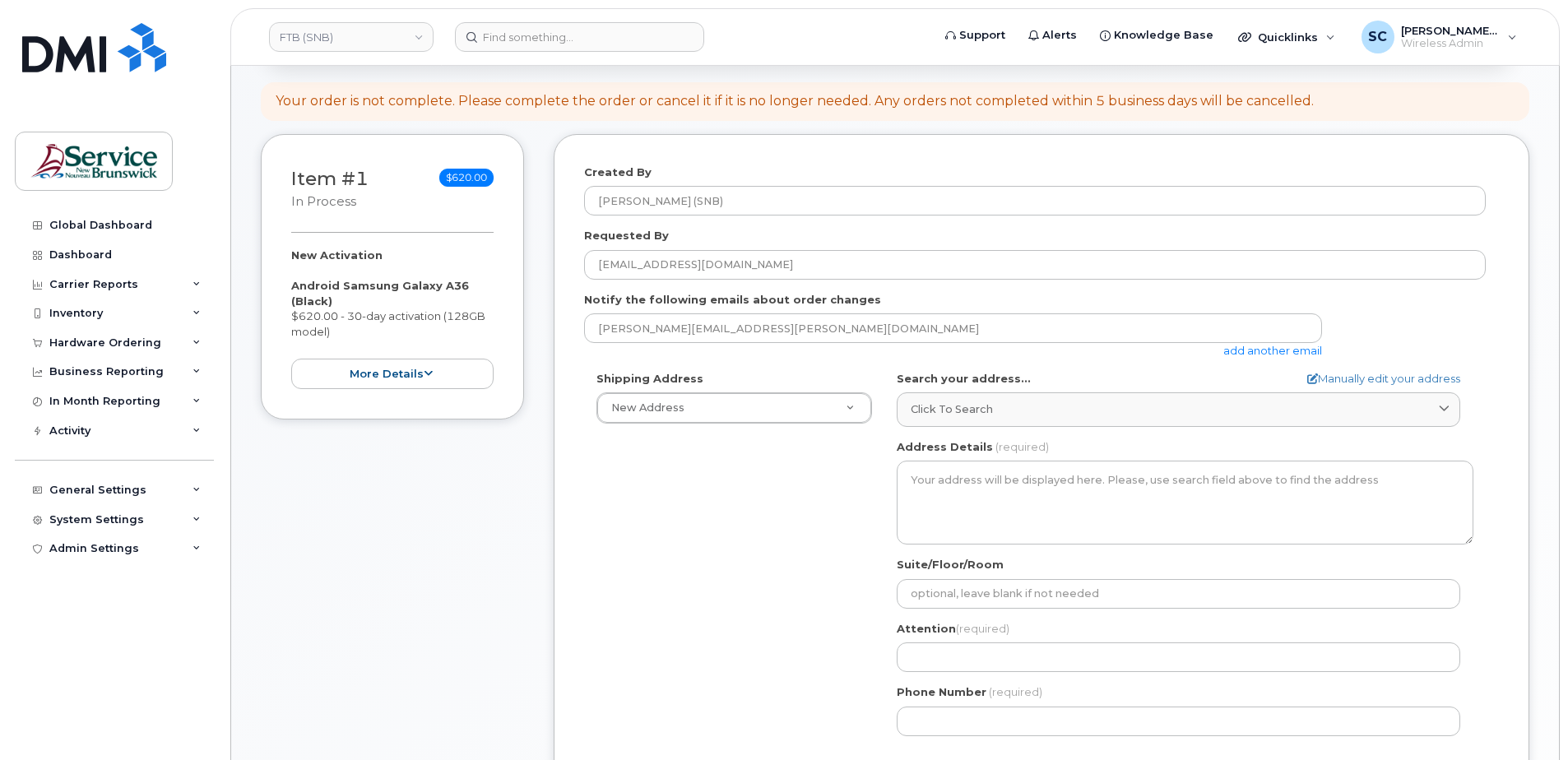
click at [798, 450] on div "Shipping Address New Address New Address ASD-E Main Office ASD-N Bathurst Educa…" at bounding box center [1035, 560] width 901 height 378
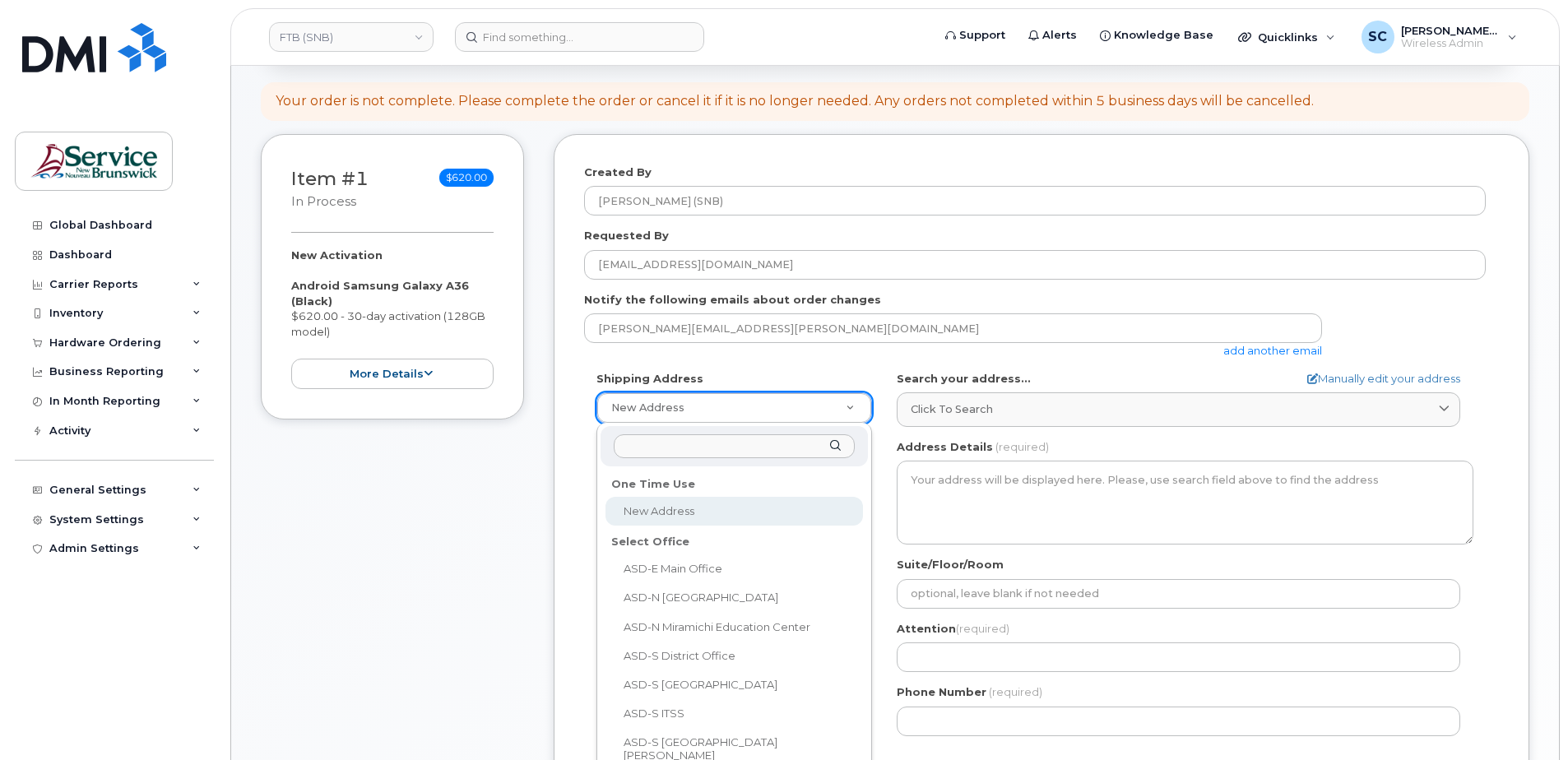
click at [711, 440] on input "text" at bounding box center [734, 447] width 241 height 24
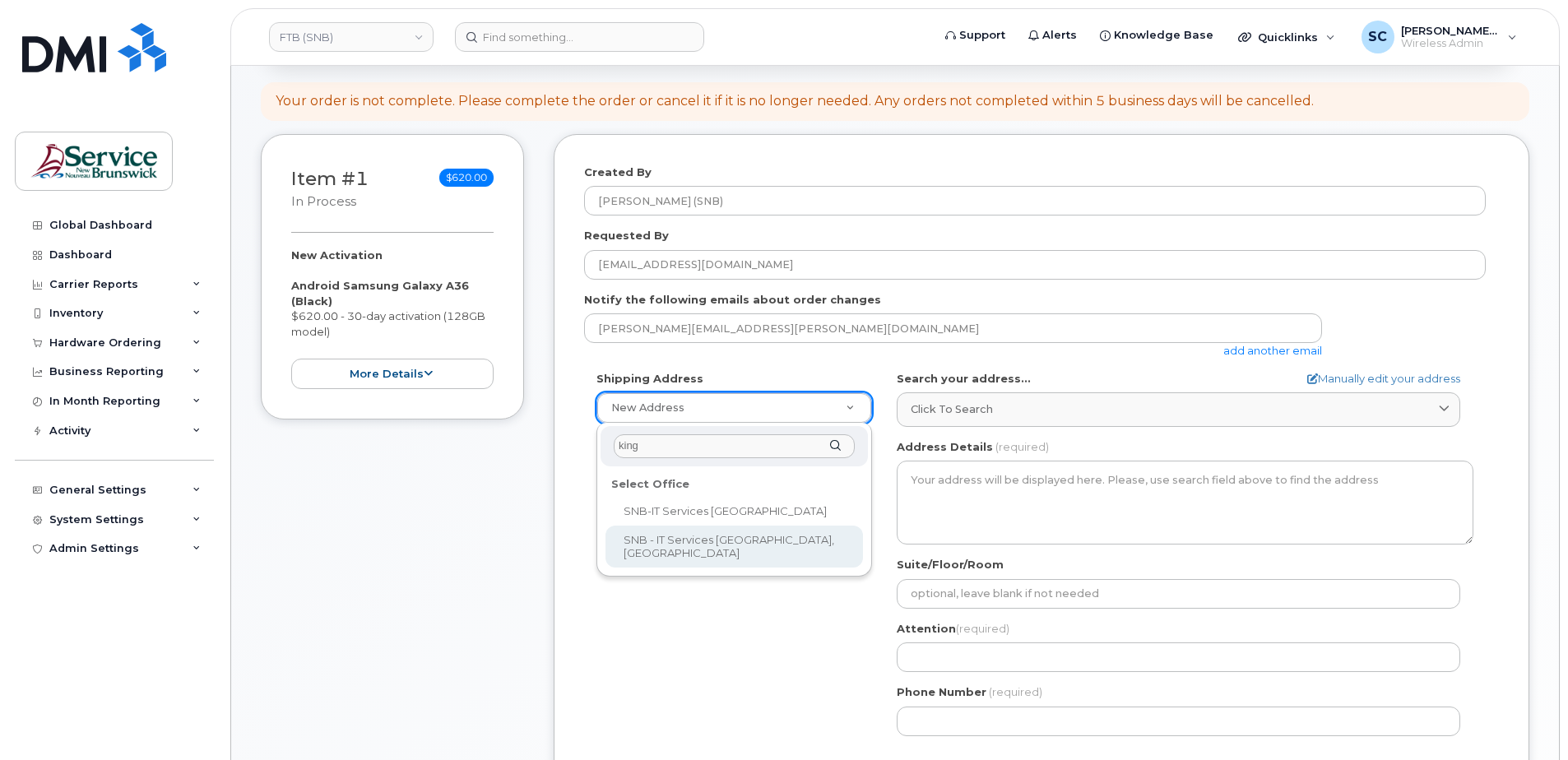
type input "king"
select select
type textarea "526-440 King St Fredericton New Brunswick E3B 5H8"
type input "[PERSON_NAME]/[PERSON_NAME]"
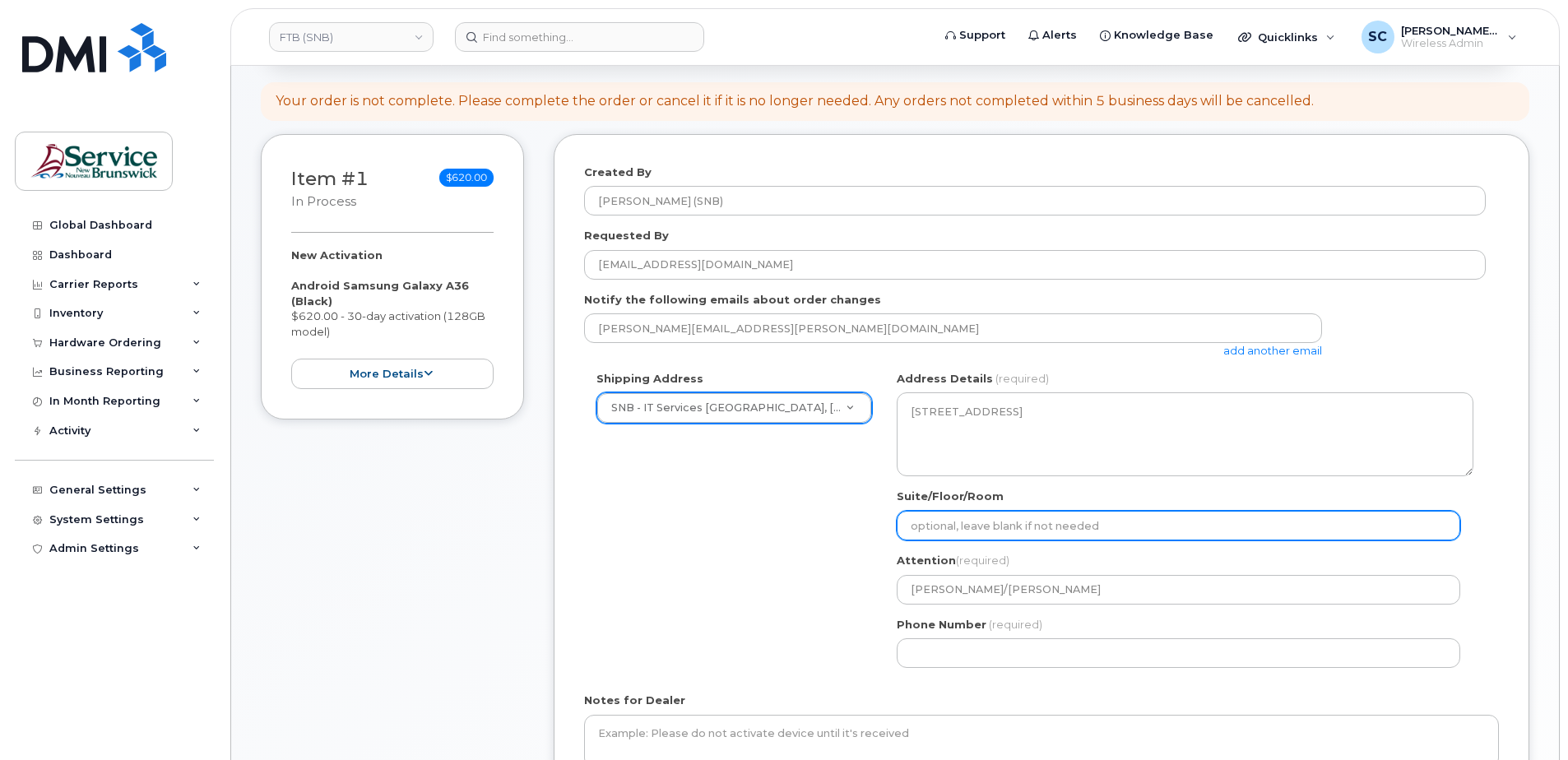
click at [1031, 530] on input "Suite/Floor/Room" at bounding box center [1178, 526] width 563 height 30
paste input "WO0000000496892"
select select
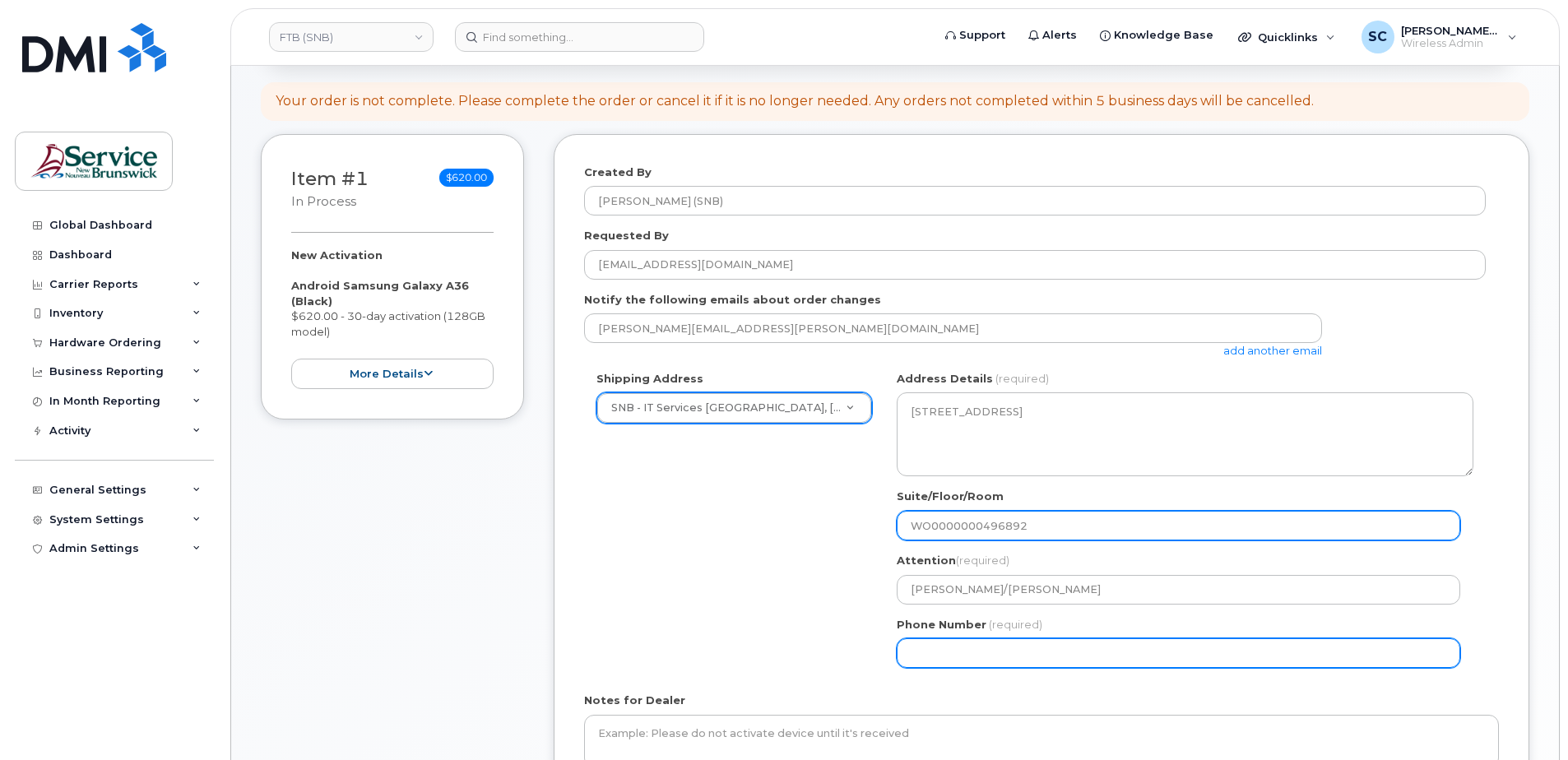
type input "WO0000000496892"
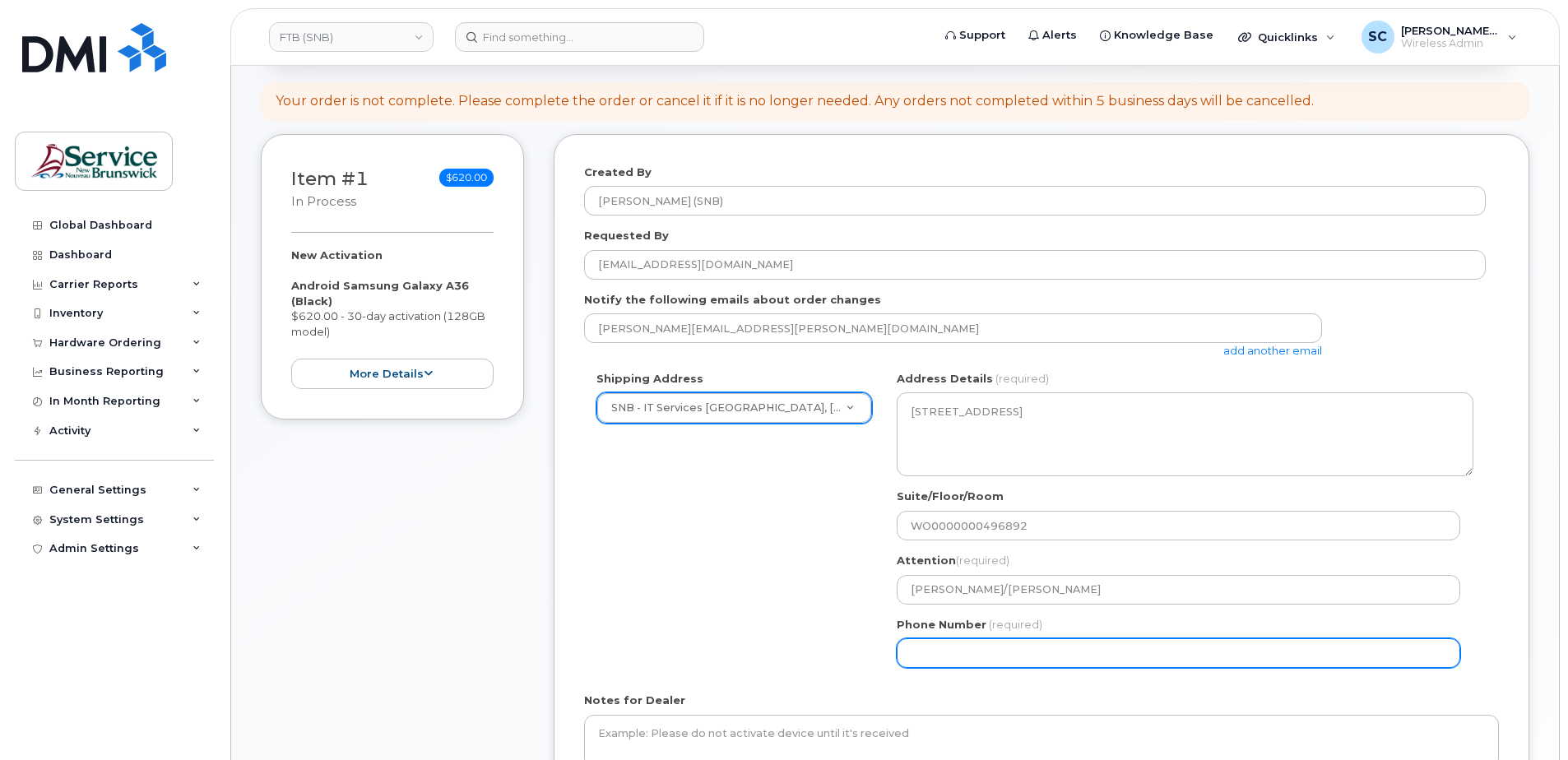
drag, startPoint x: 910, startPoint y: 652, endPoint x: 921, endPoint y: 636, distance: 19.4
click at [910, 652] on input "Phone Number" at bounding box center [1178, 654] width 563 height 30
type input "1234567890"
select select
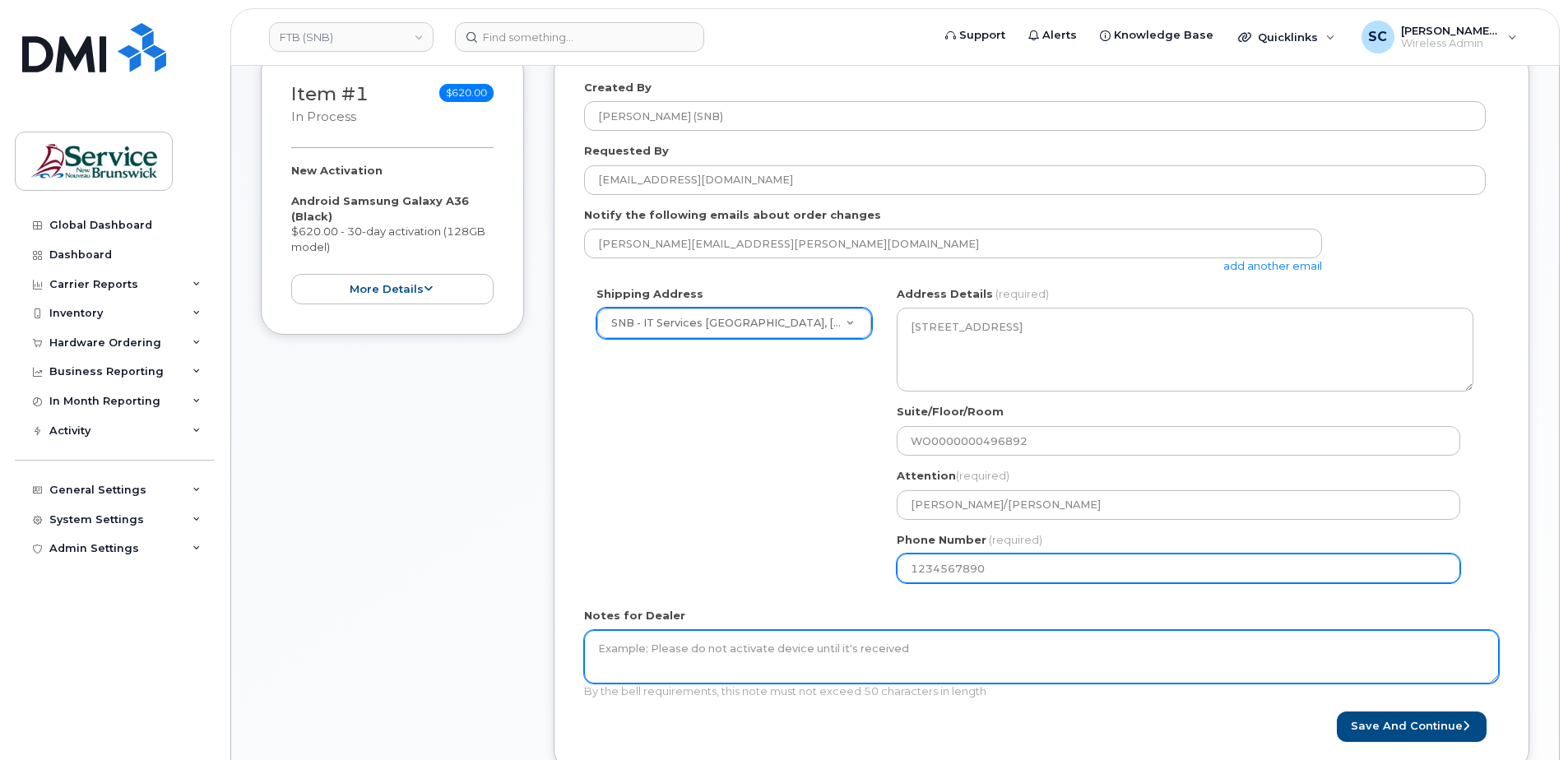
scroll to position [329, 0]
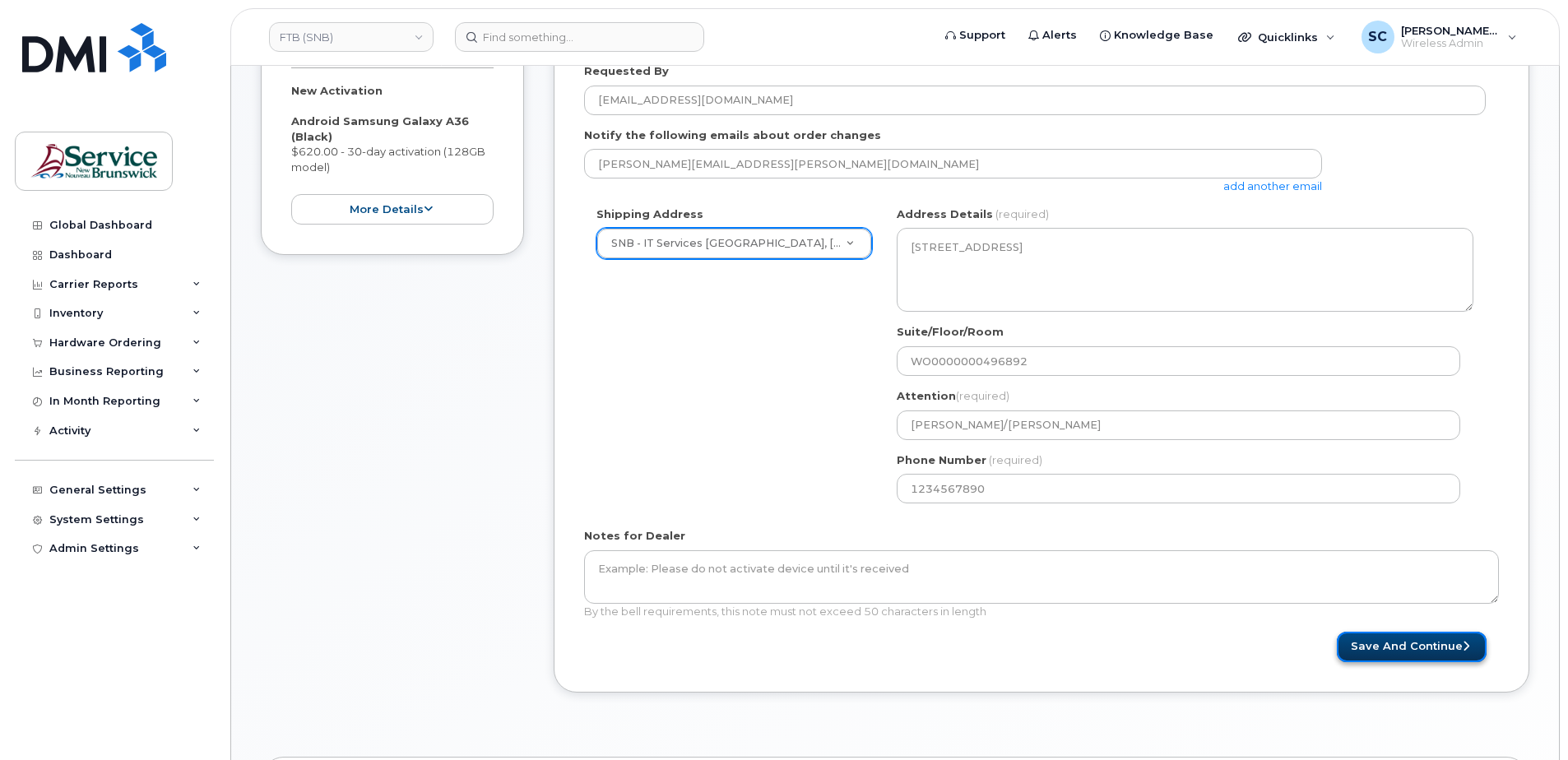
click at [1439, 645] on button "Save and Continue" at bounding box center [1412, 647] width 150 height 31
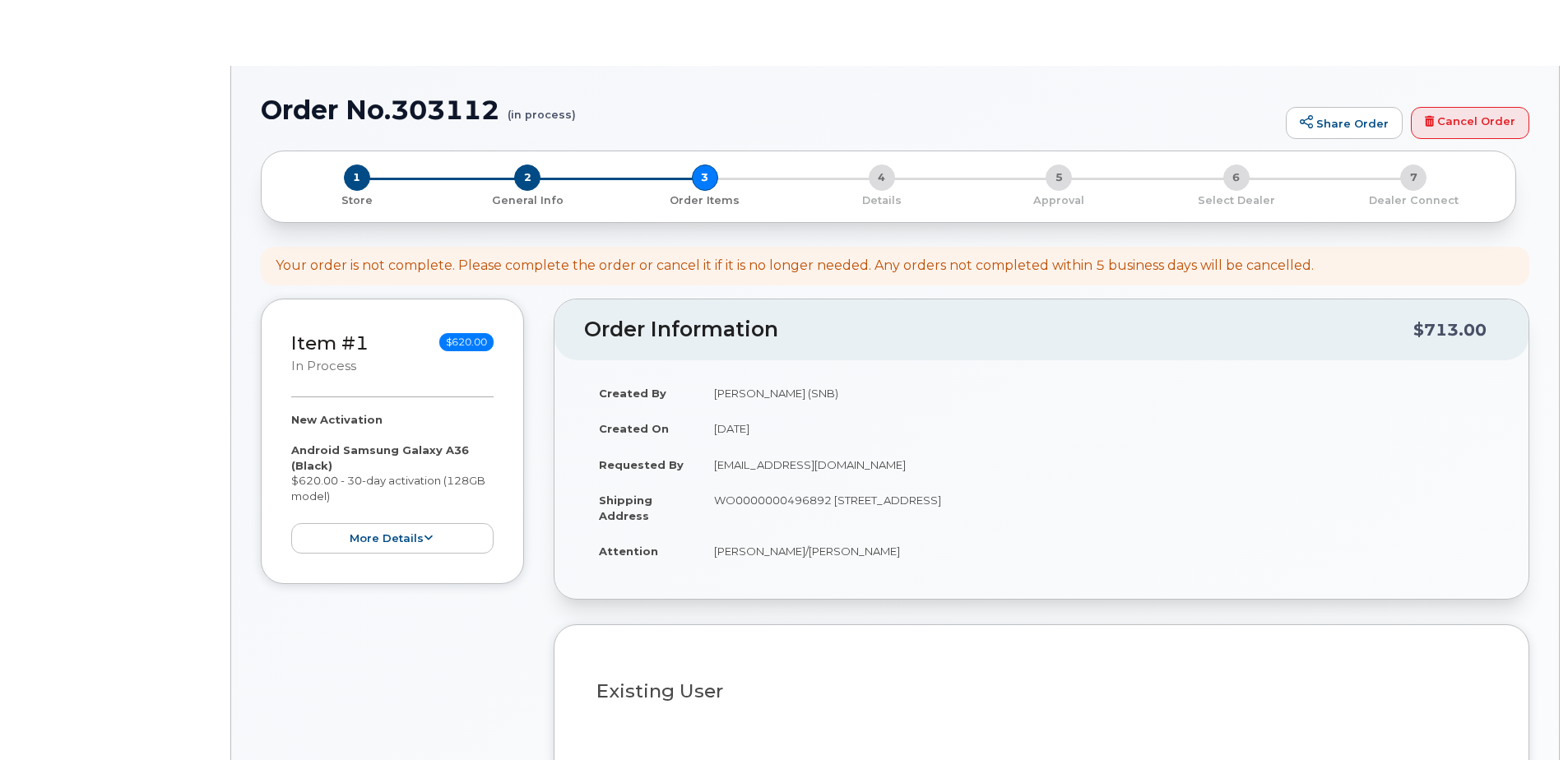
select select
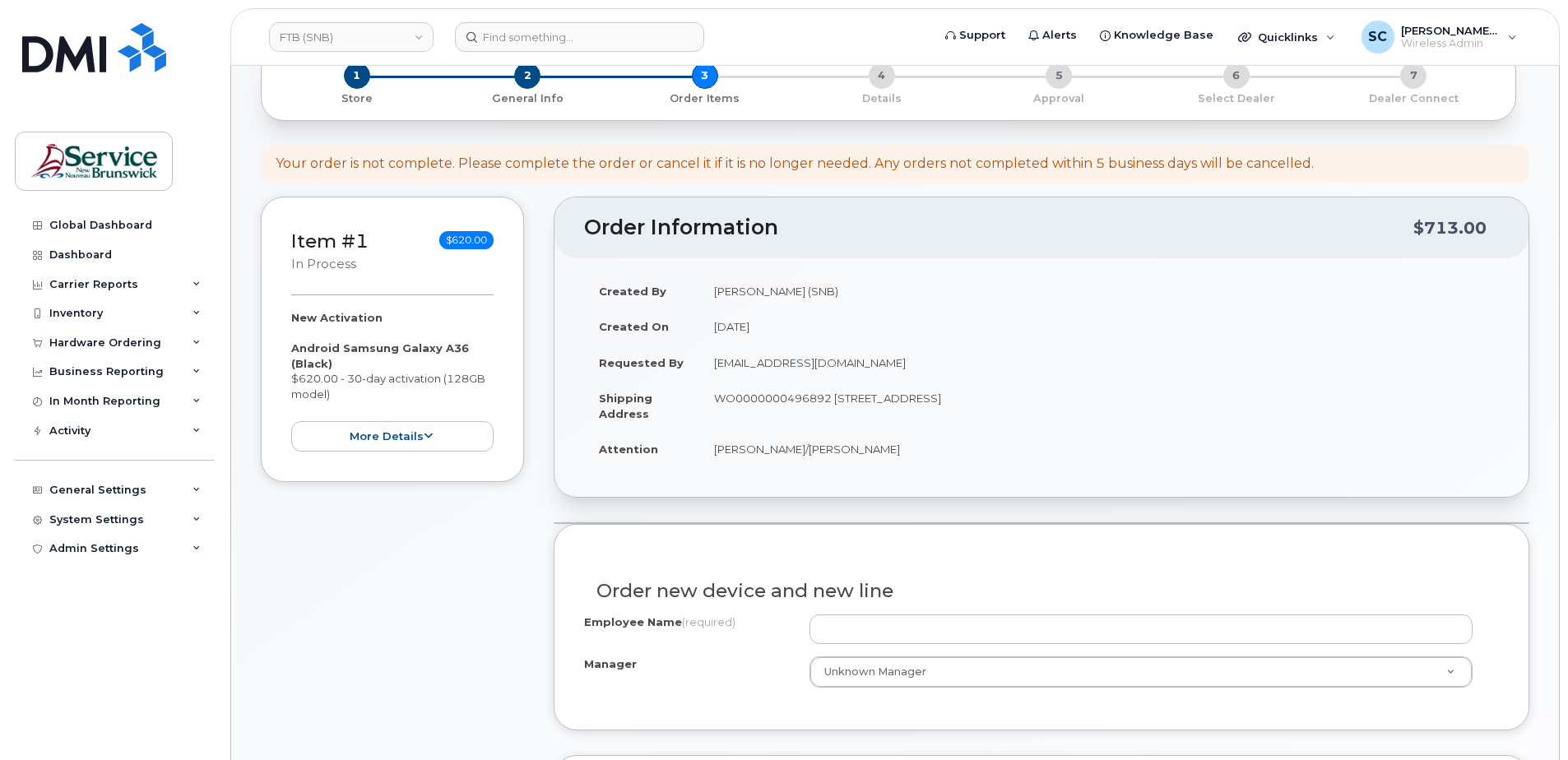
scroll to position [329, 0]
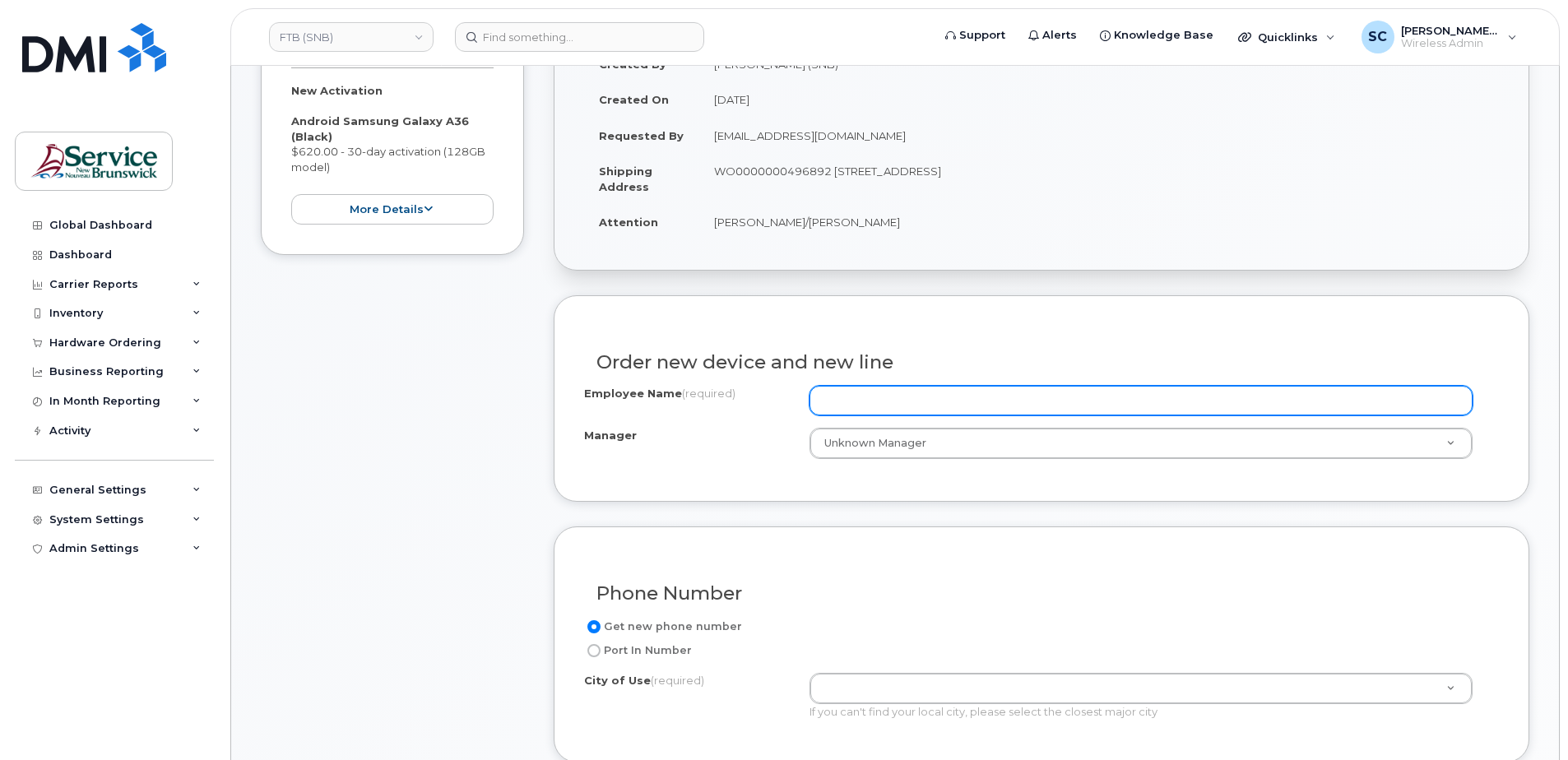
click at [1015, 404] on input "Employee Name (required)" at bounding box center [1141, 401] width 664 height 30
paste input "[PERSON_NAME]"
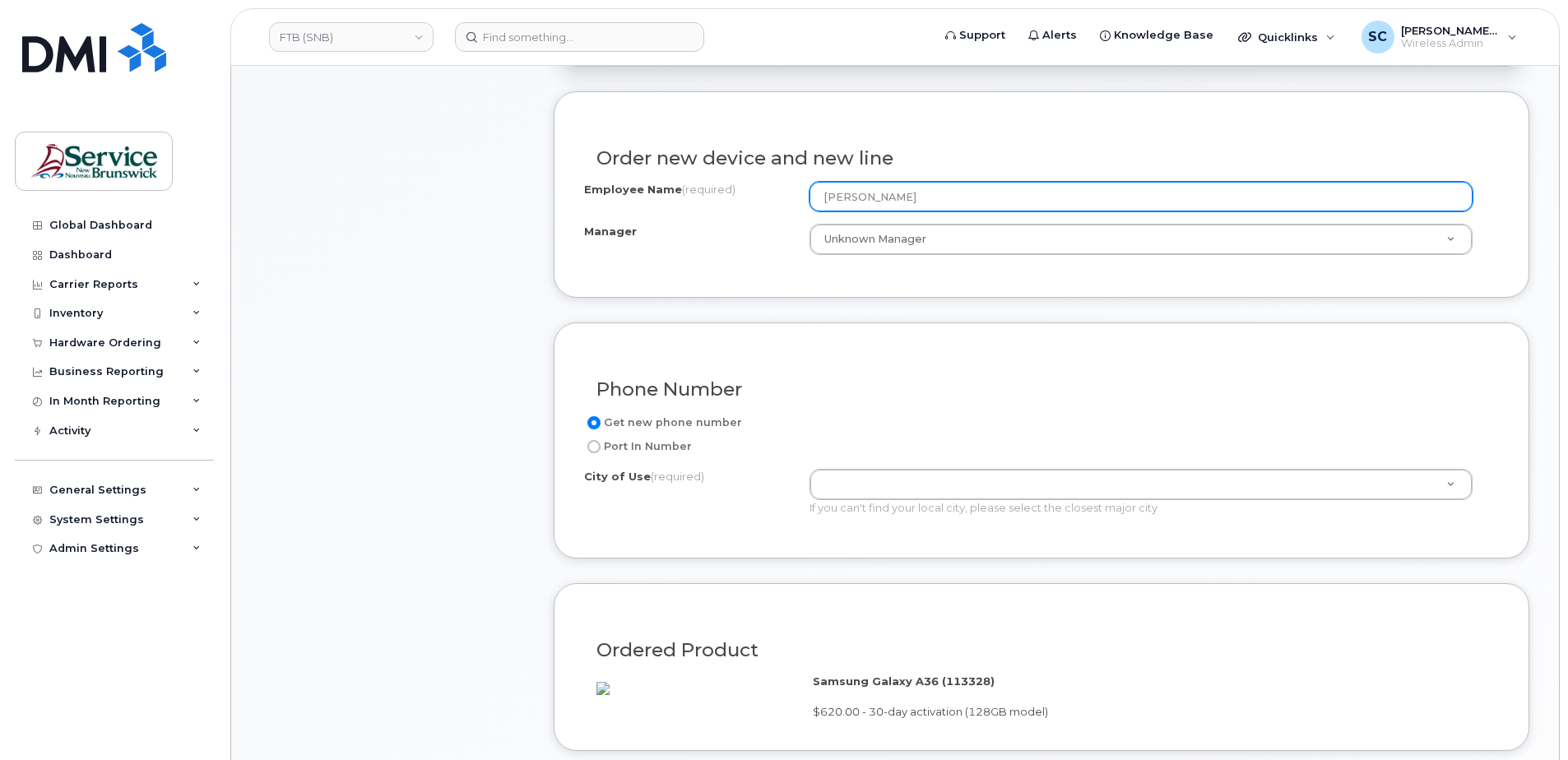
scroll to position [576, 0]
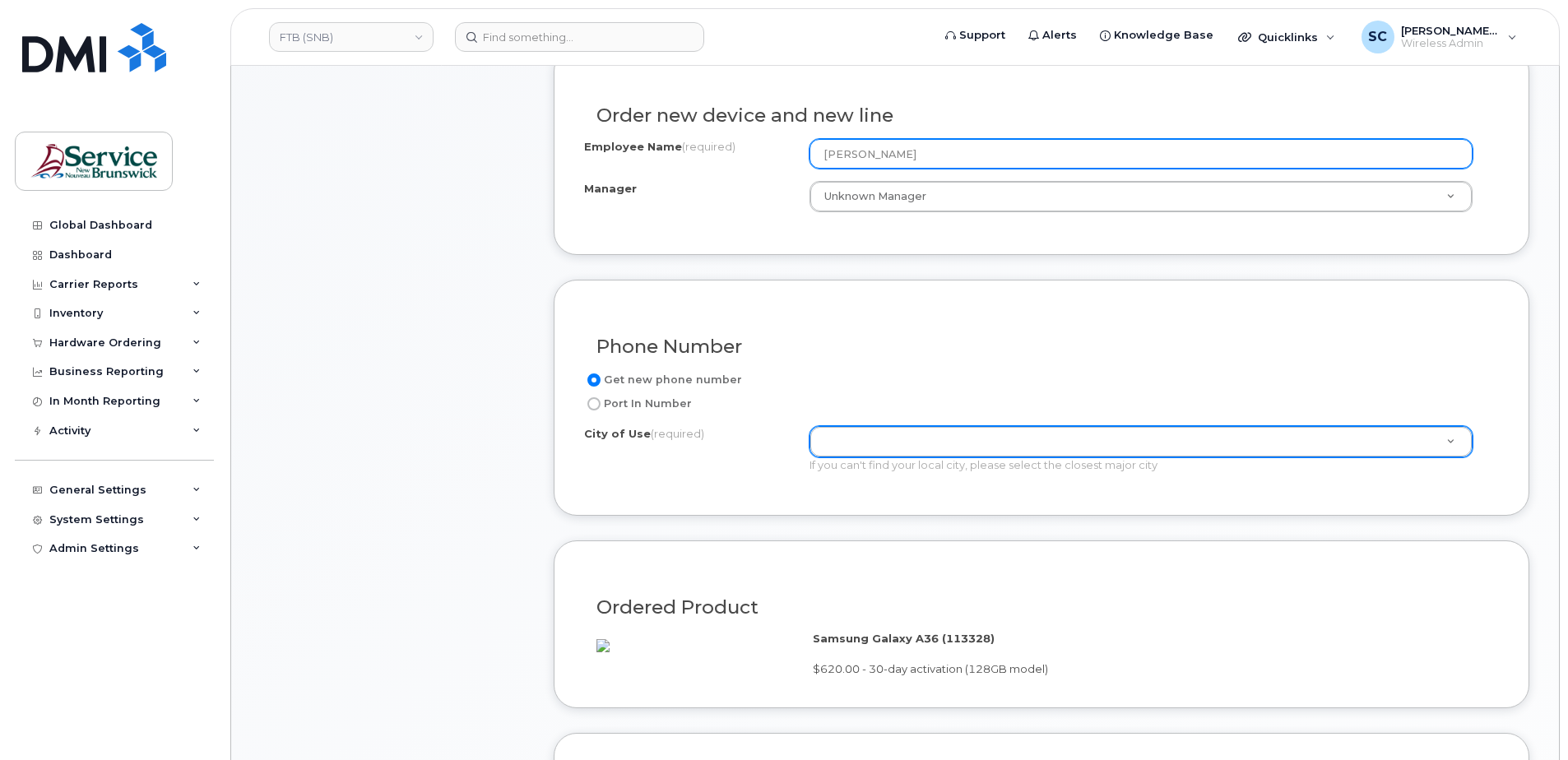
type input "[PERSON_NAME]"
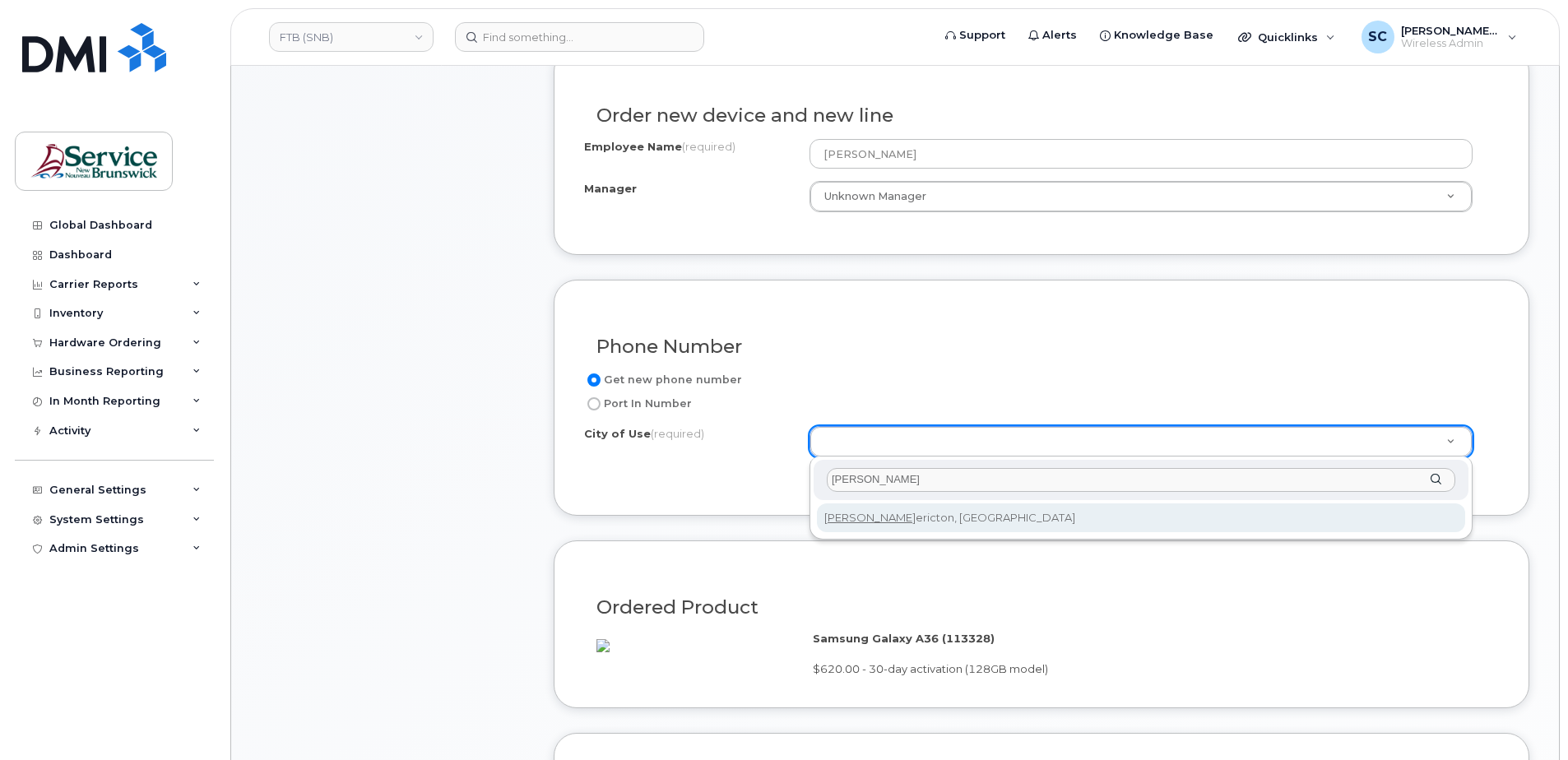
type input "[PERSON_NAME]"
type input "1578"
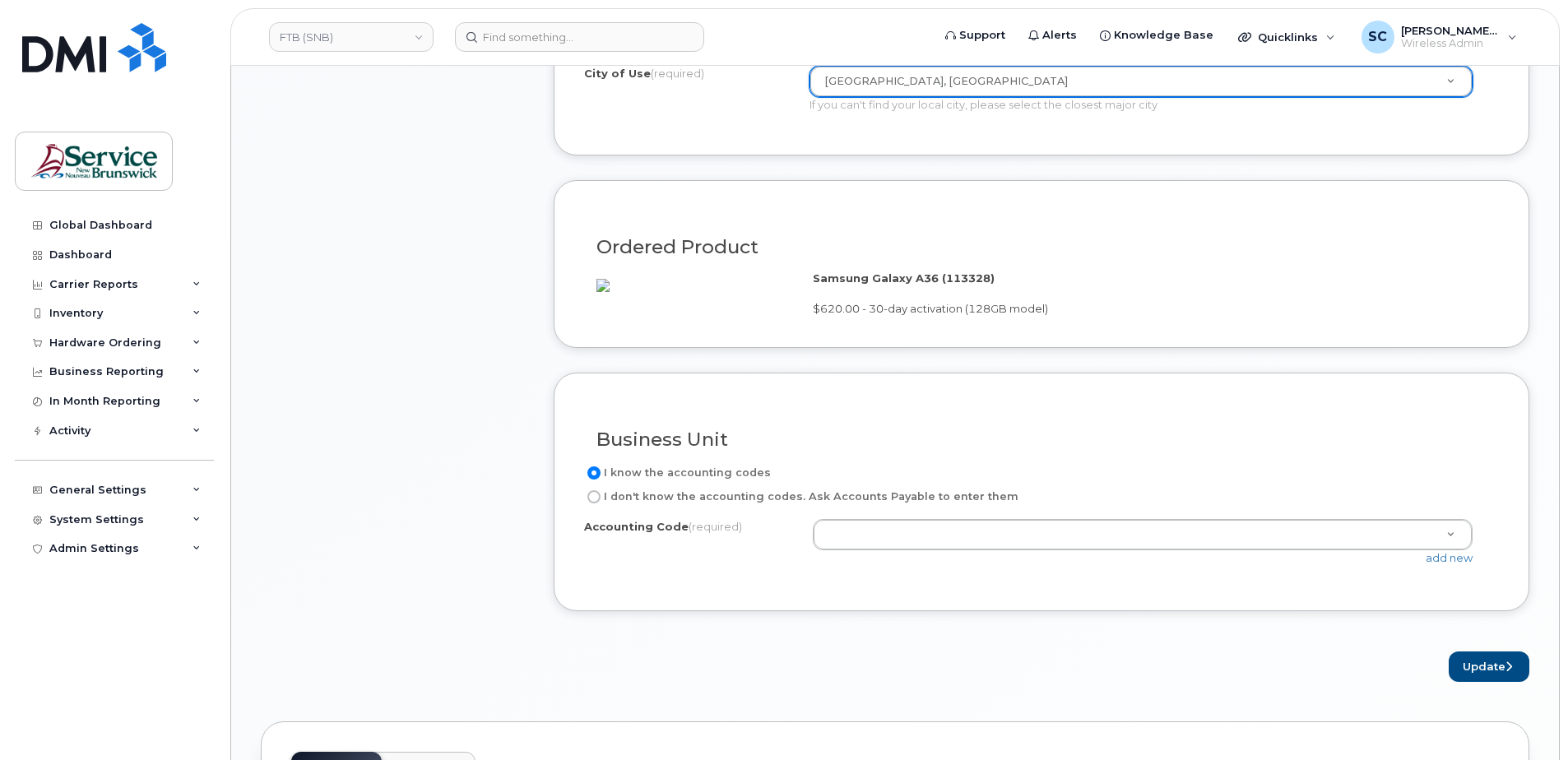
scroll to position [987, 0]
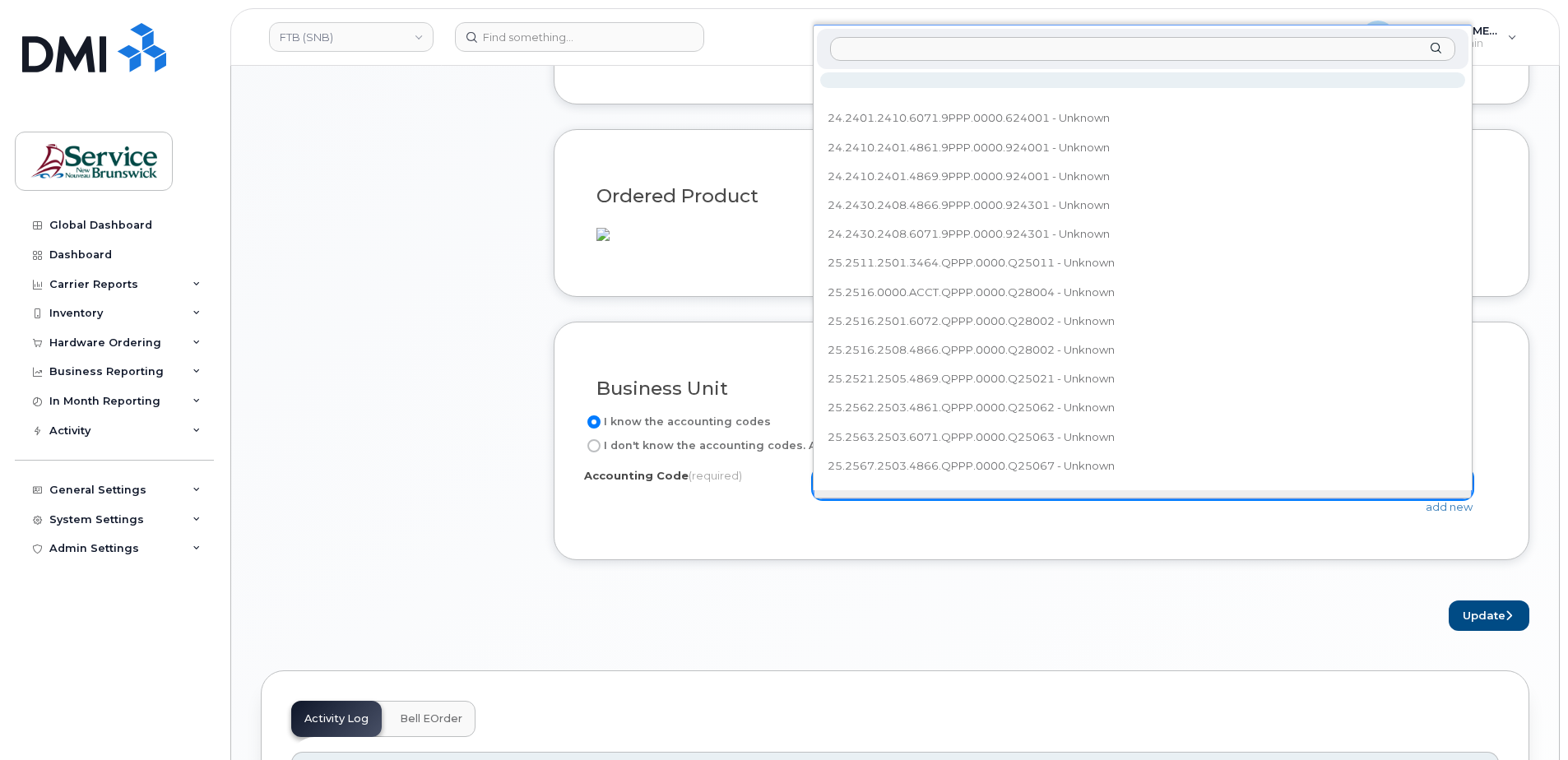
type input "32.3208.3208.6071.6PPP.0000.632008"
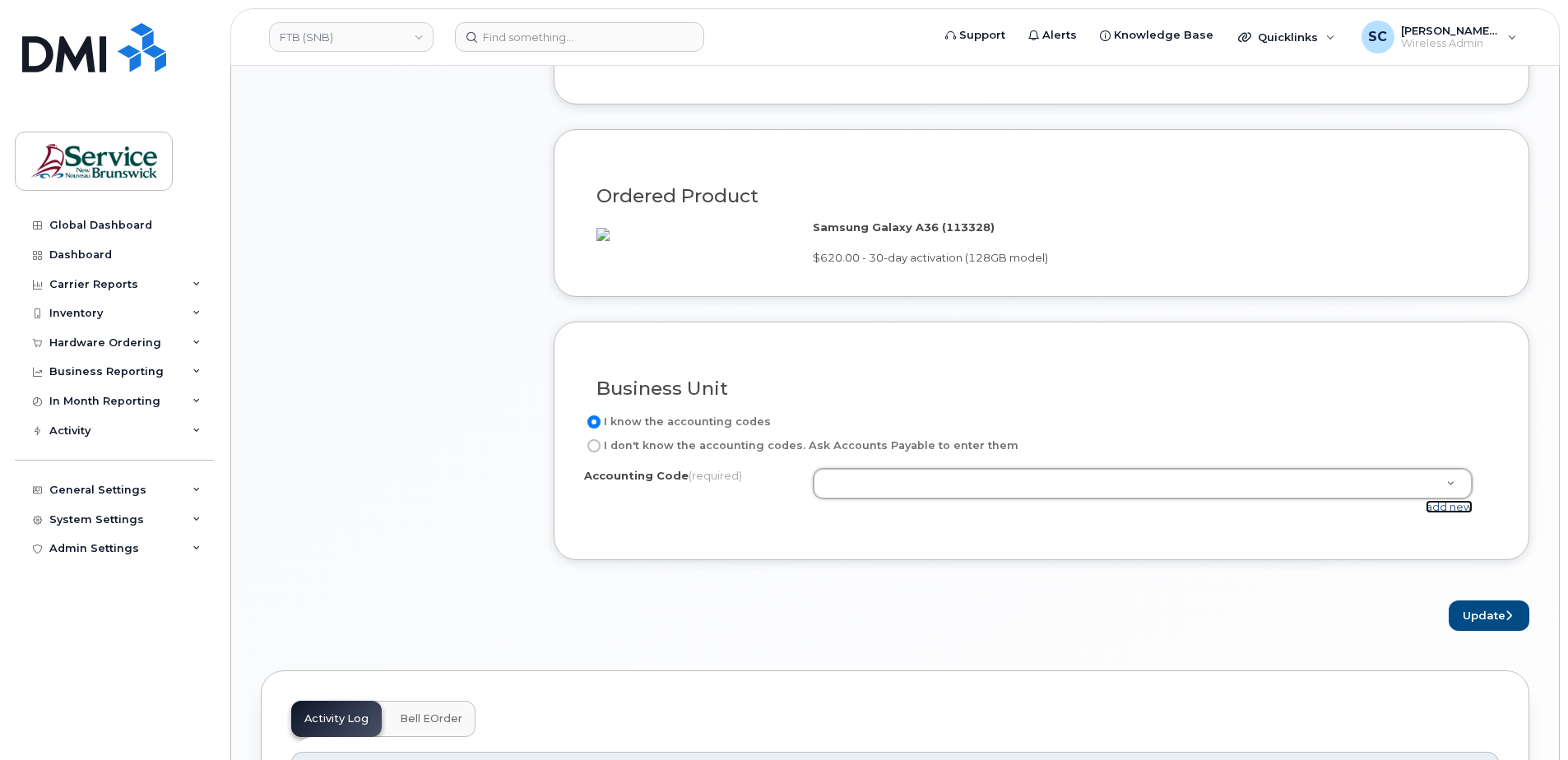
click at [1462, 513] on link "add new" at bounding box center [1449, 506] width 47 height 13
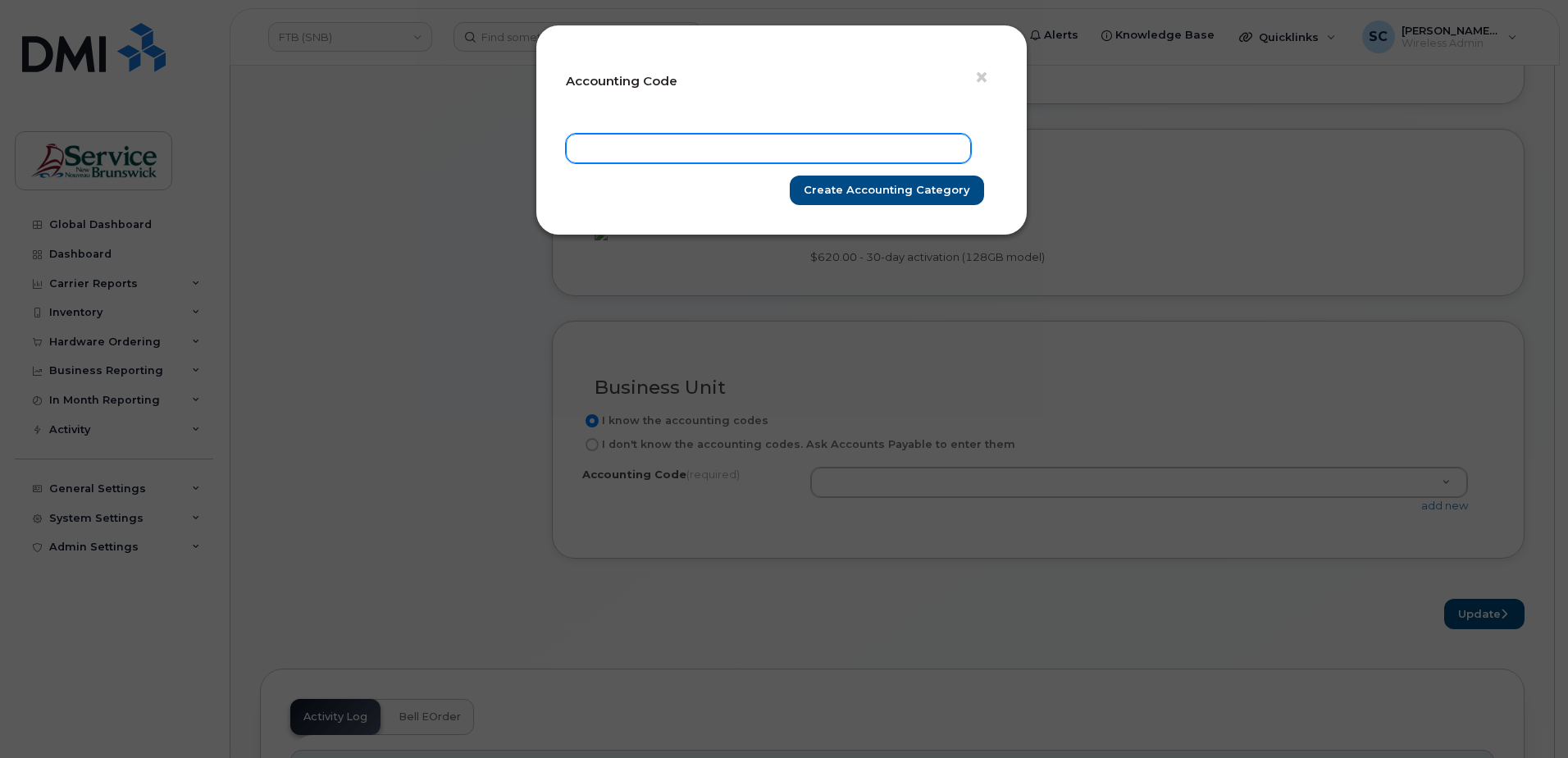
click at [853, 139] on input "text" at bounding box center [769, 149] width 406 height 30
paste input "32.3208.3208.6071.6PPP.0000.632008"
type input "32.3208.3208.6071.6PPP.0000.632008"
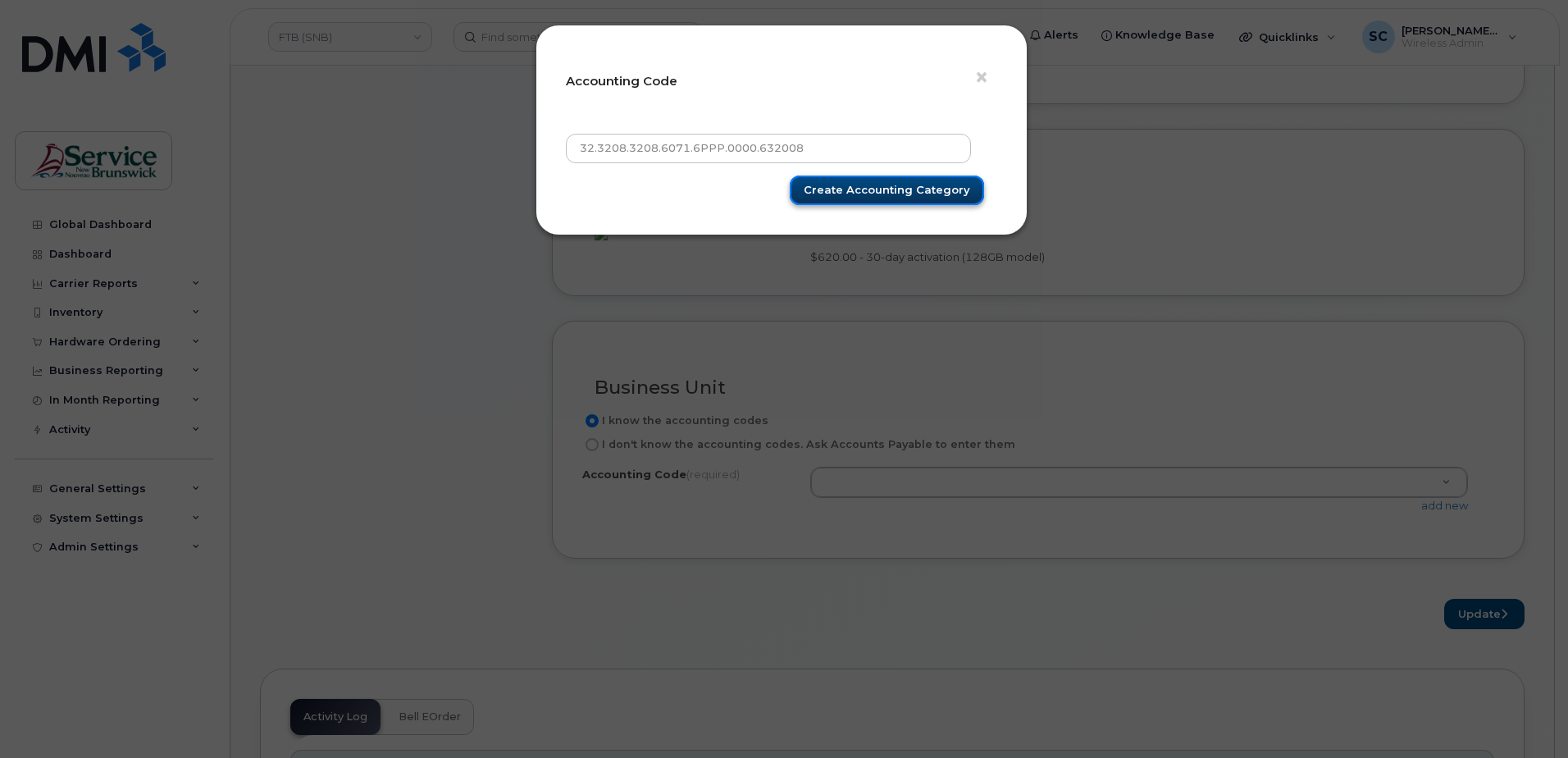
click at [933, 188] on input "Create Accounting category" at bounding box center [887, 190] width 194 height 31
type input "Create Accounting category"
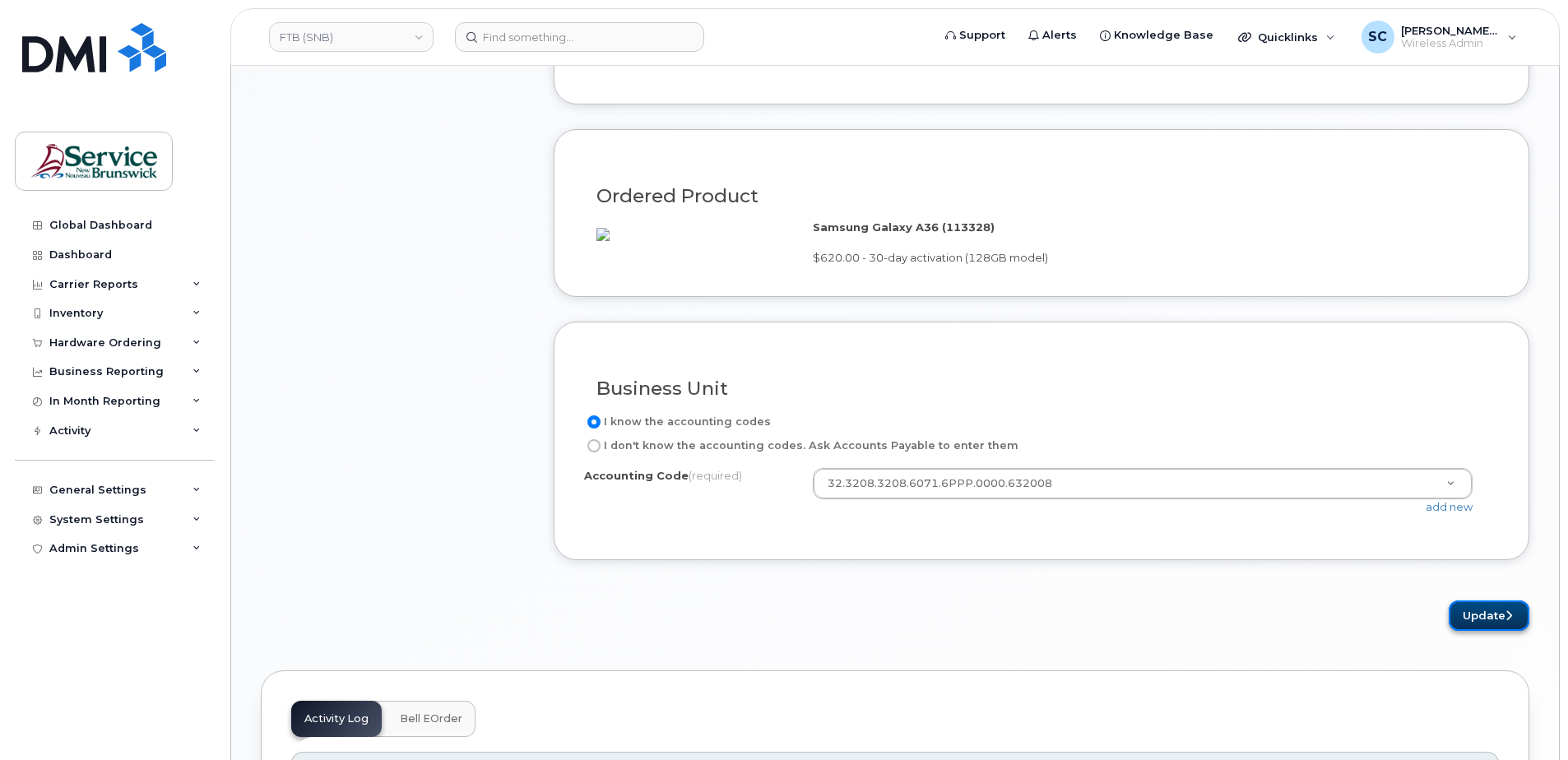
click at [1498, 631] on button "Update" at bounding box center [1488, 616] width 81 height 31
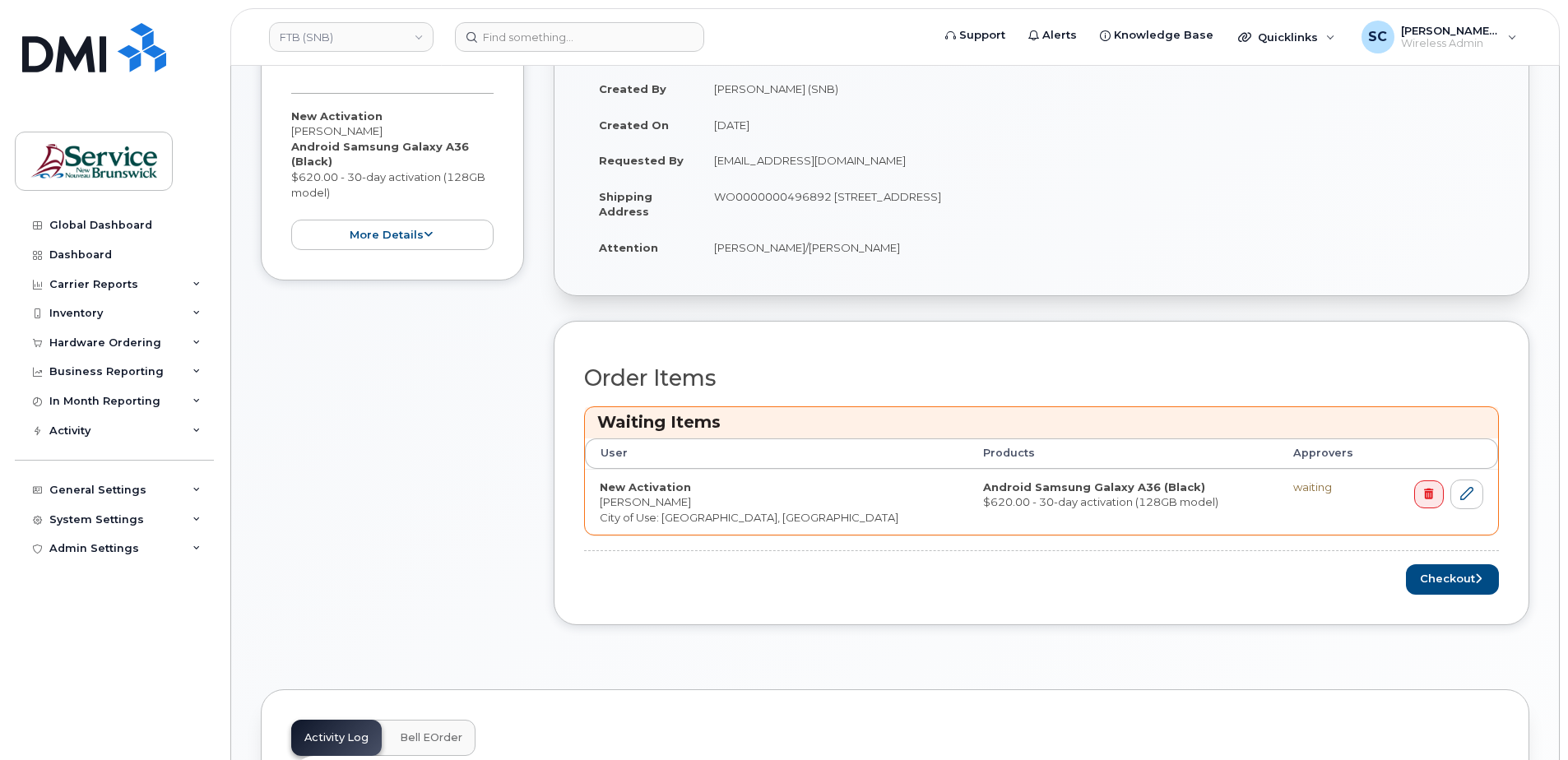
scroll to position [411, 0]
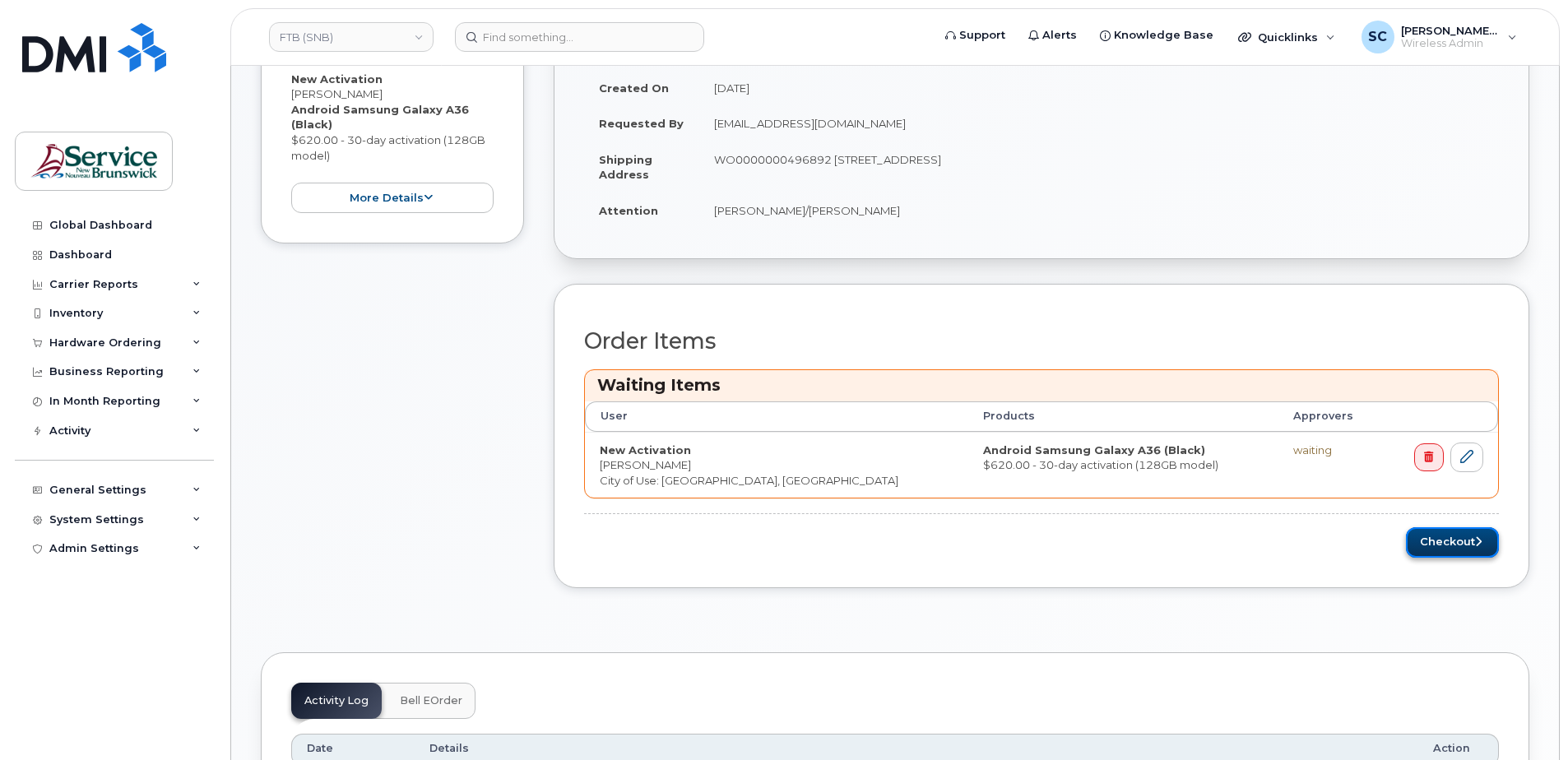
click at [1421, 535] on button "Checkout" at bounding box center [1452, 542] width 93 height 31
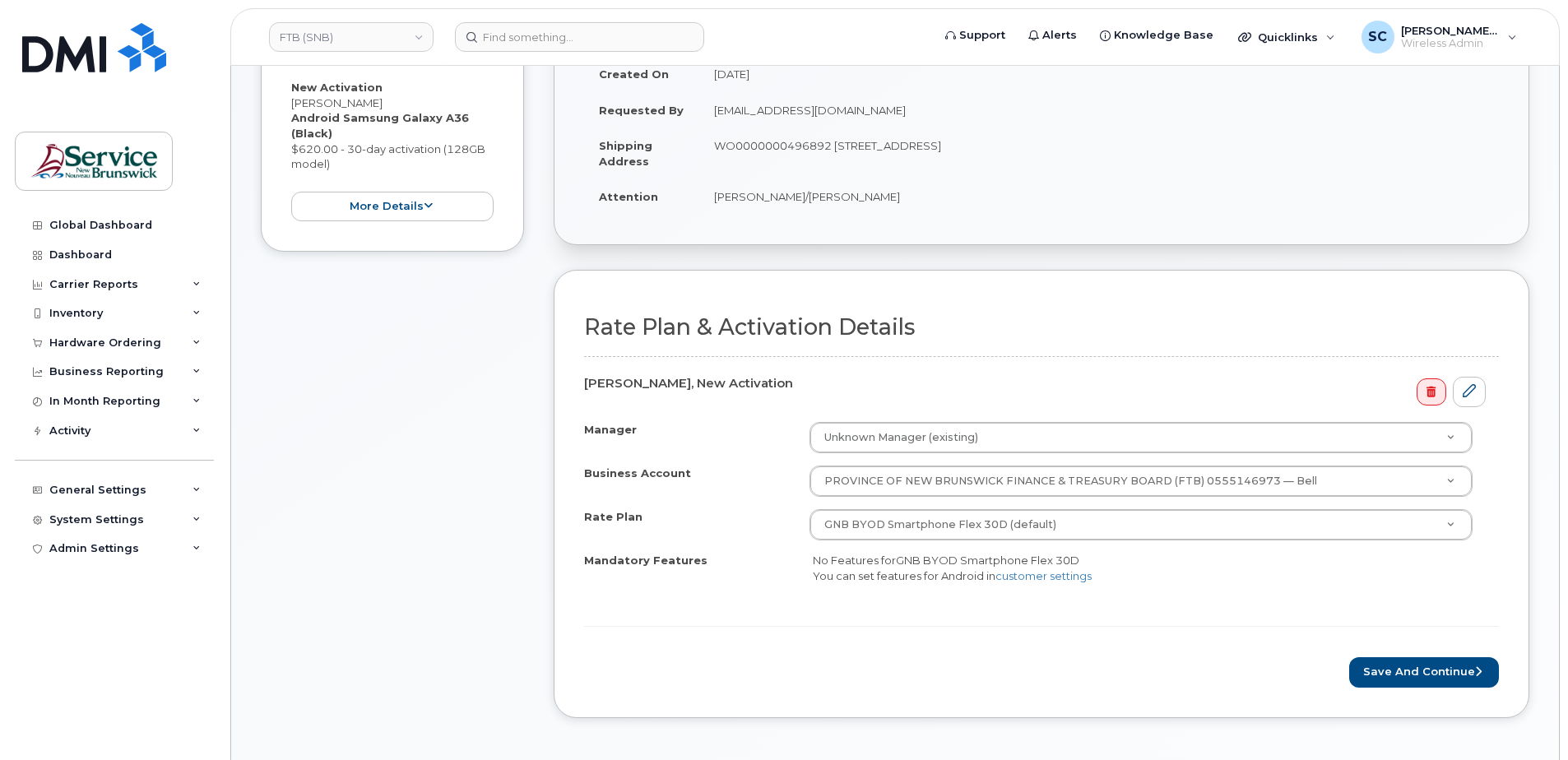
scroll to position [329, 0]
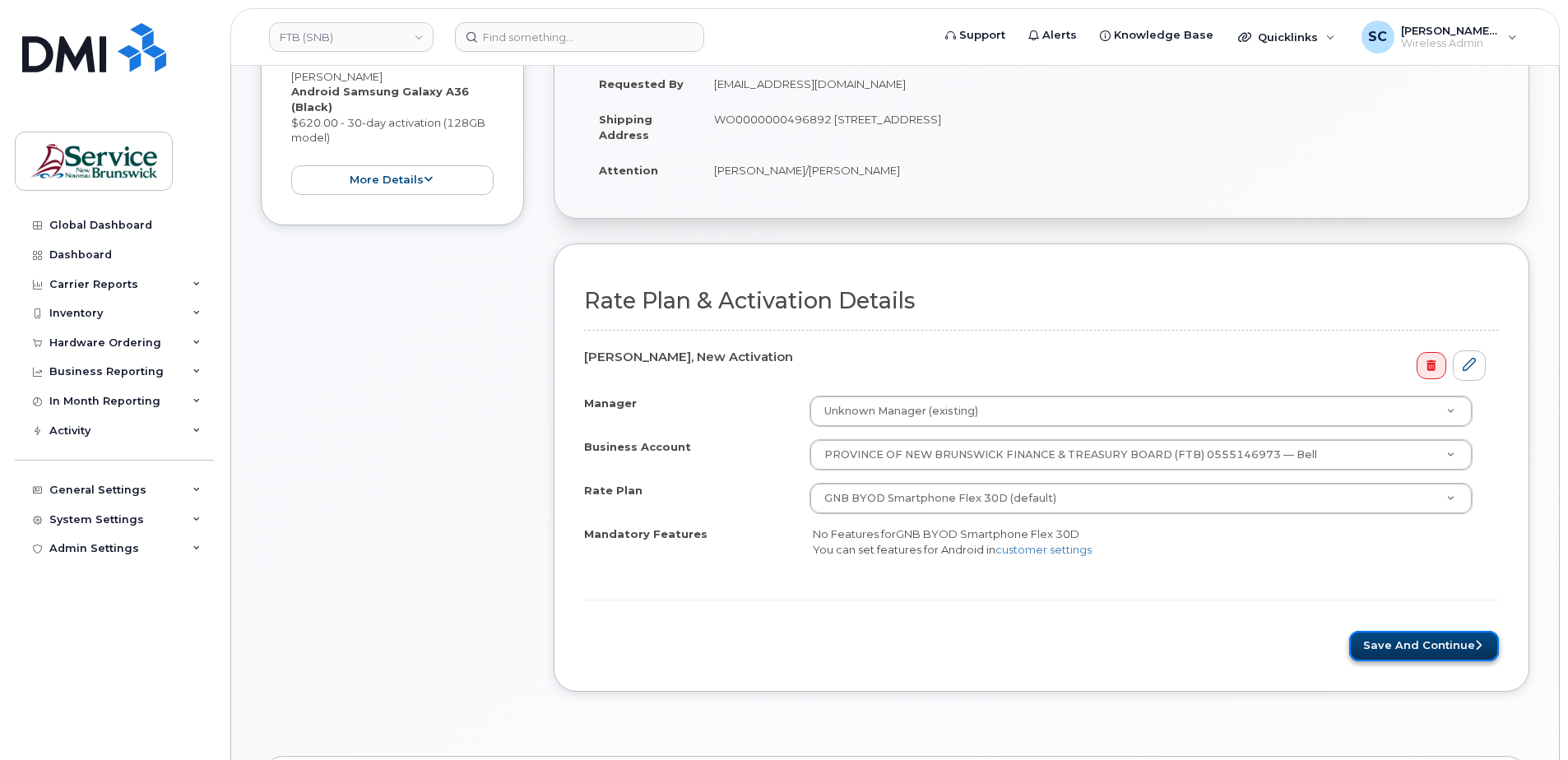
click at [1391, 649] on button "Save and Continue" at bounding box center [1424, 646] width 150 height 31
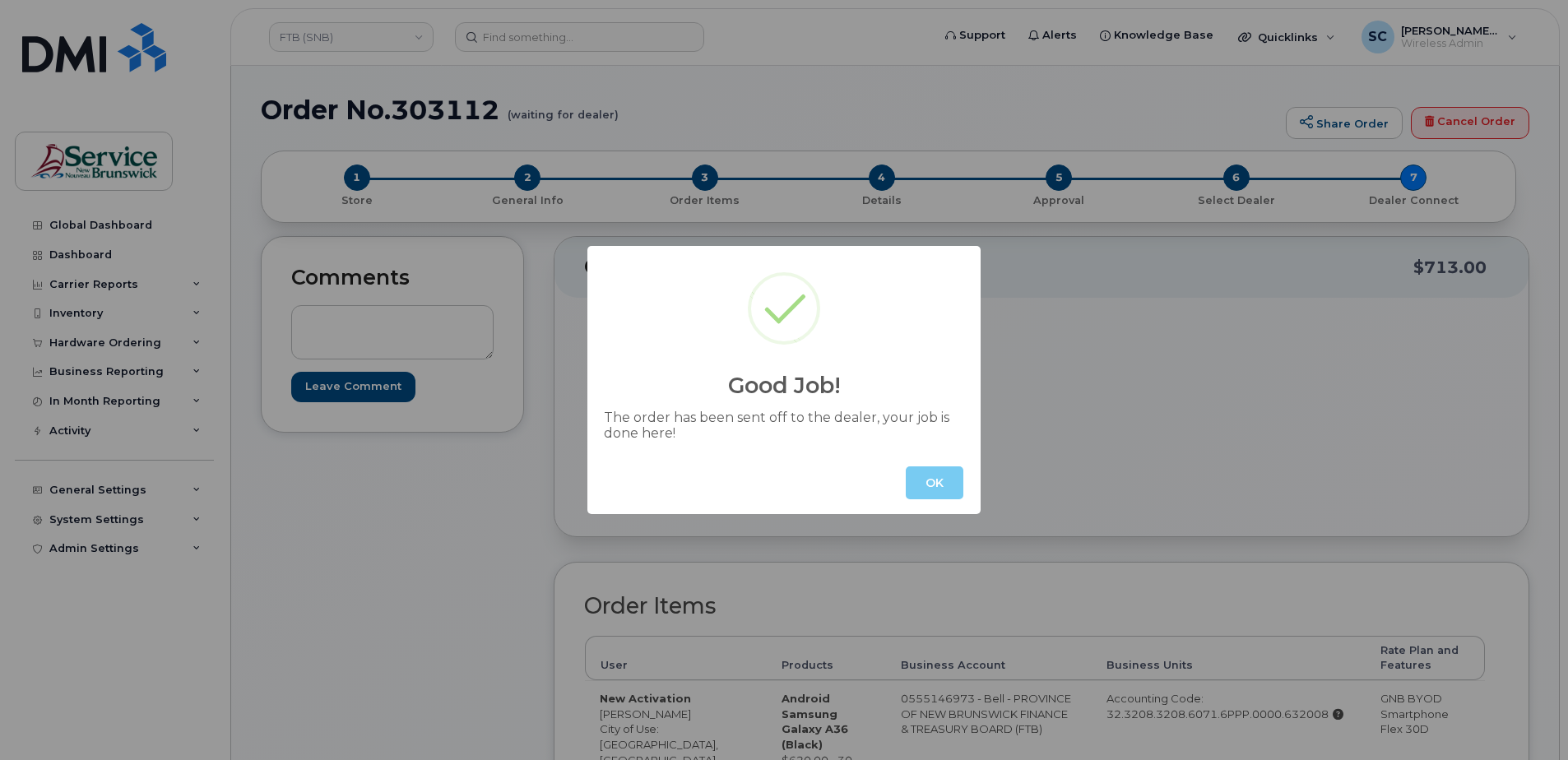
click at [919, 481] on button "OK" at bounding box center [935, 482] width 58 height 33
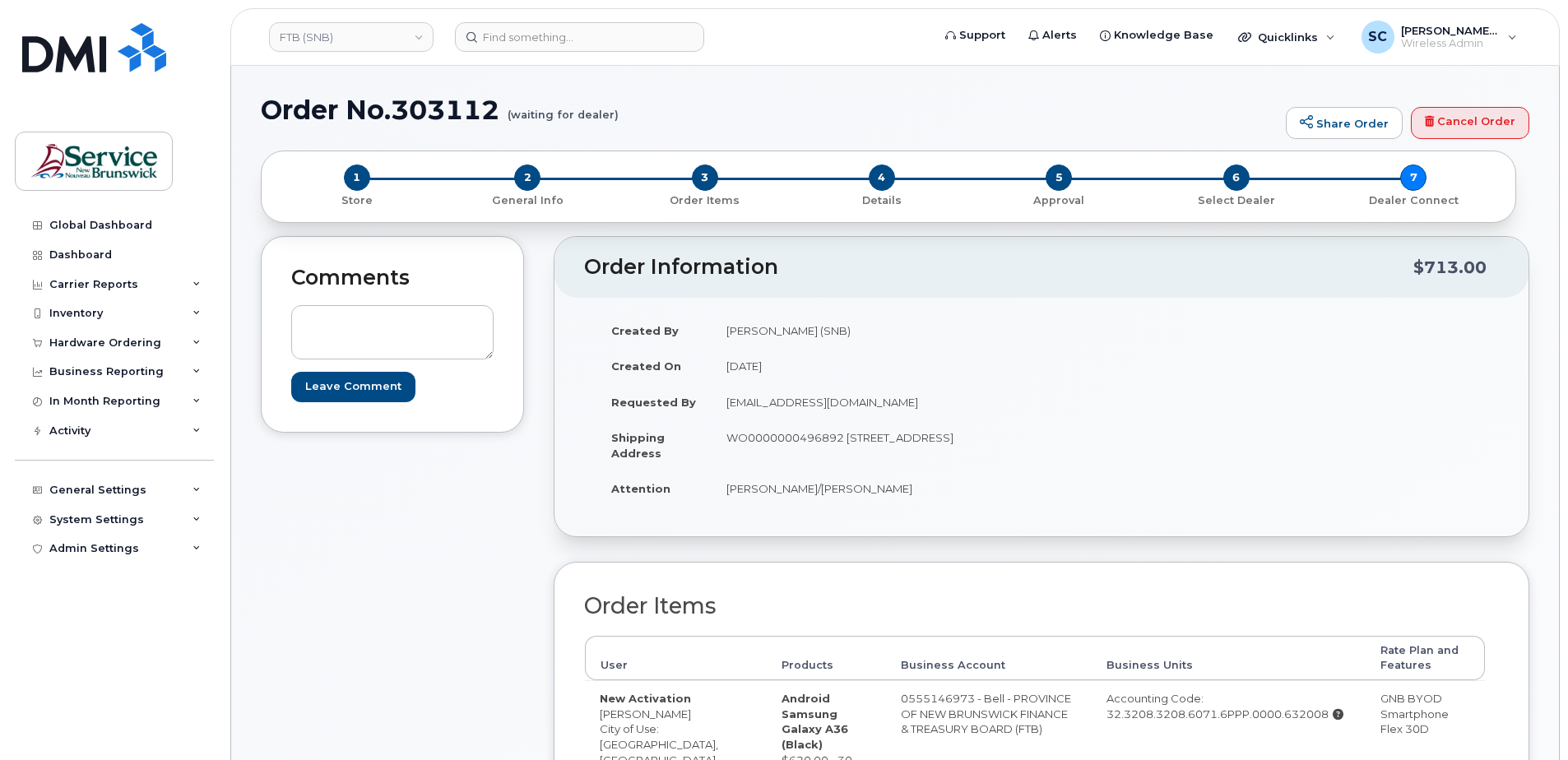
click at [474, 111] on h1 "Order No.303112 (waiting for dealer)" at bounding box center [769, 109] width 1017 height 29
copy h1 "303112"
